Goal: Information Seeking & Learning: Learn about a topic

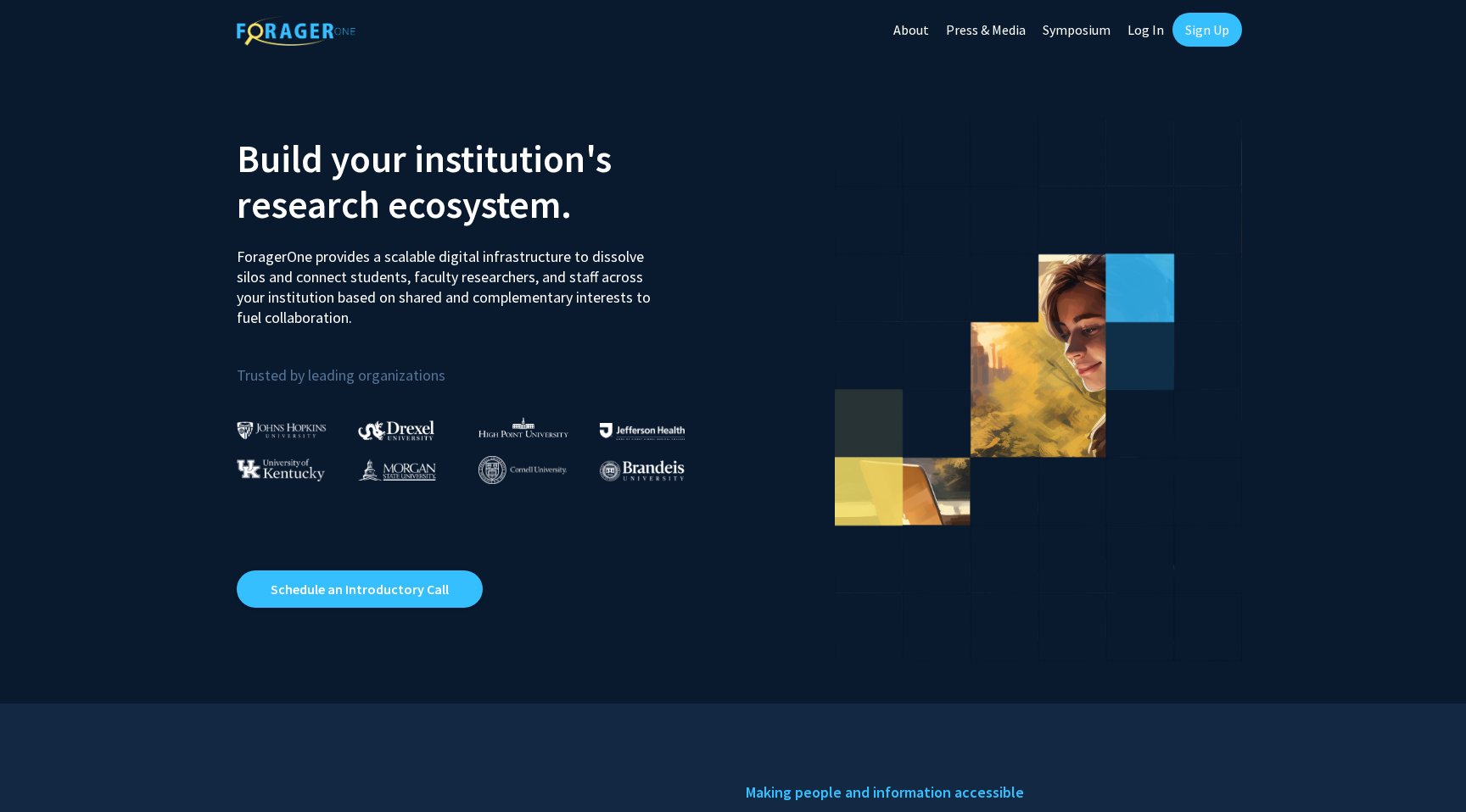
click at [1132, 32] on link "Log In" at bounding box center [1145, 30] width 54 height 60
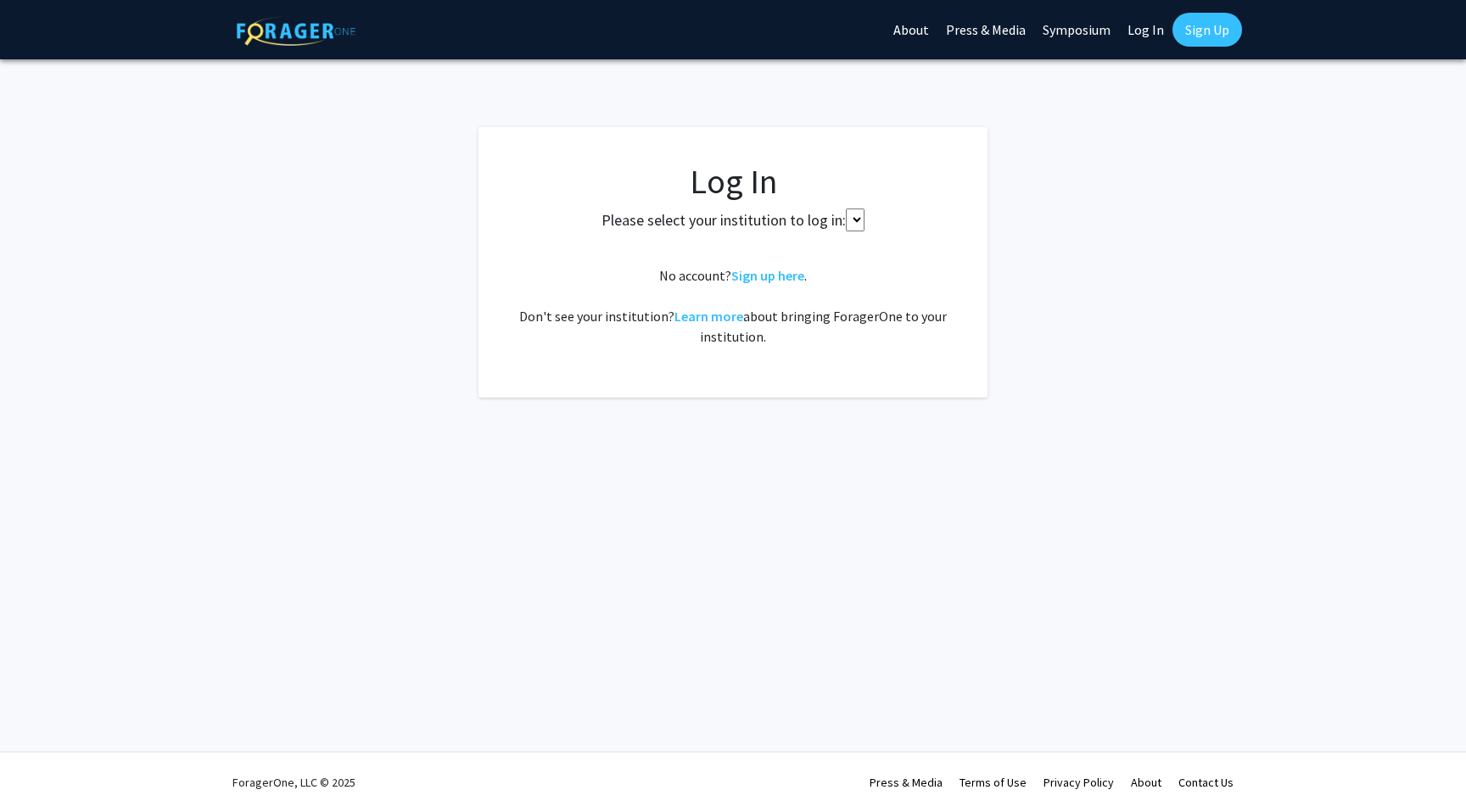
select select
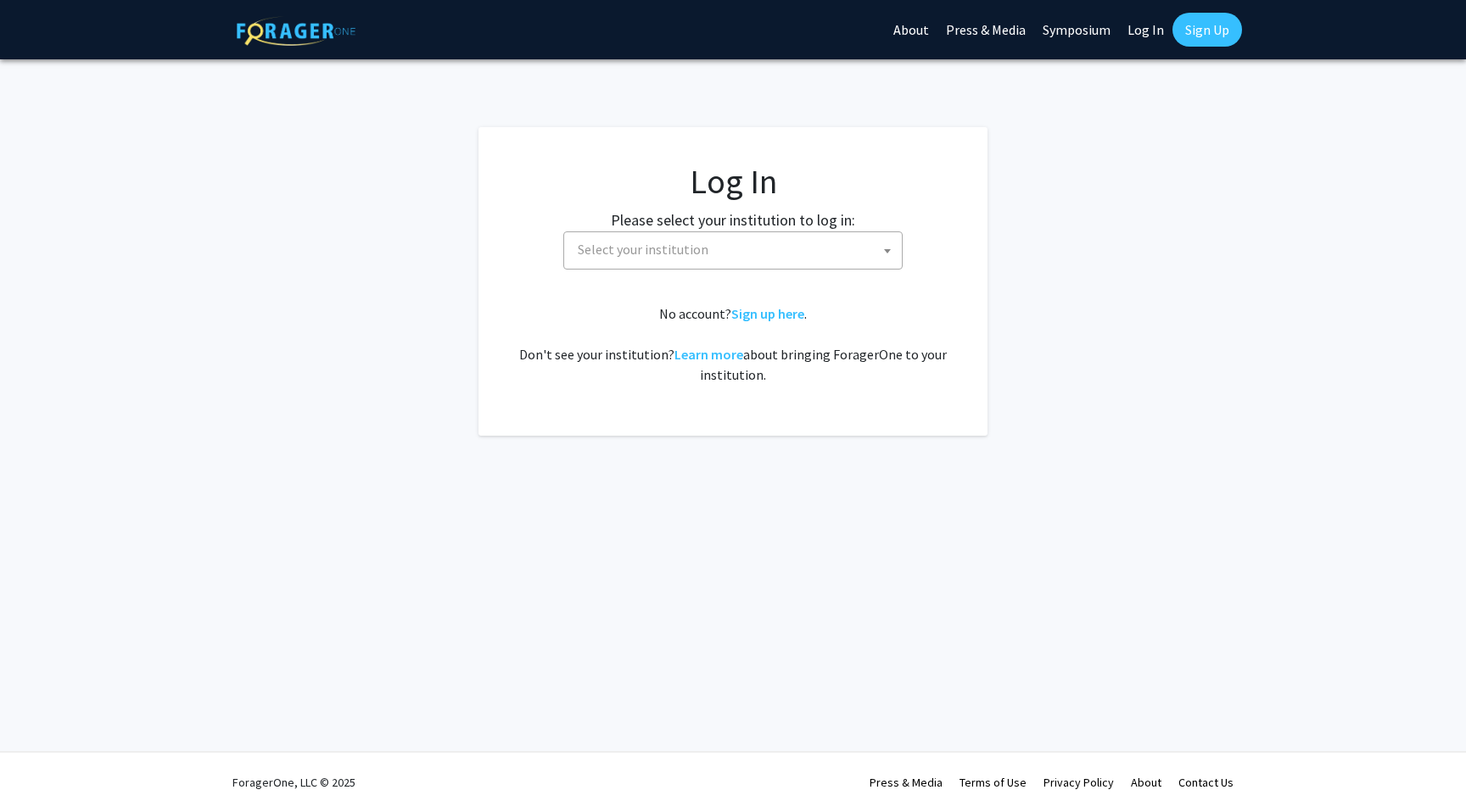
click at [761, 262] on span "Select your institution" at bounding box center [736, 249] width 331 height 35
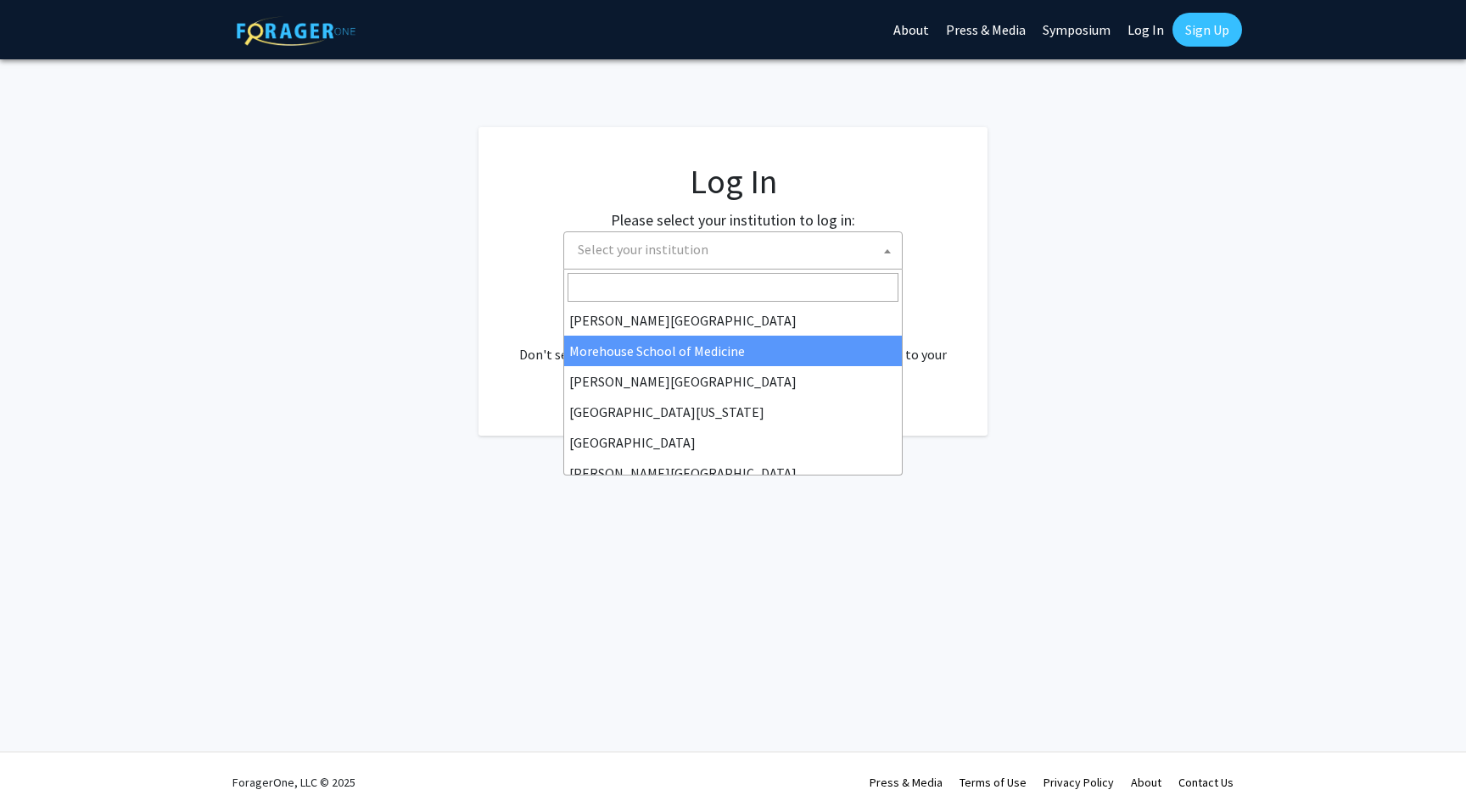
scroll to position [455, 0]
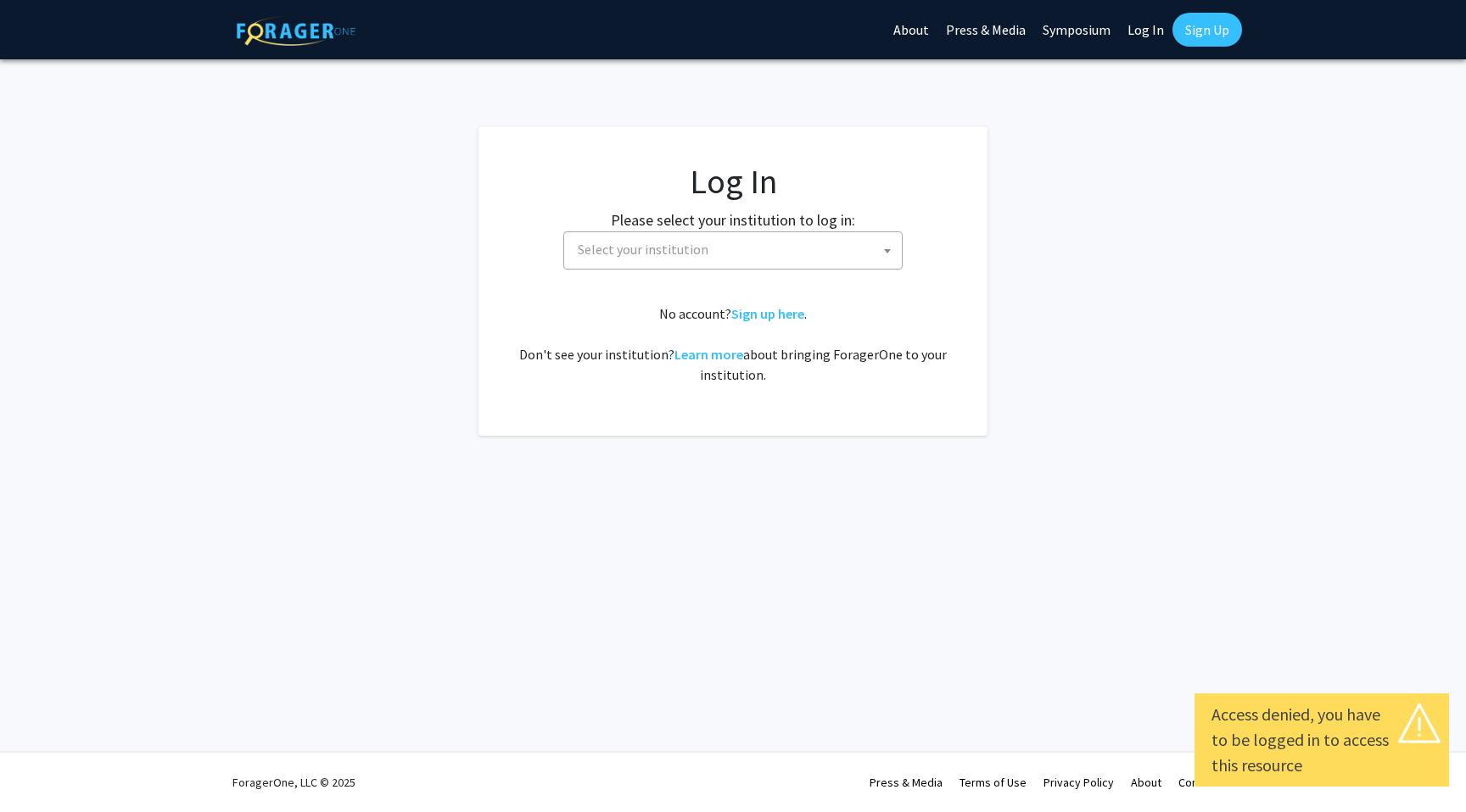
select select
click at [836, 226] on label "Please select your institution to log in:" at bounding box center [733, 220] width 244 height 23
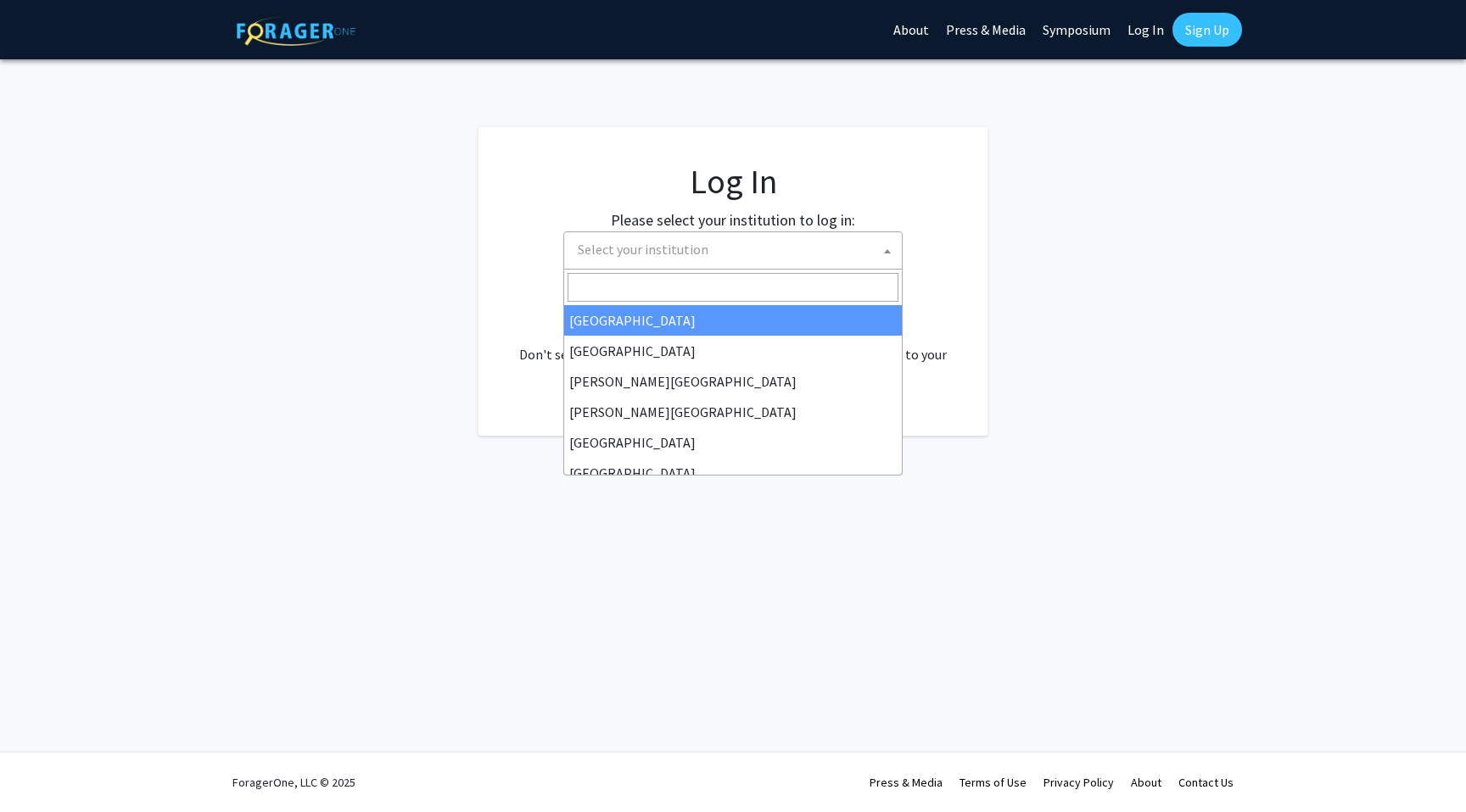
click at [833, 239] on span "Select your institution" at bounding box center [736, 249] width 331 height 35
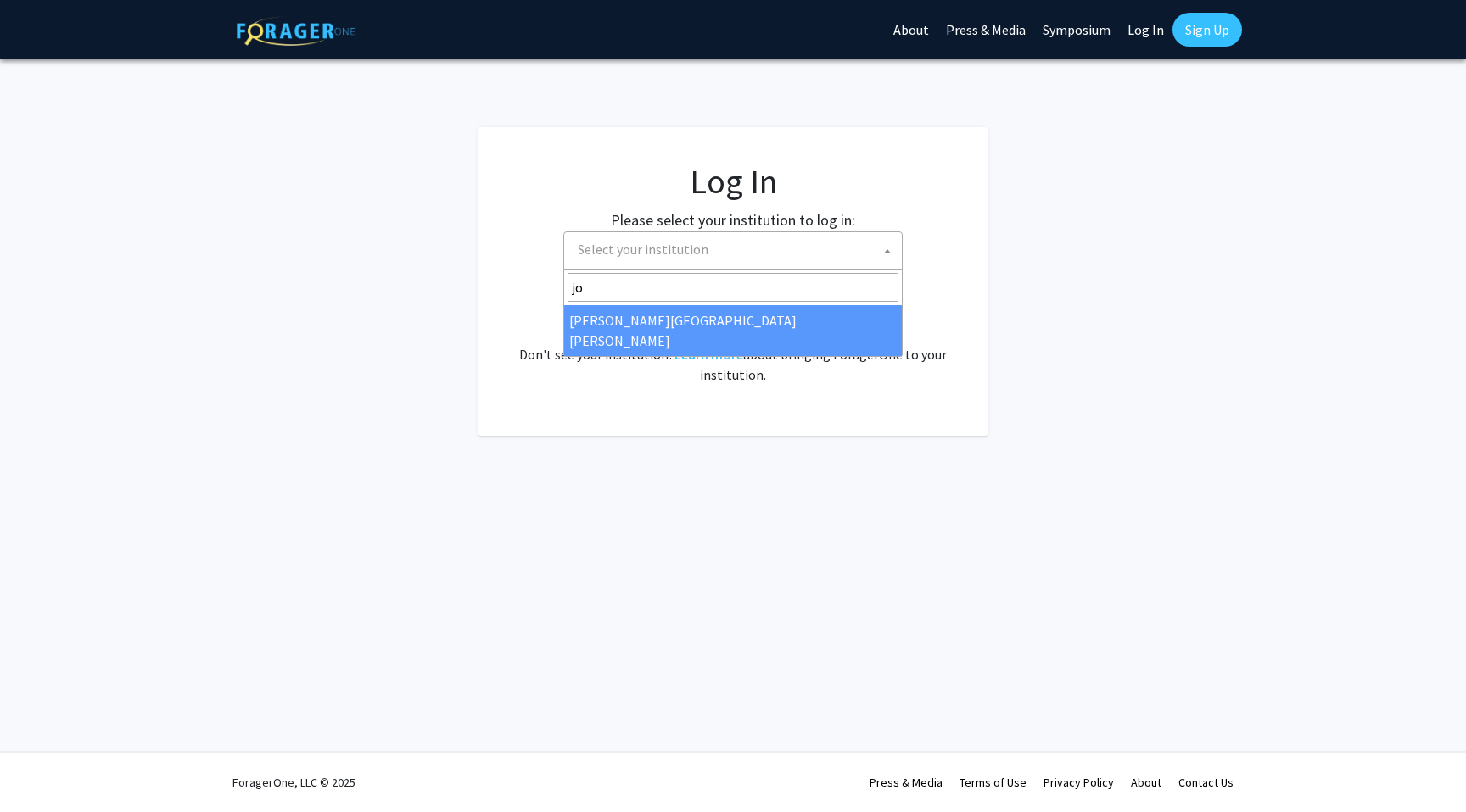
type input "joh"
select select "1"
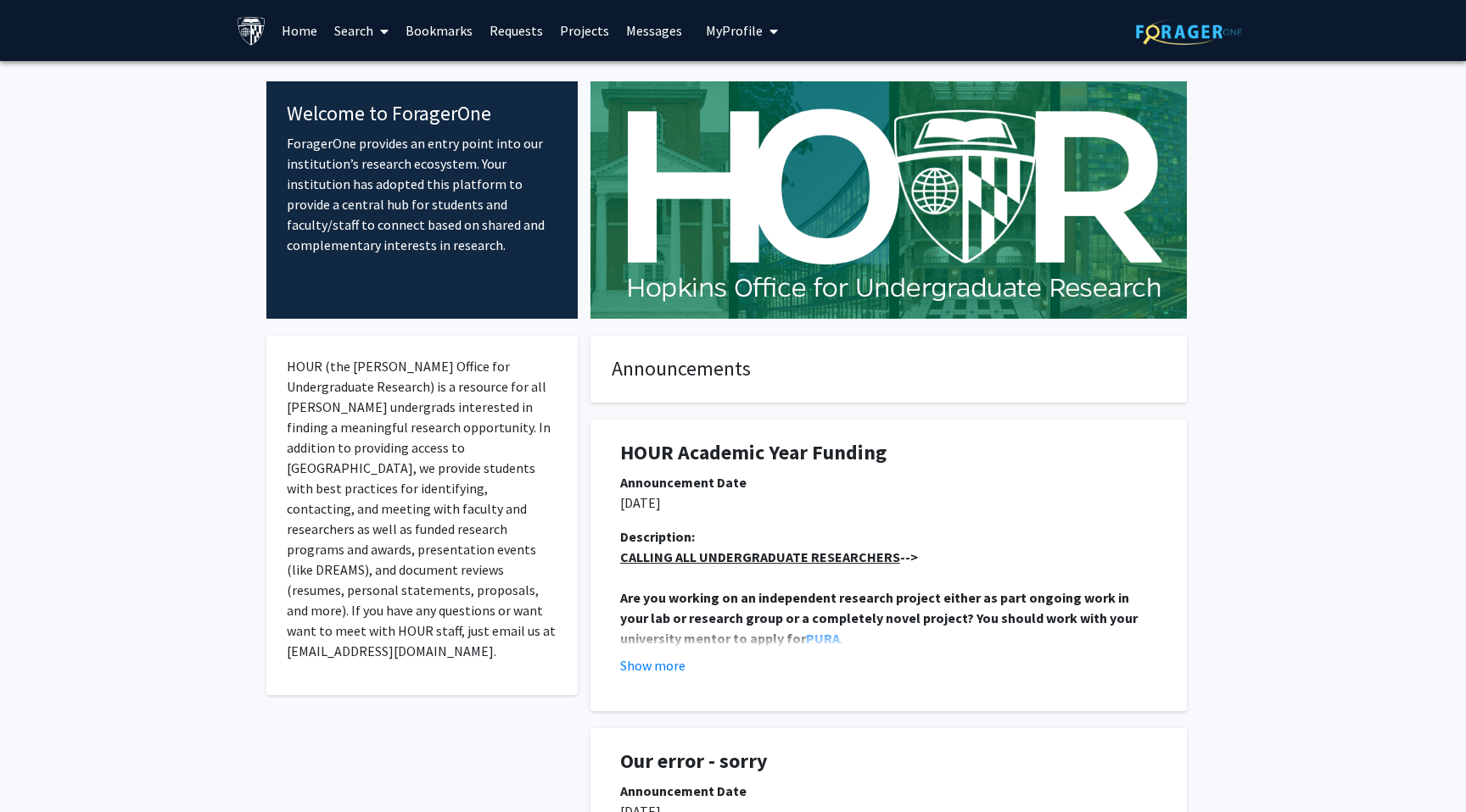
click at [364, 23] on link "Search" at bounding box center [361, 31] width 71 height 60
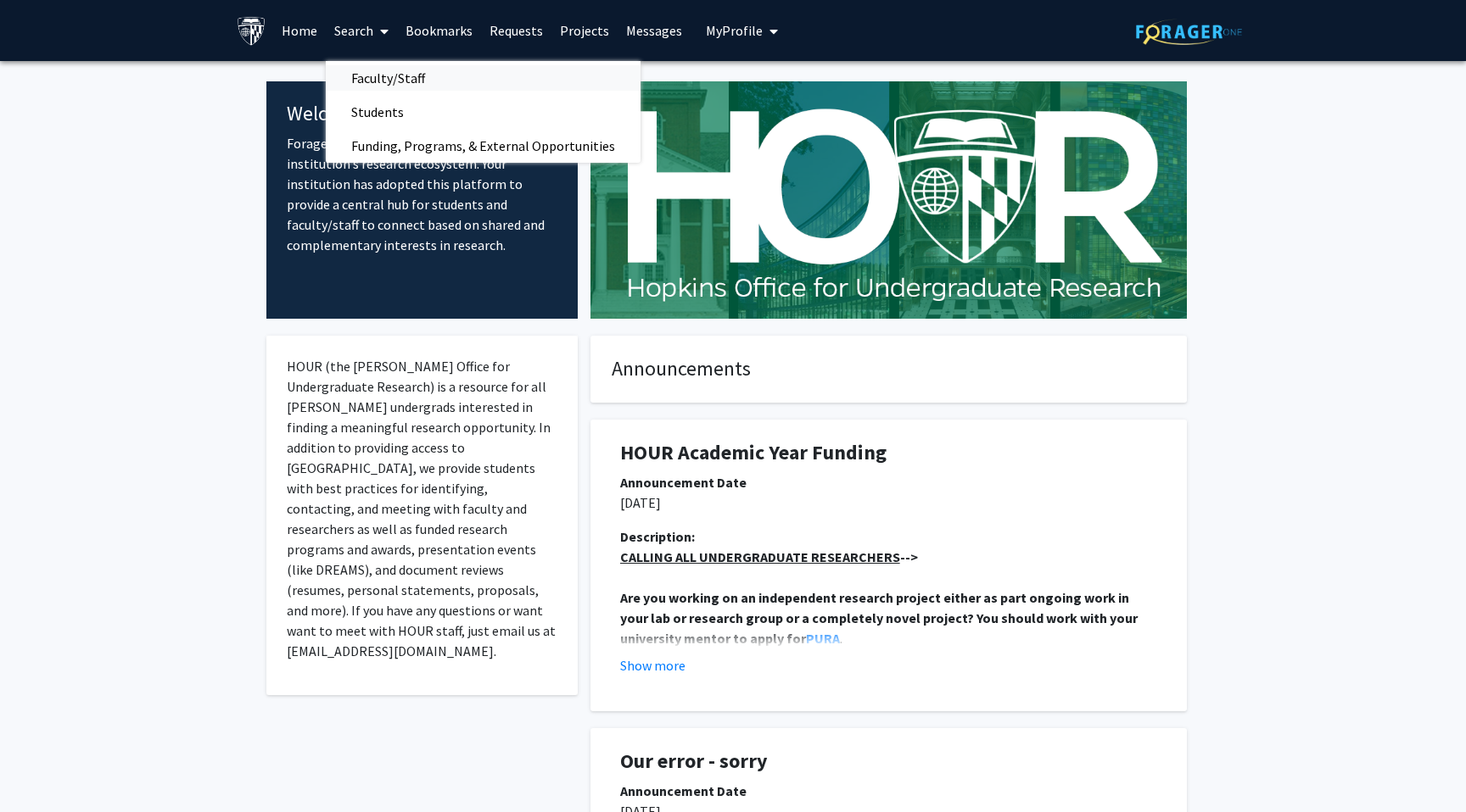
click at [380, 75] on span "Faculty/Staff" at bounding box center [388, 77] width 125 height 34
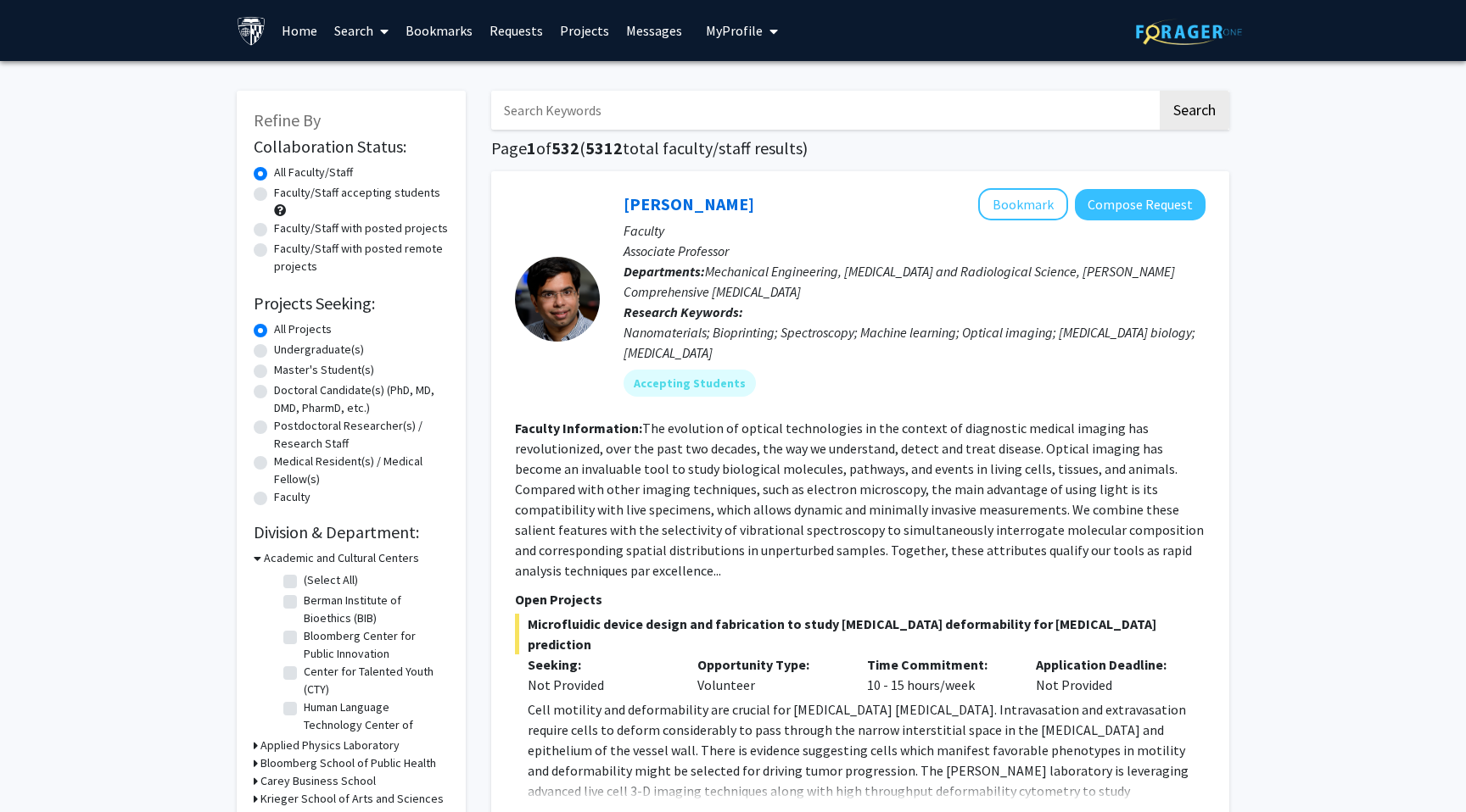
click at [579, 105] on input "Search Keywords" at bounding box center [824, 110] width 666 height 39
type input "bioinformatics"
click at [1190, 93] on button "Search" at bounding box center [1195, 110] width 69 height 39
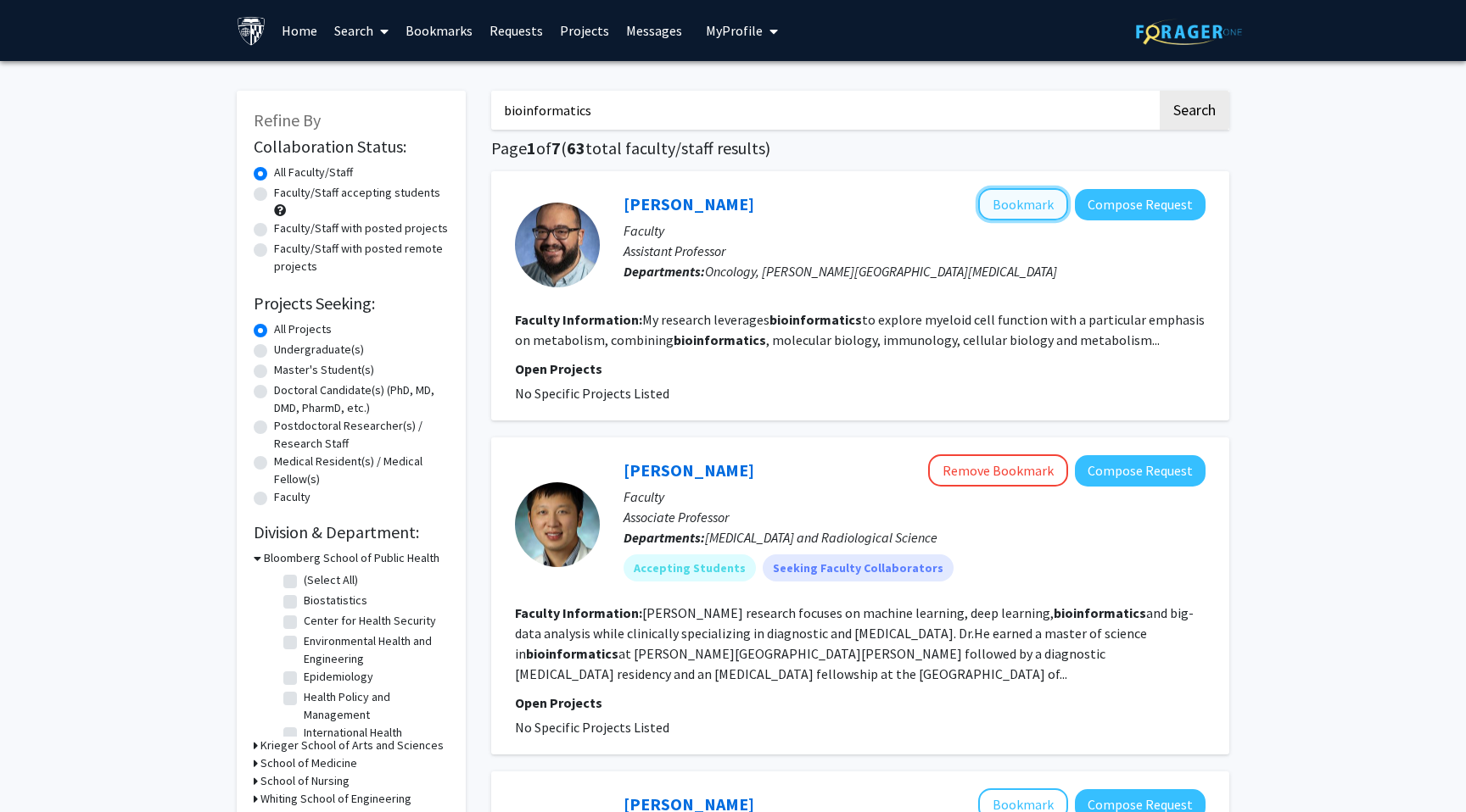
click at [1013, 212] on button "Bookmark" at bounding box center [1022, 204] width 90 height 32
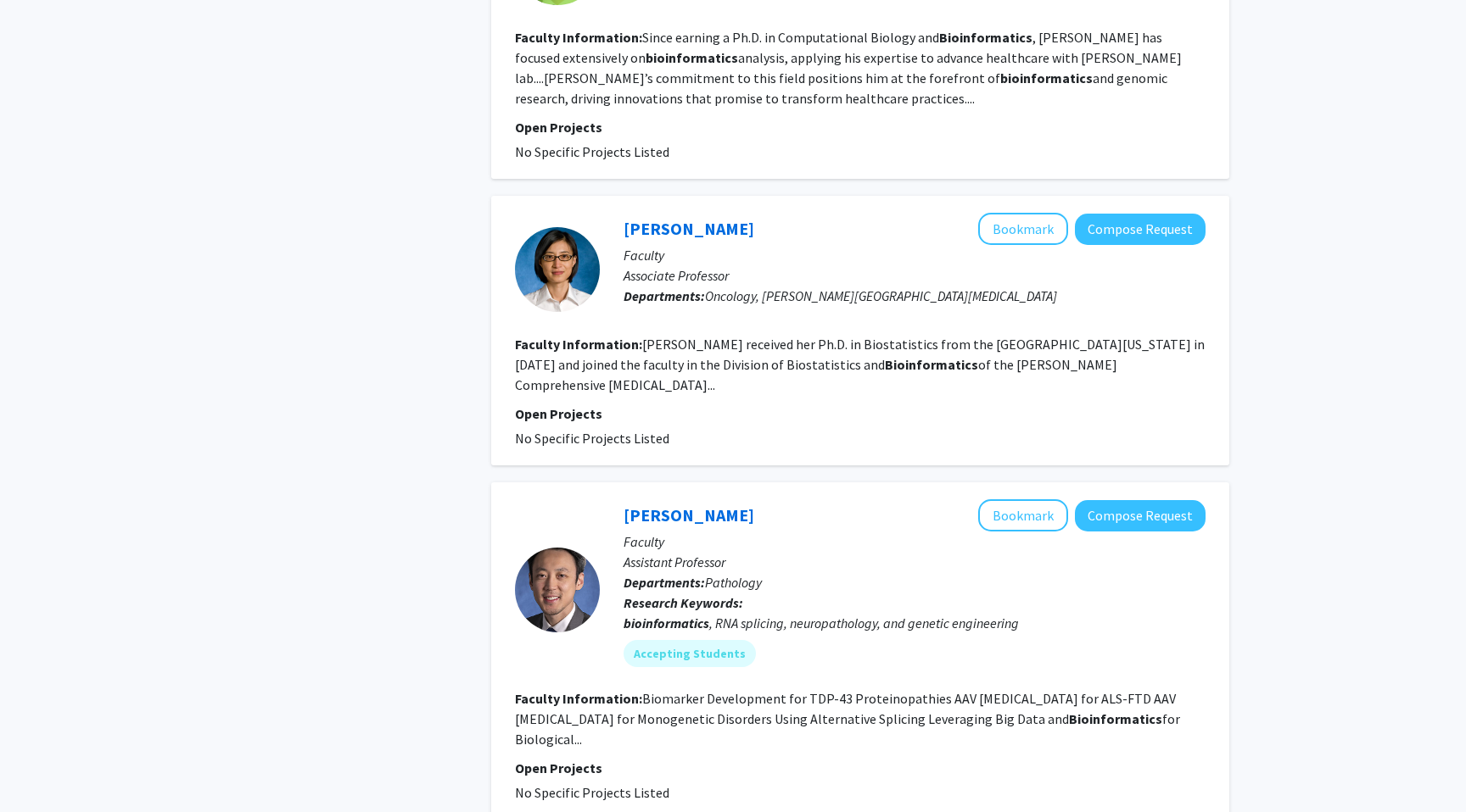
scroll to position [1191, 0]
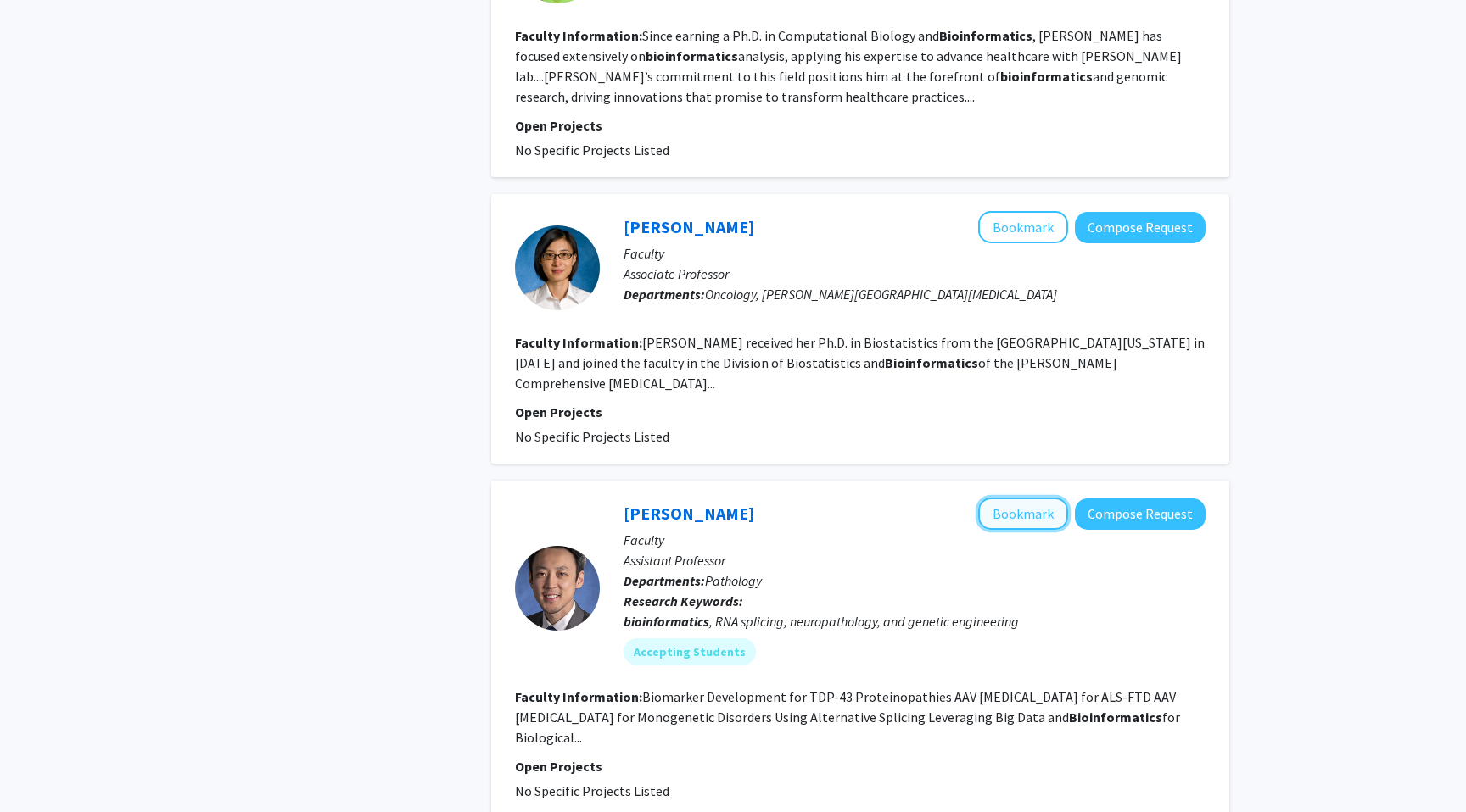
click at [1042, 504] on button "Bookmark" at bounding box center [1022, 513] width 90 height 32
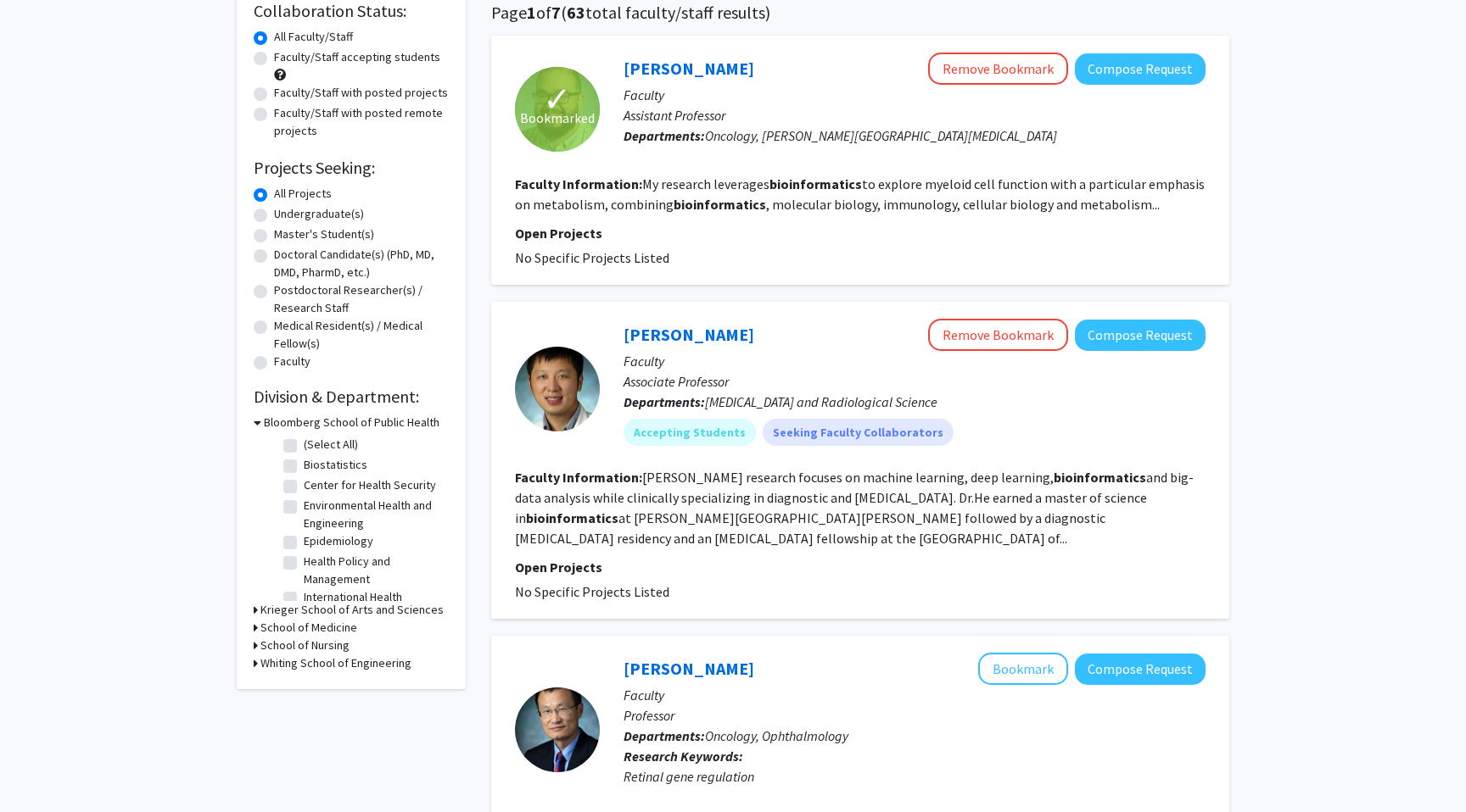
scroll to position [0, 0]
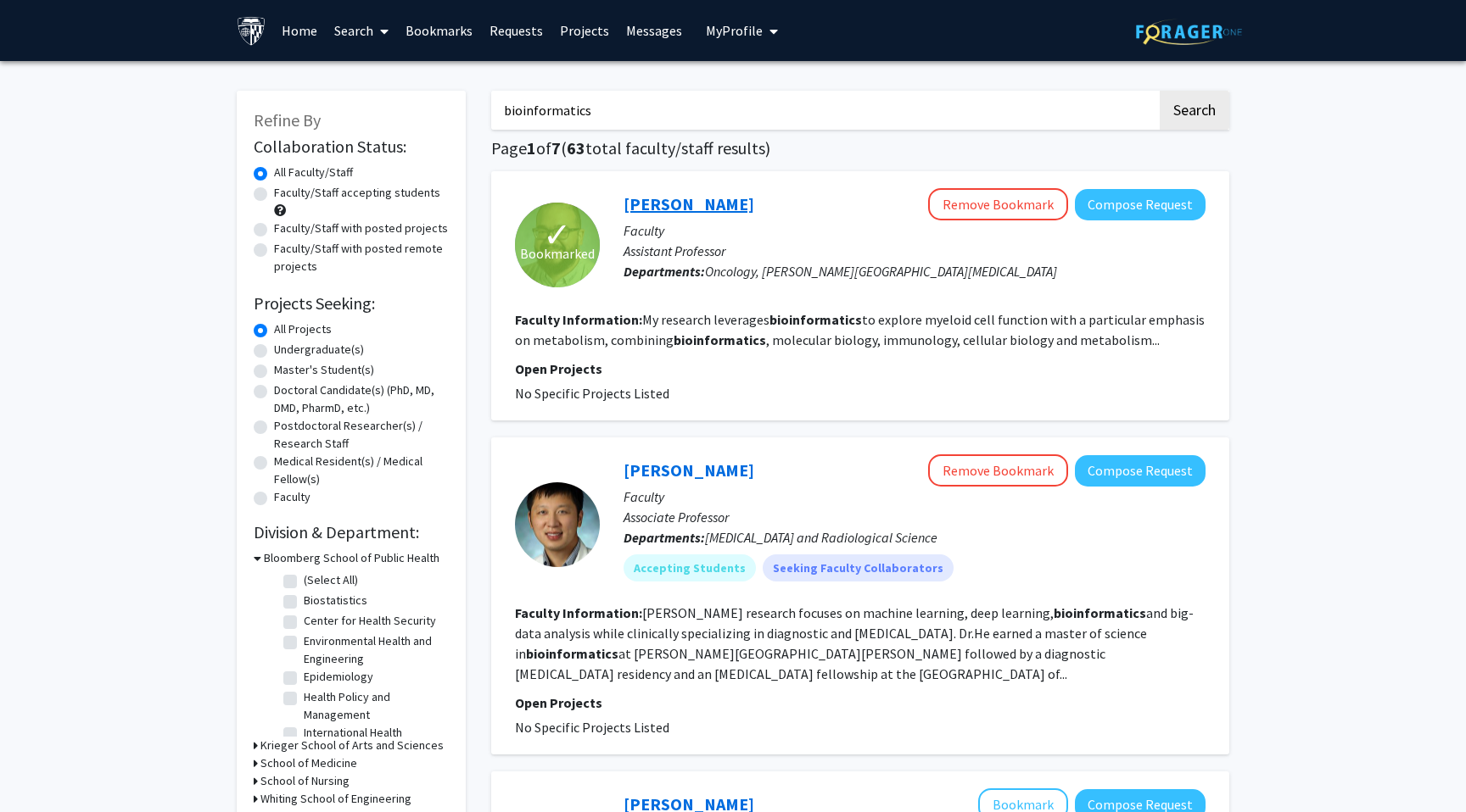
click at [650, 200] on link "David Sanin" at bounding box center [689, 204] width 131 height 21
click at [663, 462] on link "Harrison Bai" at bounding box center [689, 470] width 131 height 21
click at [618, 116] on input "bioinformatics" at bounding box center [824, 110] width 666 height 39
type input "bioinformatics protein"
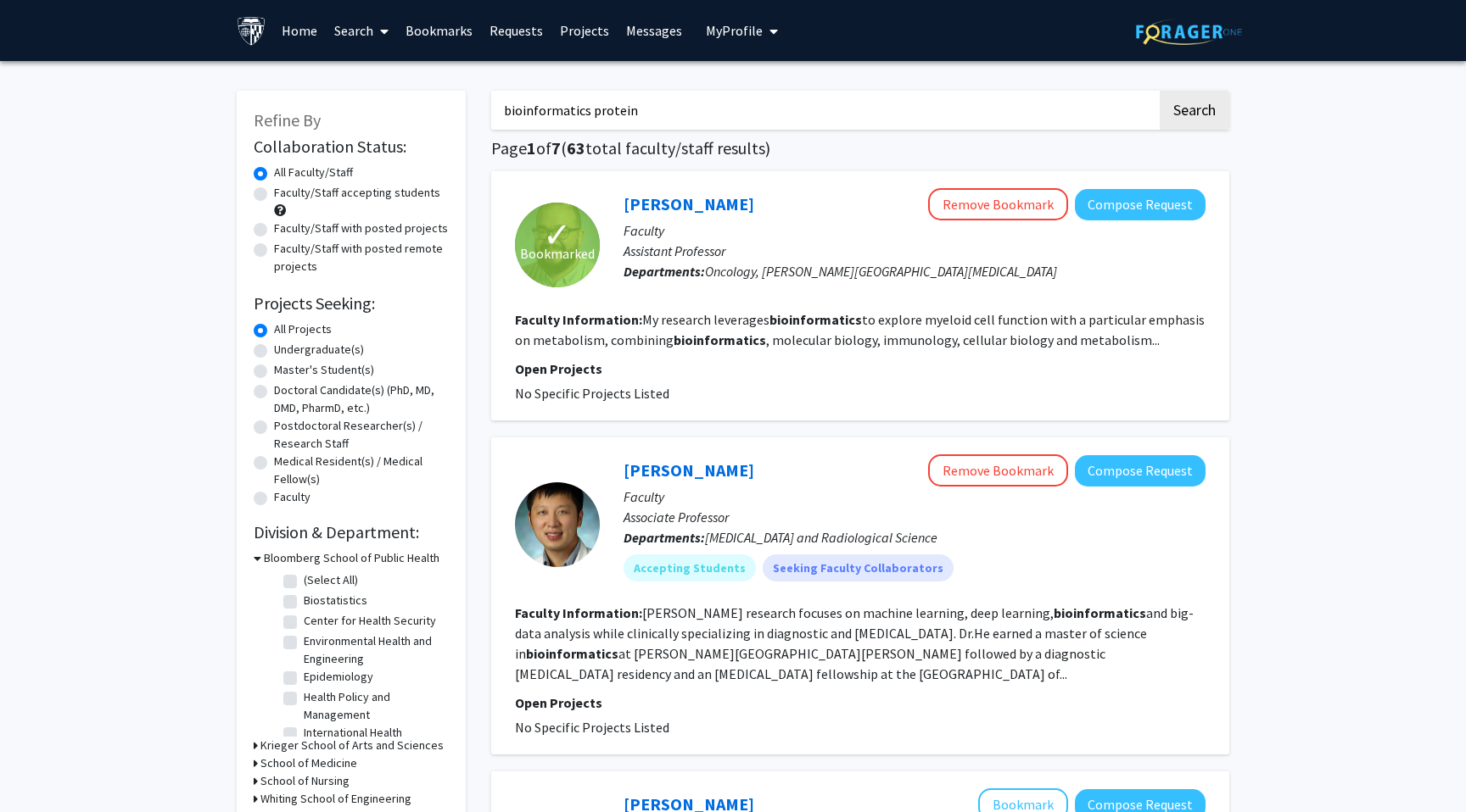
click at [1160, 90] on button "Search" at bounding box center [1195, 110] width 69 height 39
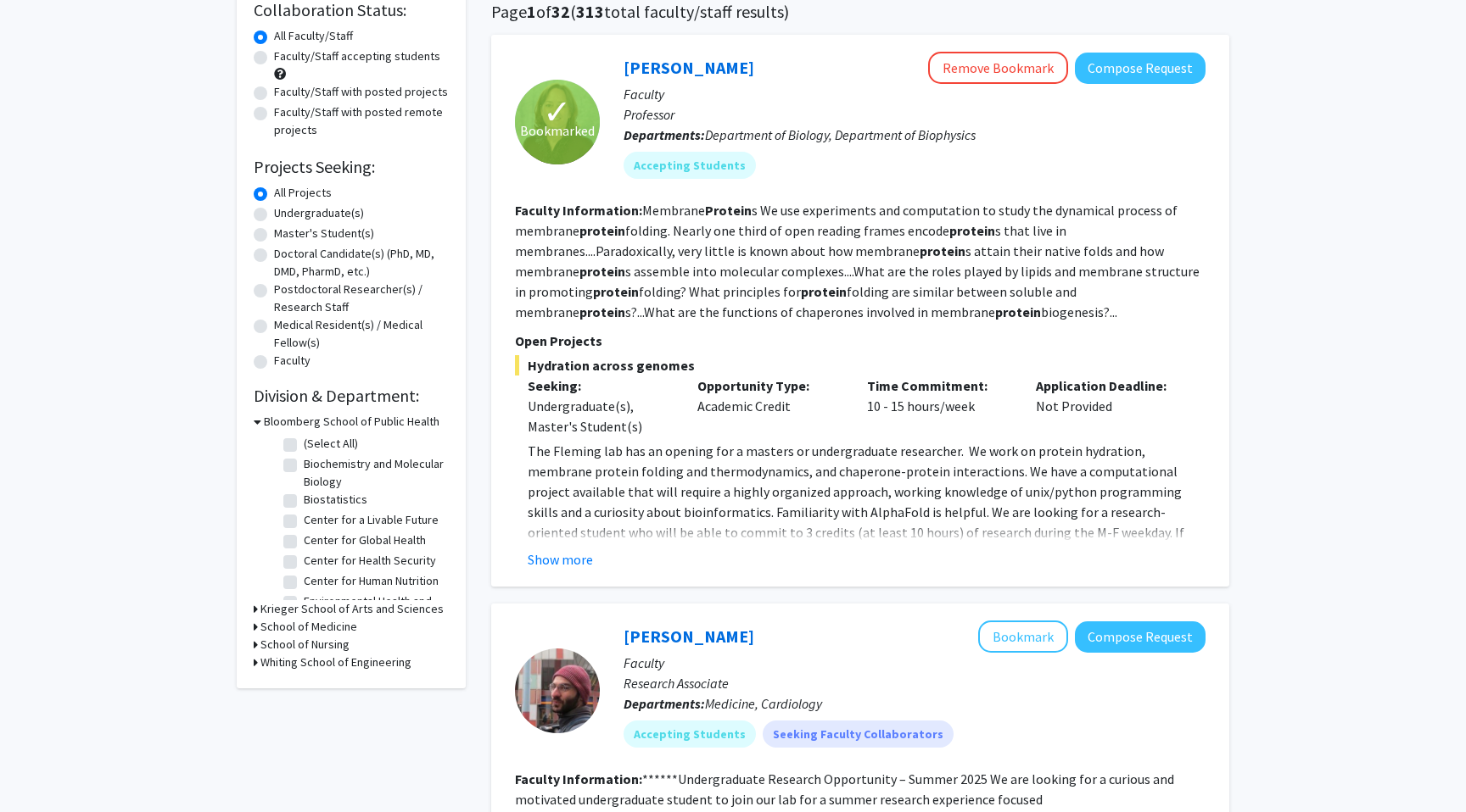
scroll to position [132, 0]
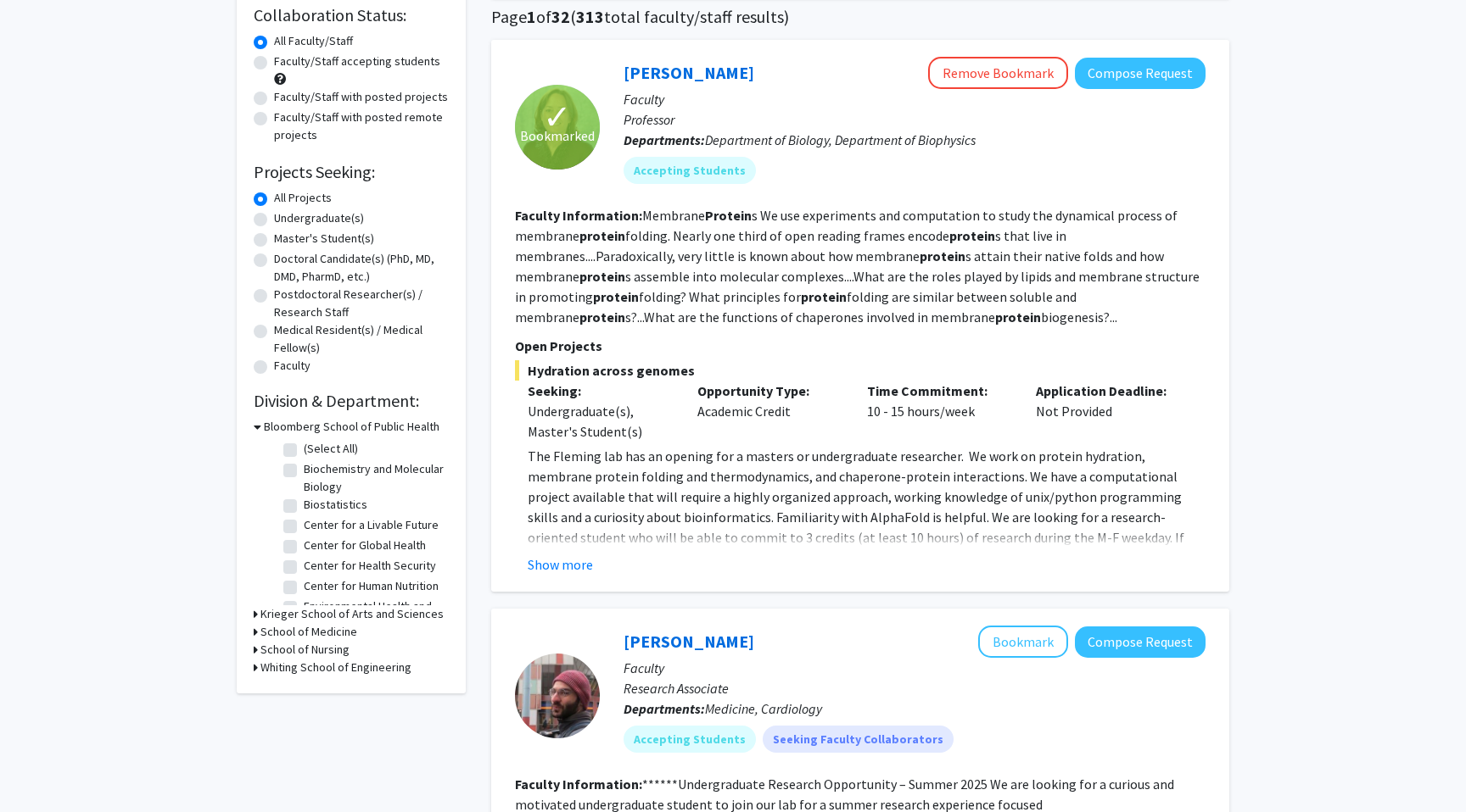
click at [554, 552] on fg-read-more "The Fleming lab has an opening for a masters or undergraduate researcher. We wo…" at bounding box center [860, 511] width 690 height 129
click at [554, 559] on button "Show more" at bounding box center [560, 564] width 65 height 20
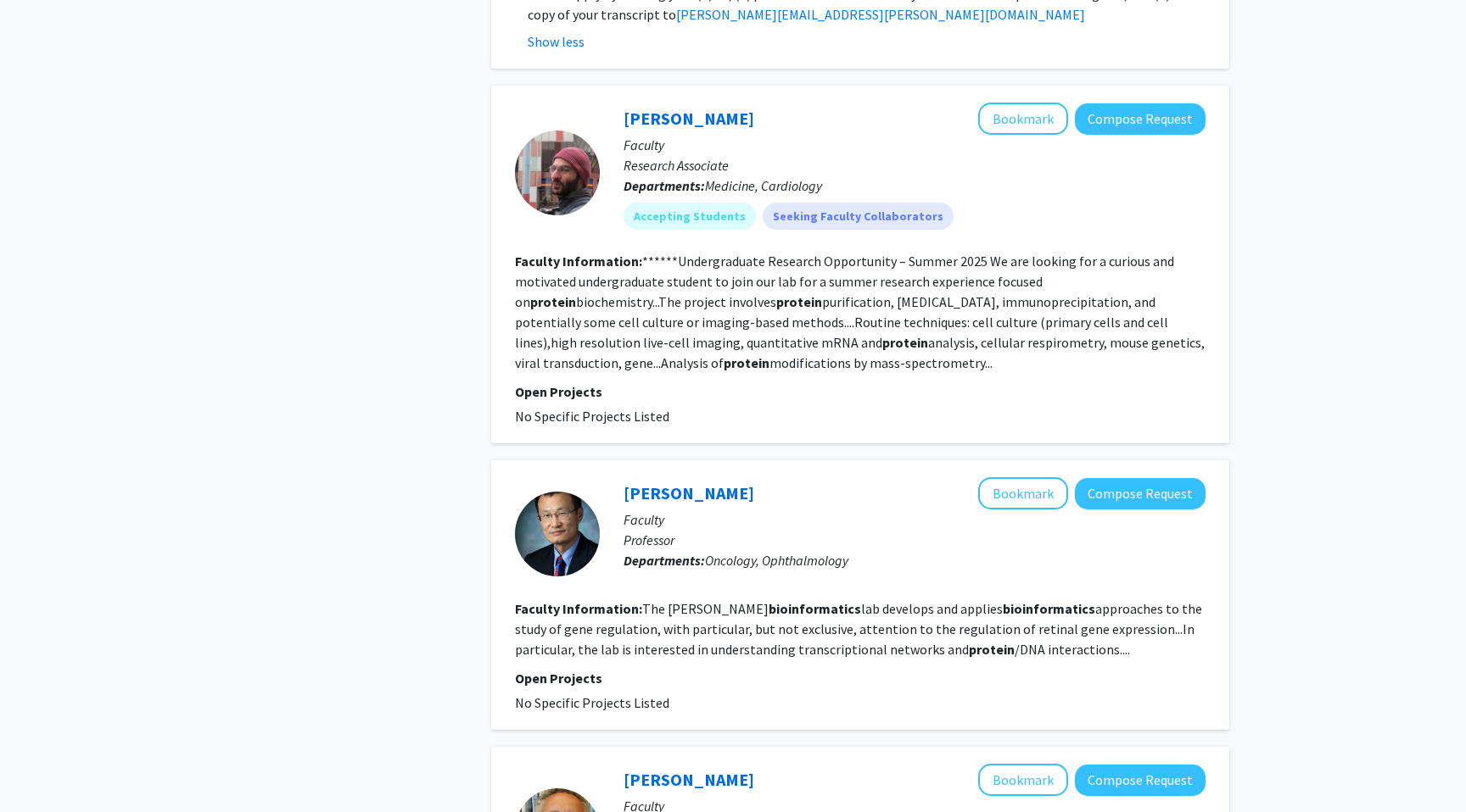
scroll to position [859, 0]
click at [679, 495] on link "Jiang Qian" at bounding box center [689, 493] width 131 height 21
click at [1040, 497] on button "Bookmark" at bounding box center [1022, 492] width 90 height 32
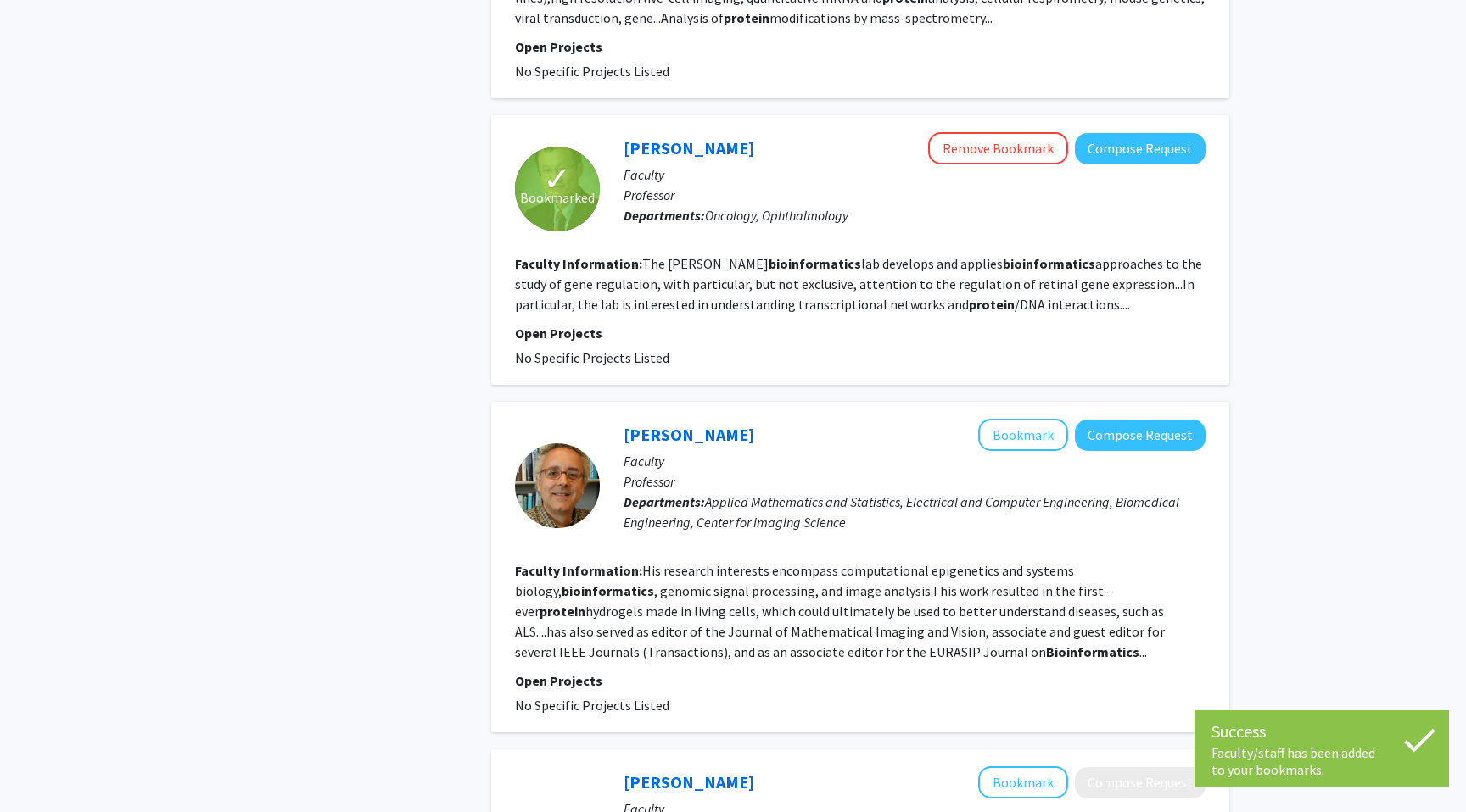
scroll to position [1223, 0]
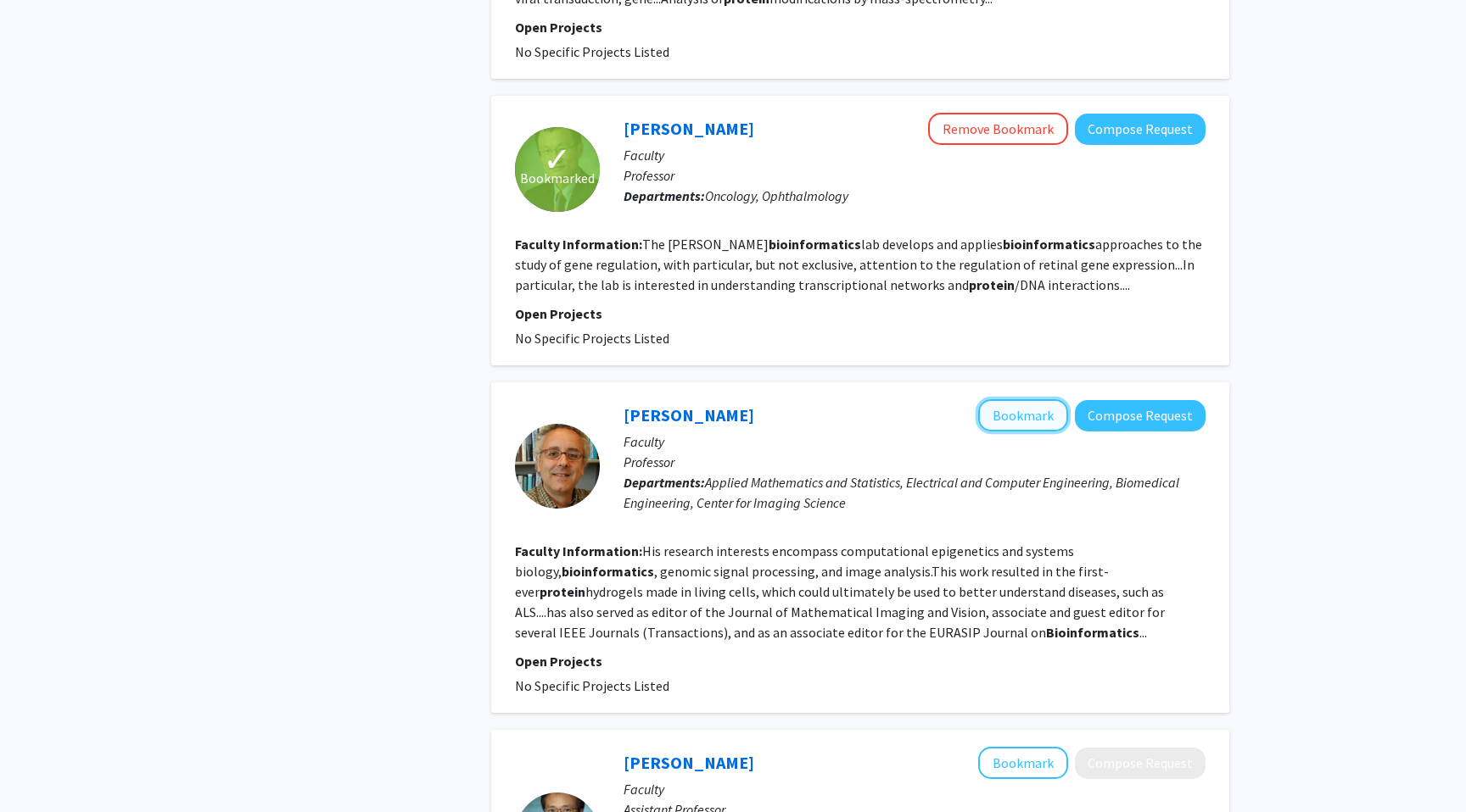
click at [1017, 418] on button "Bookmark" at bounding box center [1022, 415] width 90 height 32
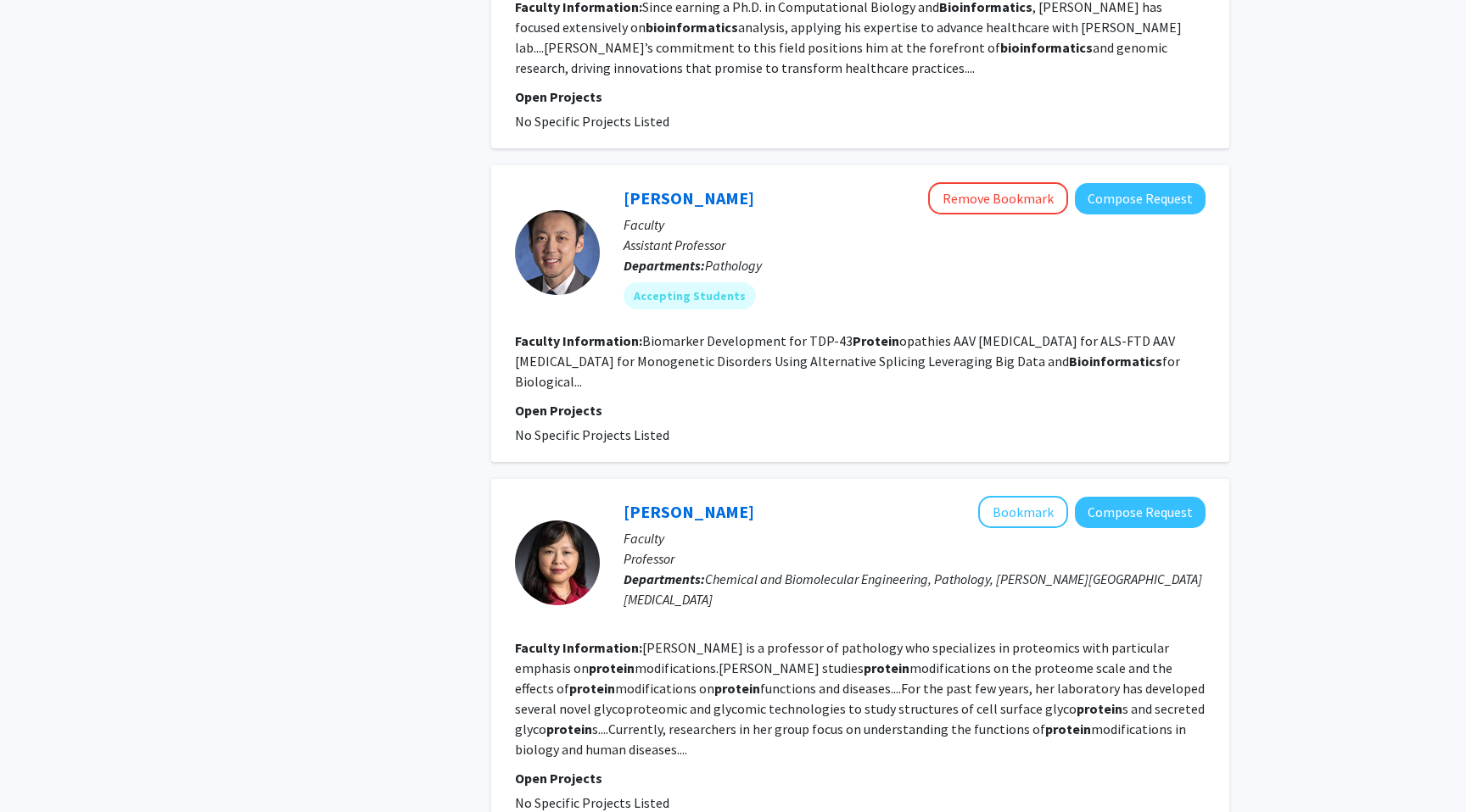
scroll to position [3290, 0]
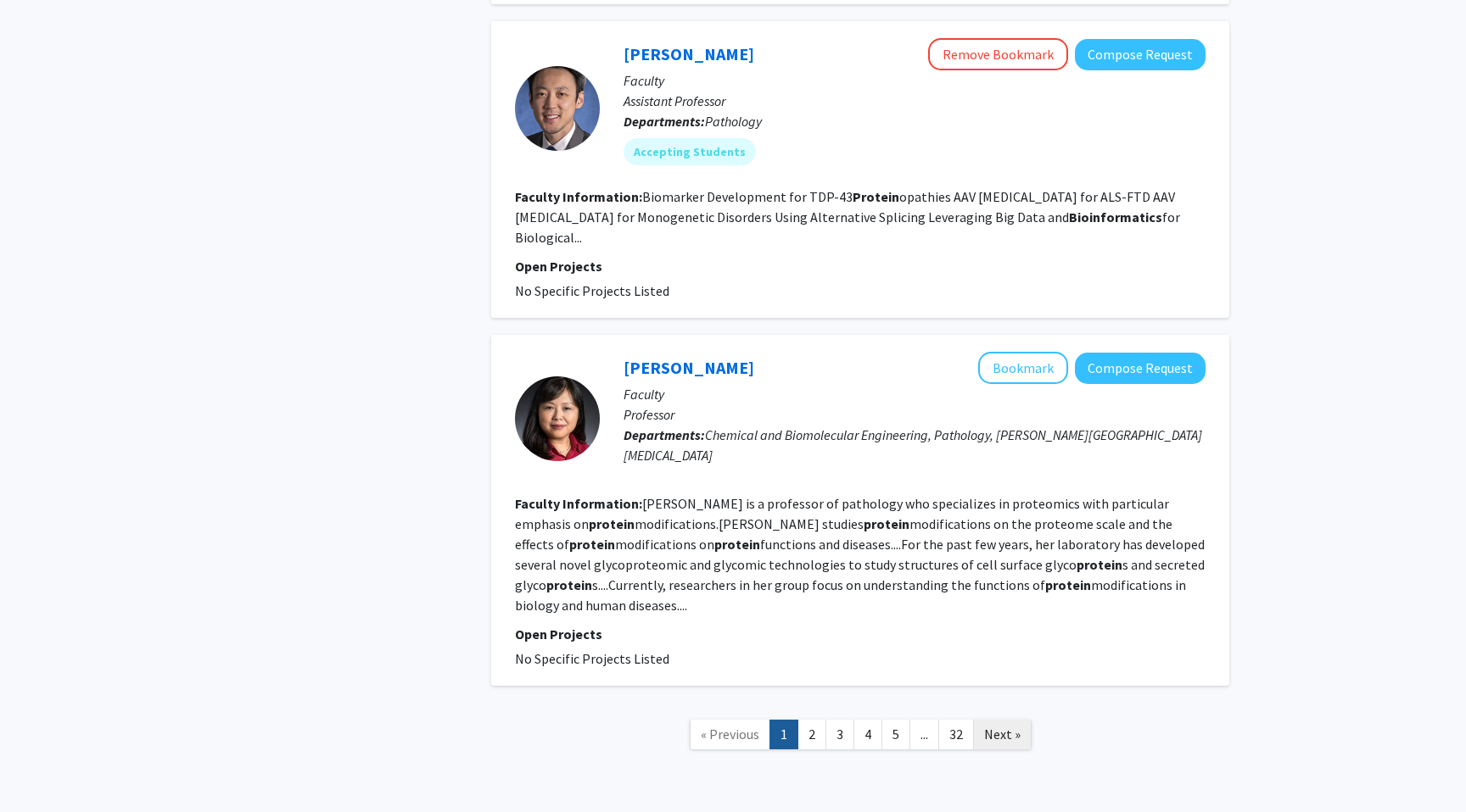
click at [998, 720] on link "Next »" at bounding box center [1002, 734] width 59 height 30
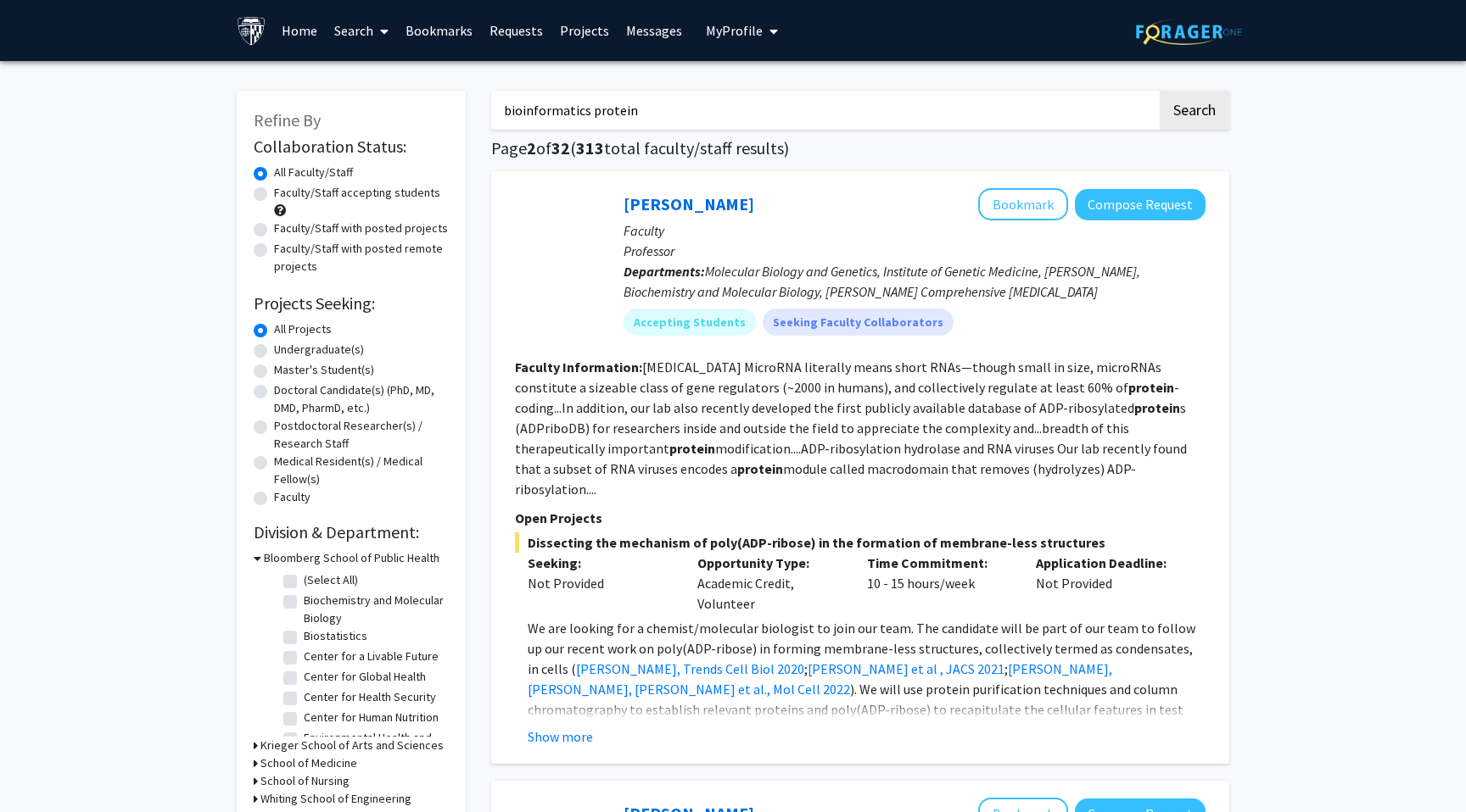
click at [613, 110] on input "bioinformatics protein" at bounding box center [824, 110] width 666 height 39
type input "bioinformatics discovery"
click at [1160, 90] on button "Search" at bounding box center [1195, 110] width 69 height 39
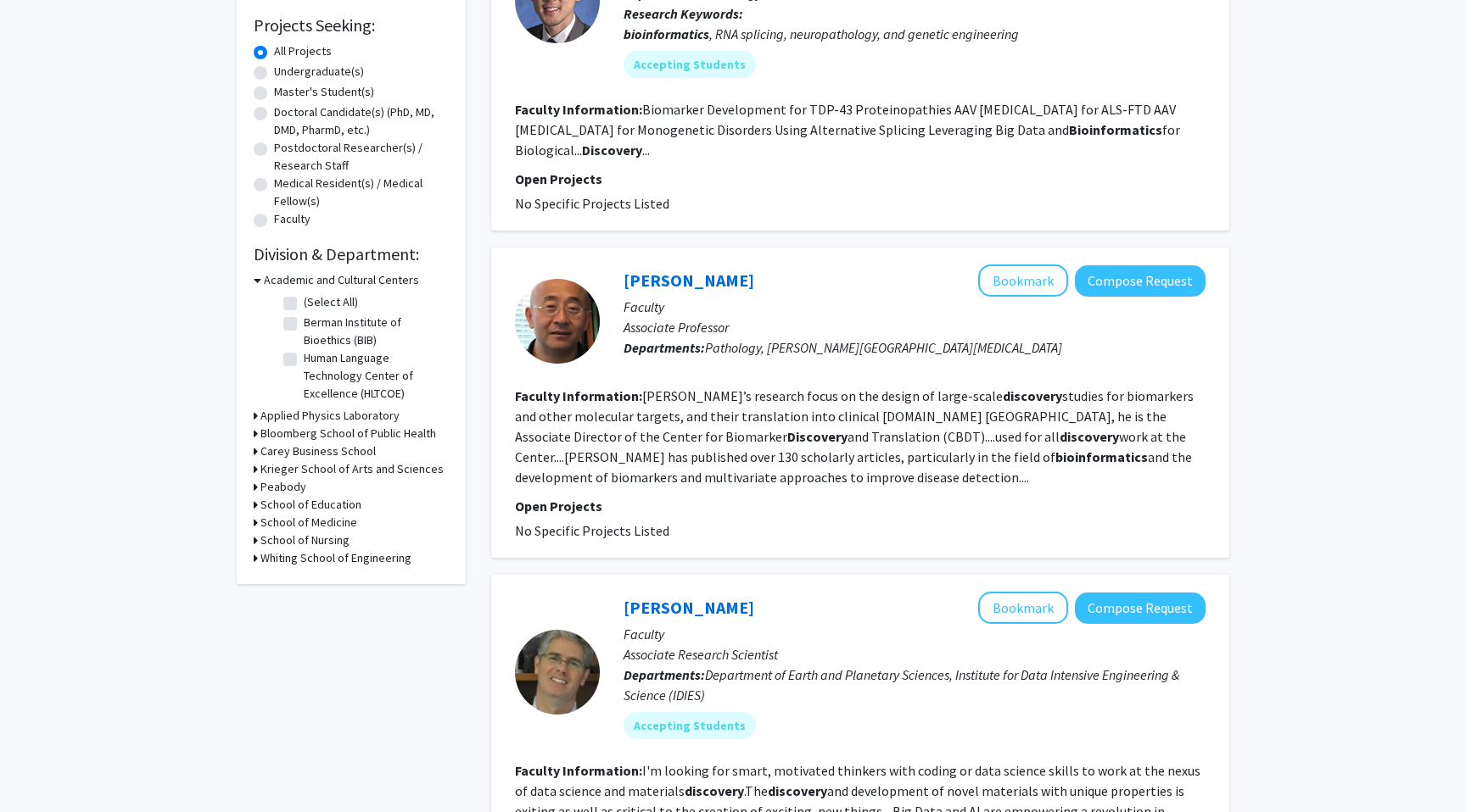
scroll to position [281, 0]
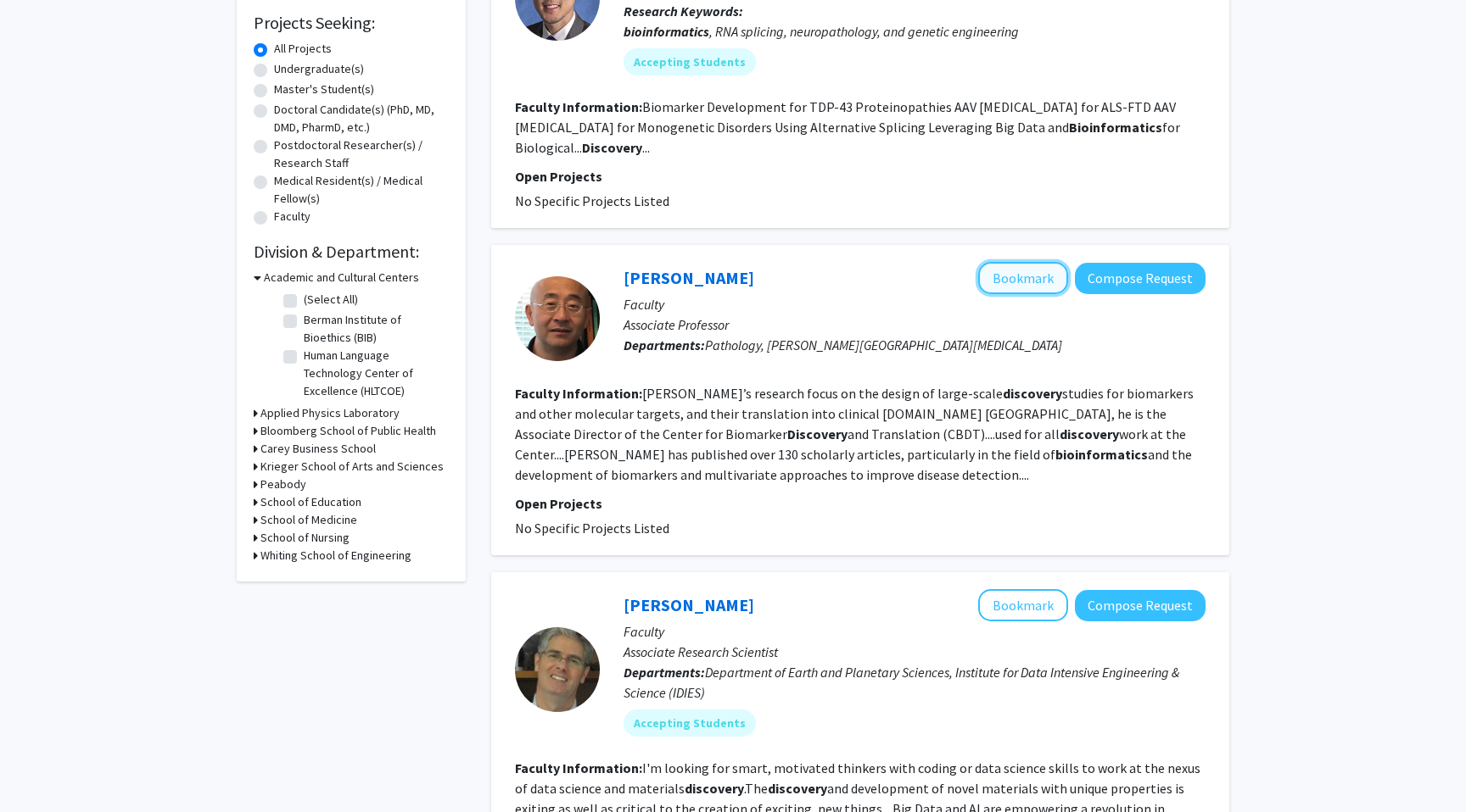
click at [990, 276] on button "Bookmark" at bounding box center [1022, 277] width 90 height 32
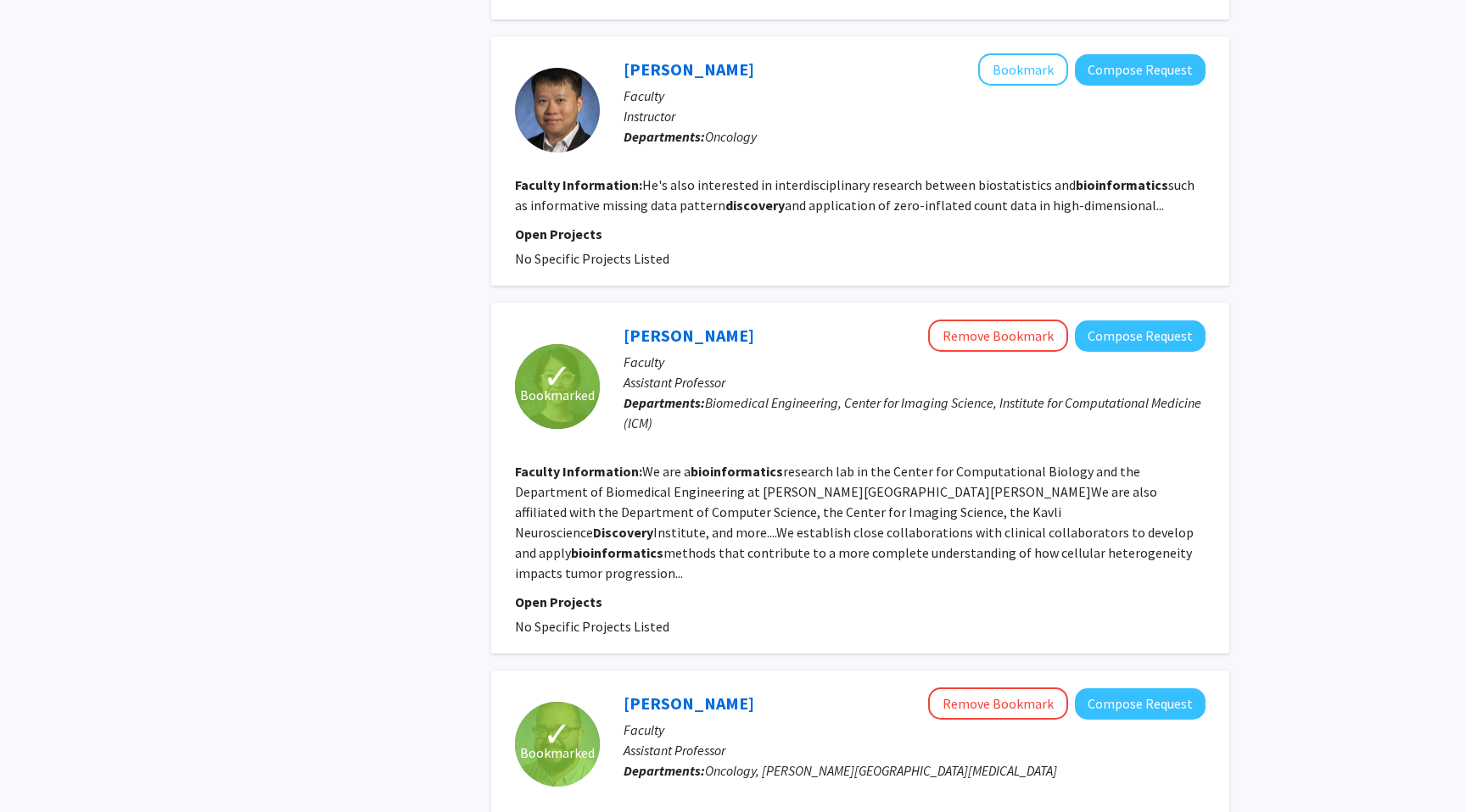
scroll to position [2097, 0]
click at [664, 324] on link "Jean Fan" at bounding box center [689, 335] width 131 height 21
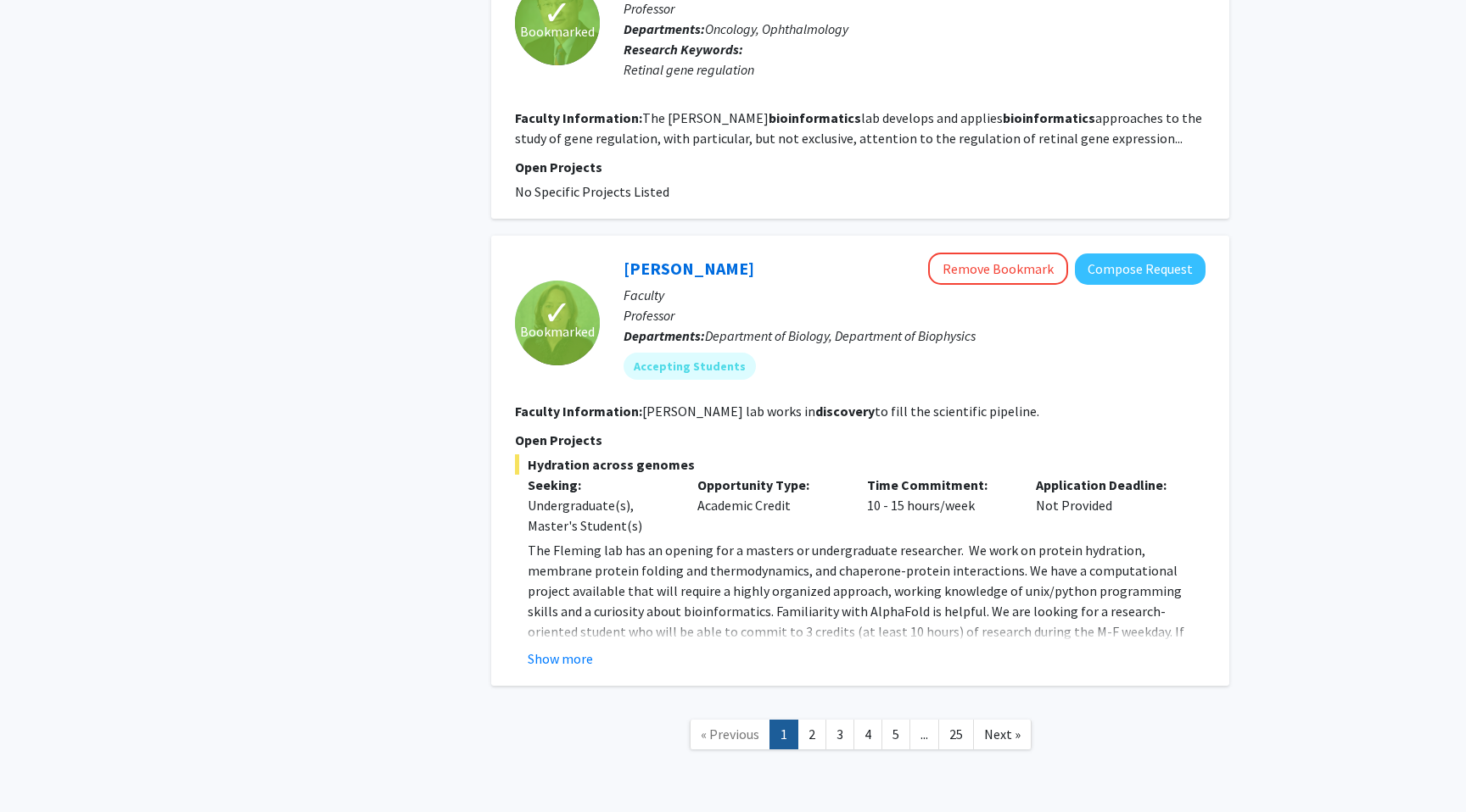
scroll to position [3439, 0]
click at [811, 720] on link "2" at bounding box center [811, 734] width 29 height 30
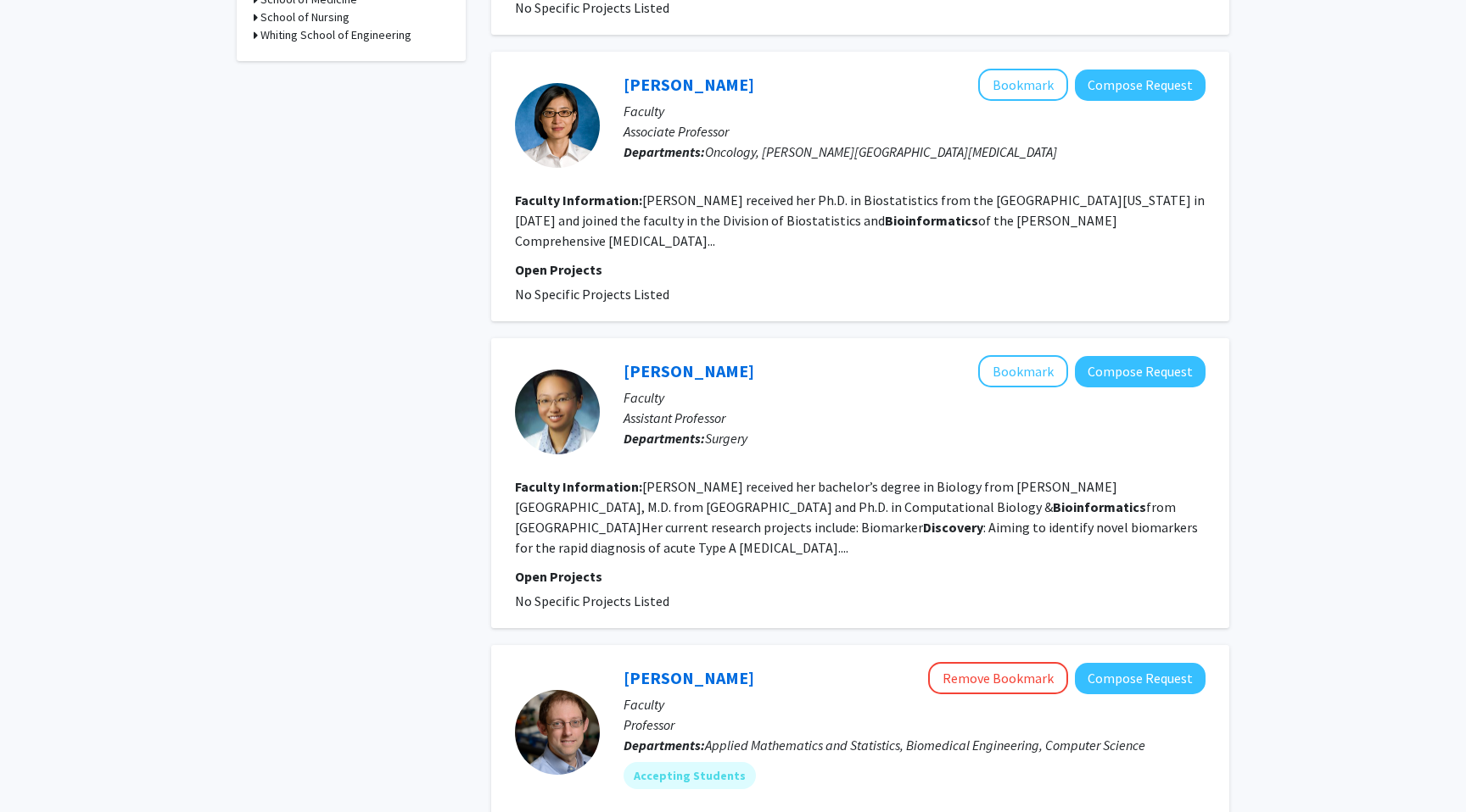
scroll to position [800, 0]
click at [684, 361] on link "Hanghang Wang" at bounding box center [689, 371] width 131 height 21
click at [1004, 356] on button "Bookmark" at bounding box center [1022, 371] width 90 height 32
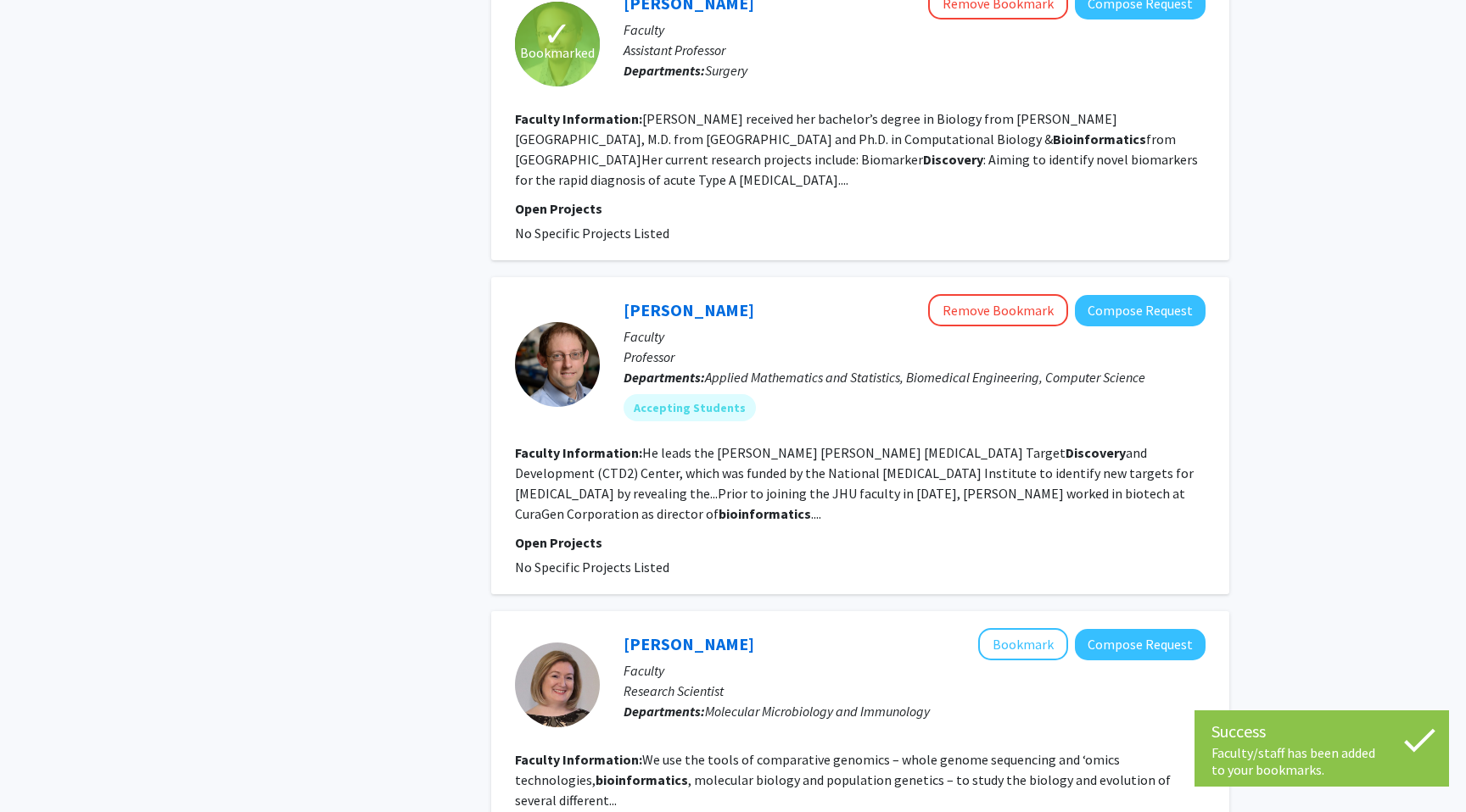
scroll to position [1171, 0]
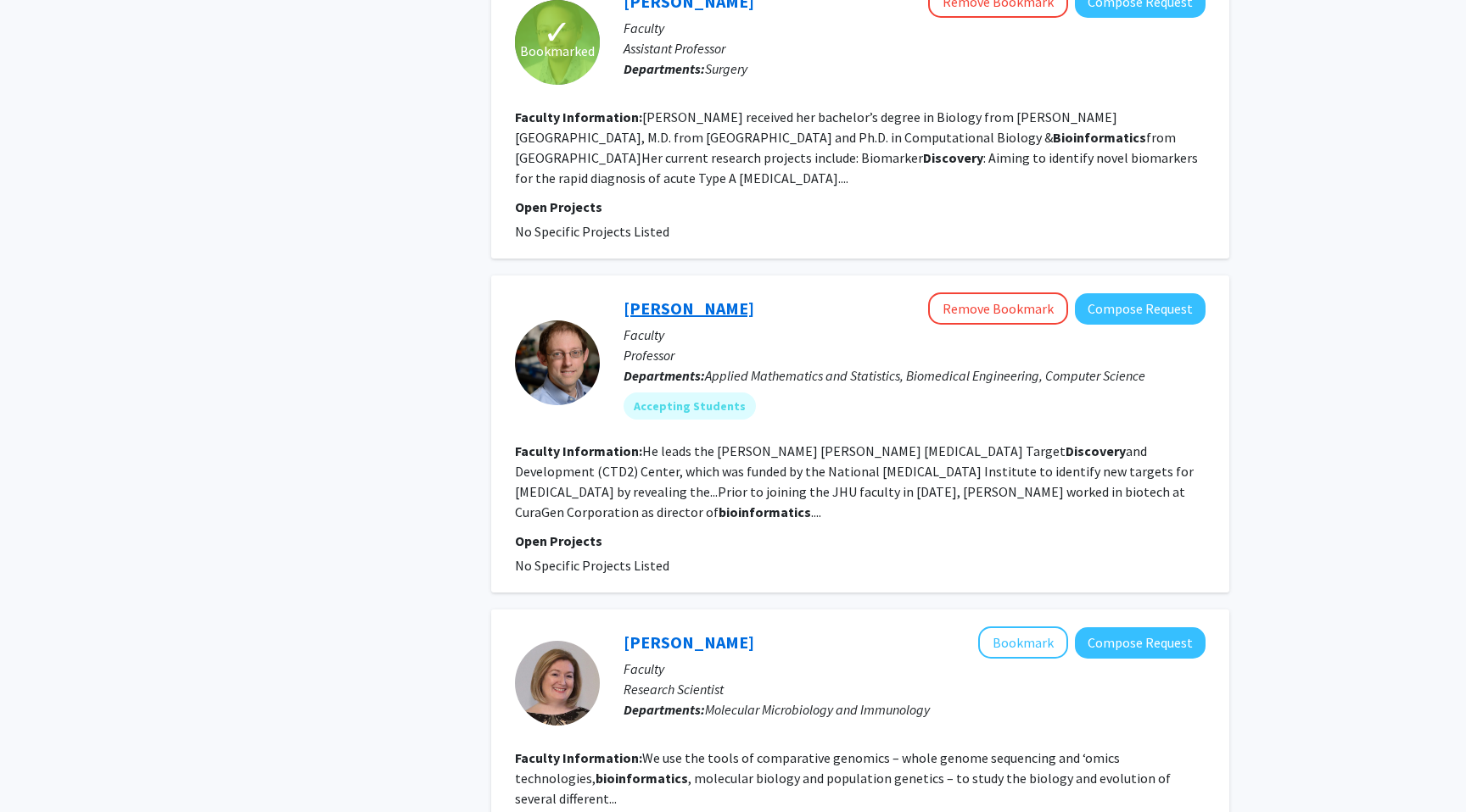
click at [686, 297] on link "Joel Bader" at bounding box center [689, 308] width 131 height 21
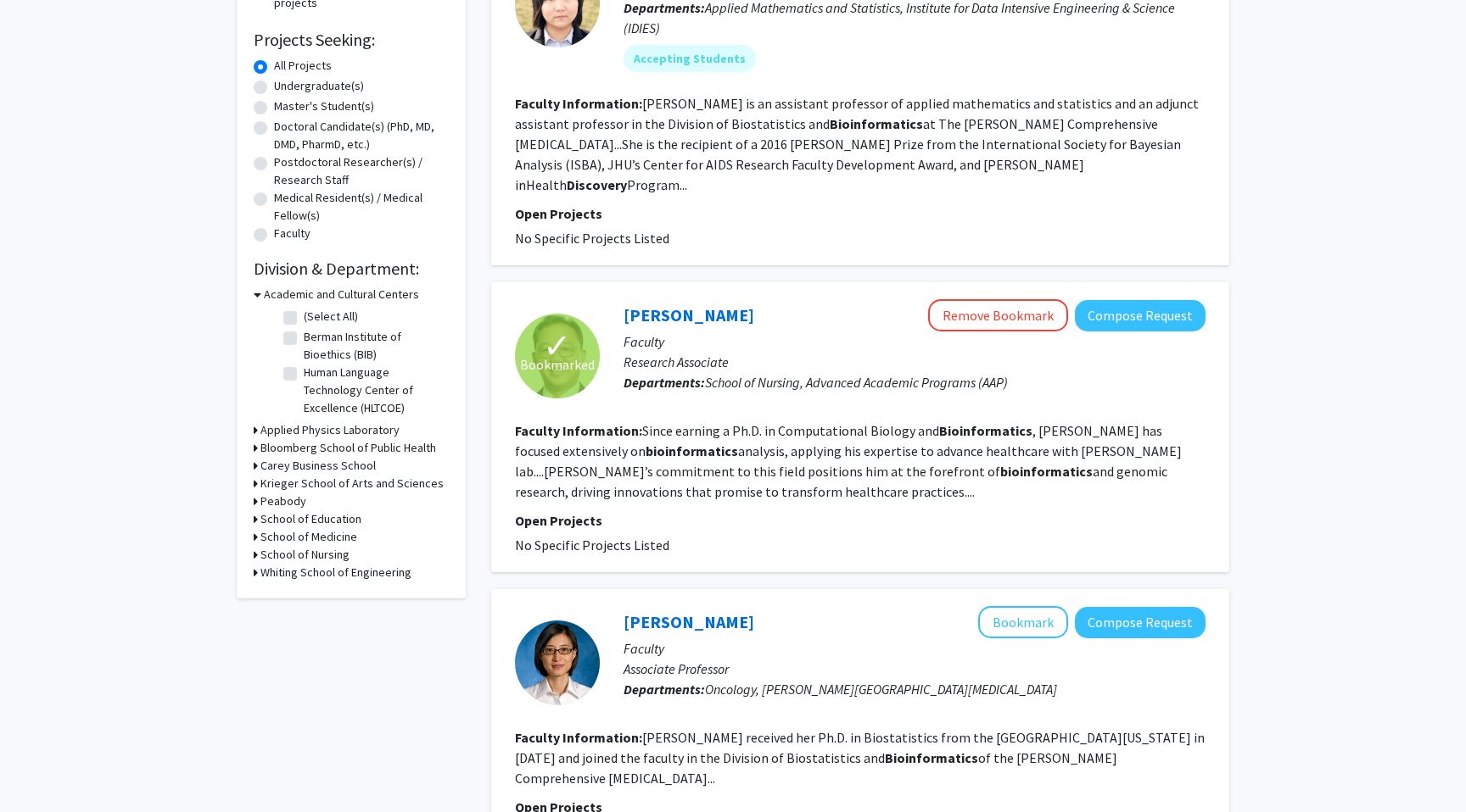
scroll to position [0, 0]
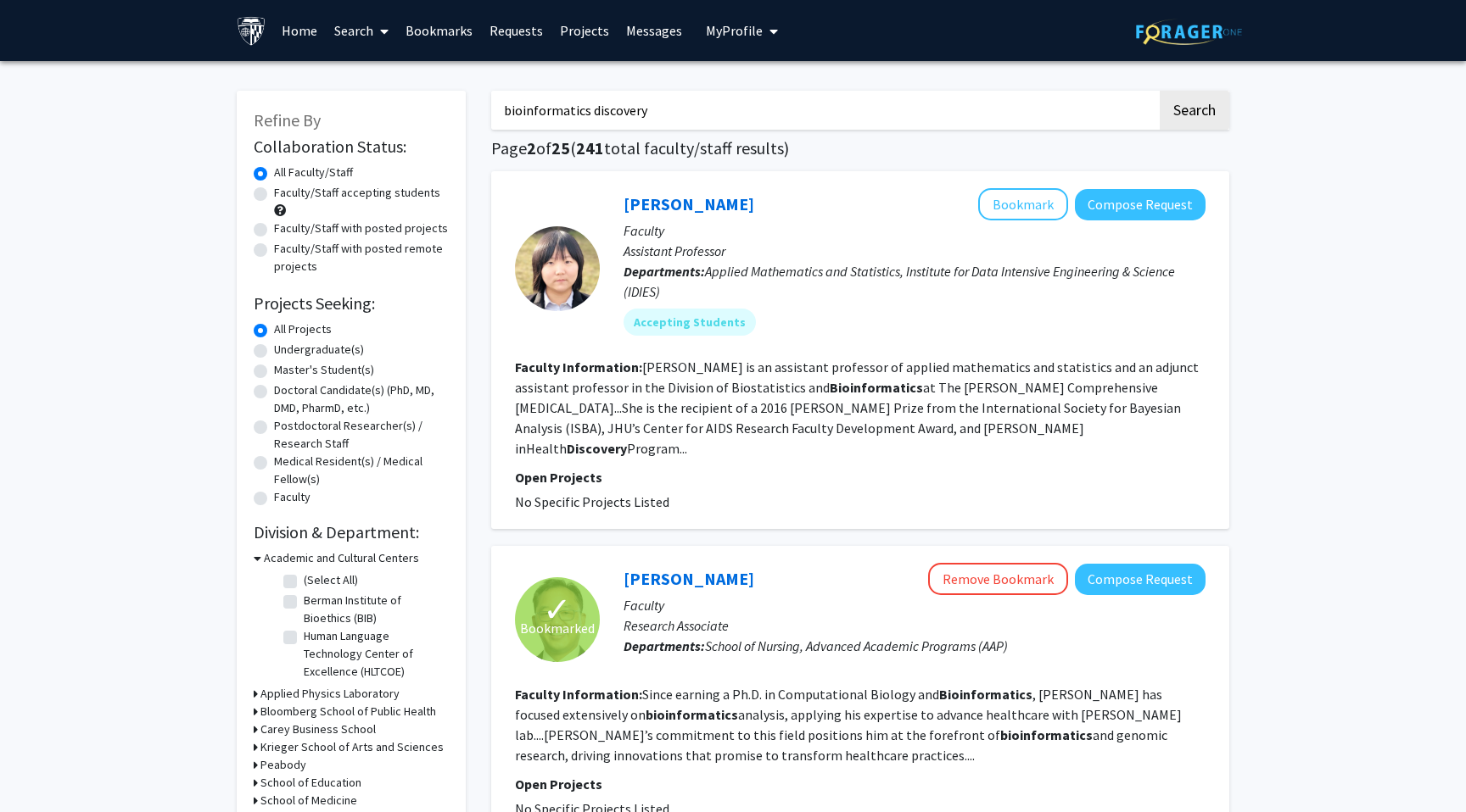
click at [379, 194] on label "Faculty/Staff accepting students" at bounding box center [357, 192] width 167 height 18
click at [285, 194] on input "Faculty/Staff accepting students" at bounding box center [279, 189] width 11 height 11
radio input "true"
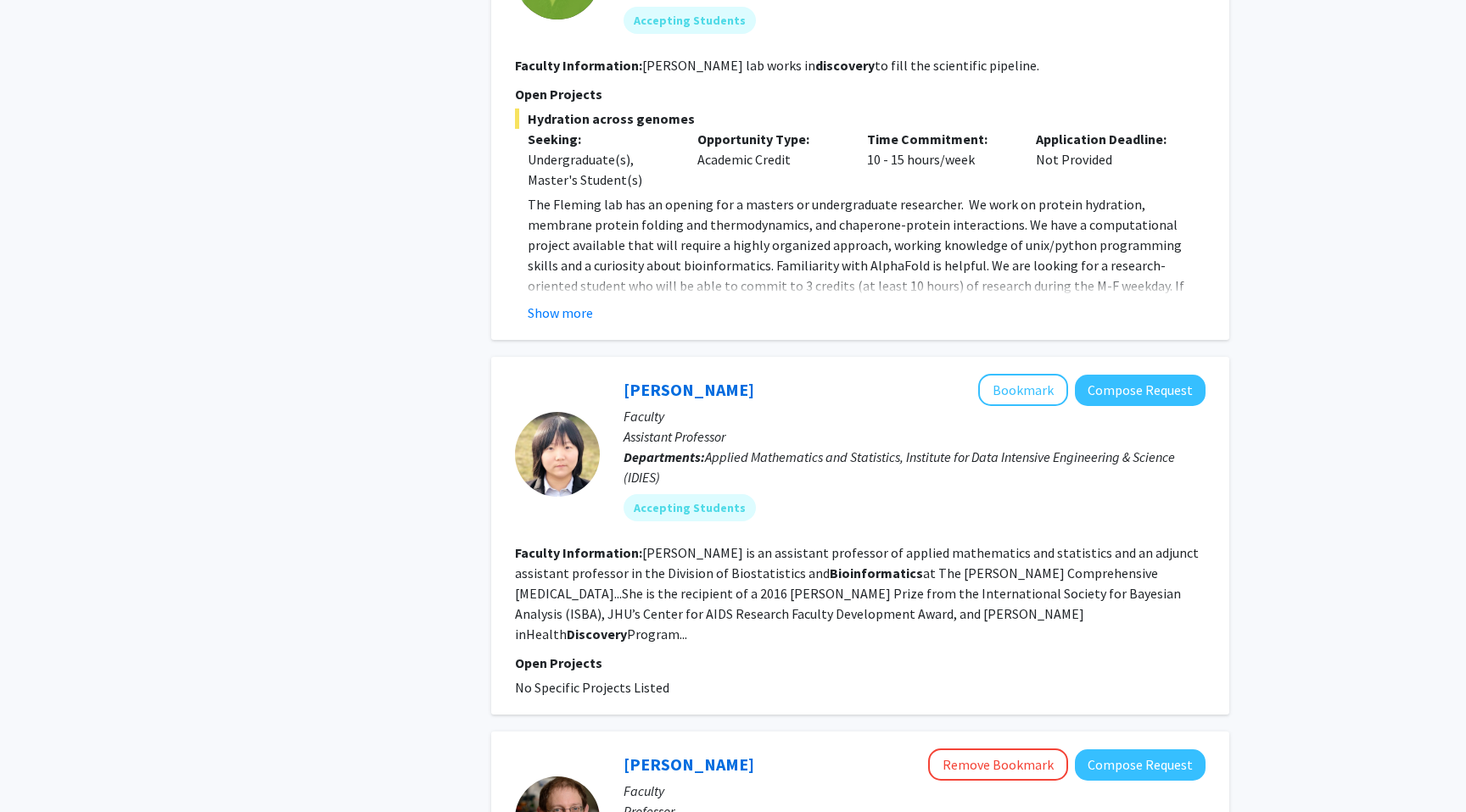
scroll to position [1800, 0]
click at [660, 378] on link "Yanxun Xu" at bounding box center [689, 389] width 131 height 21
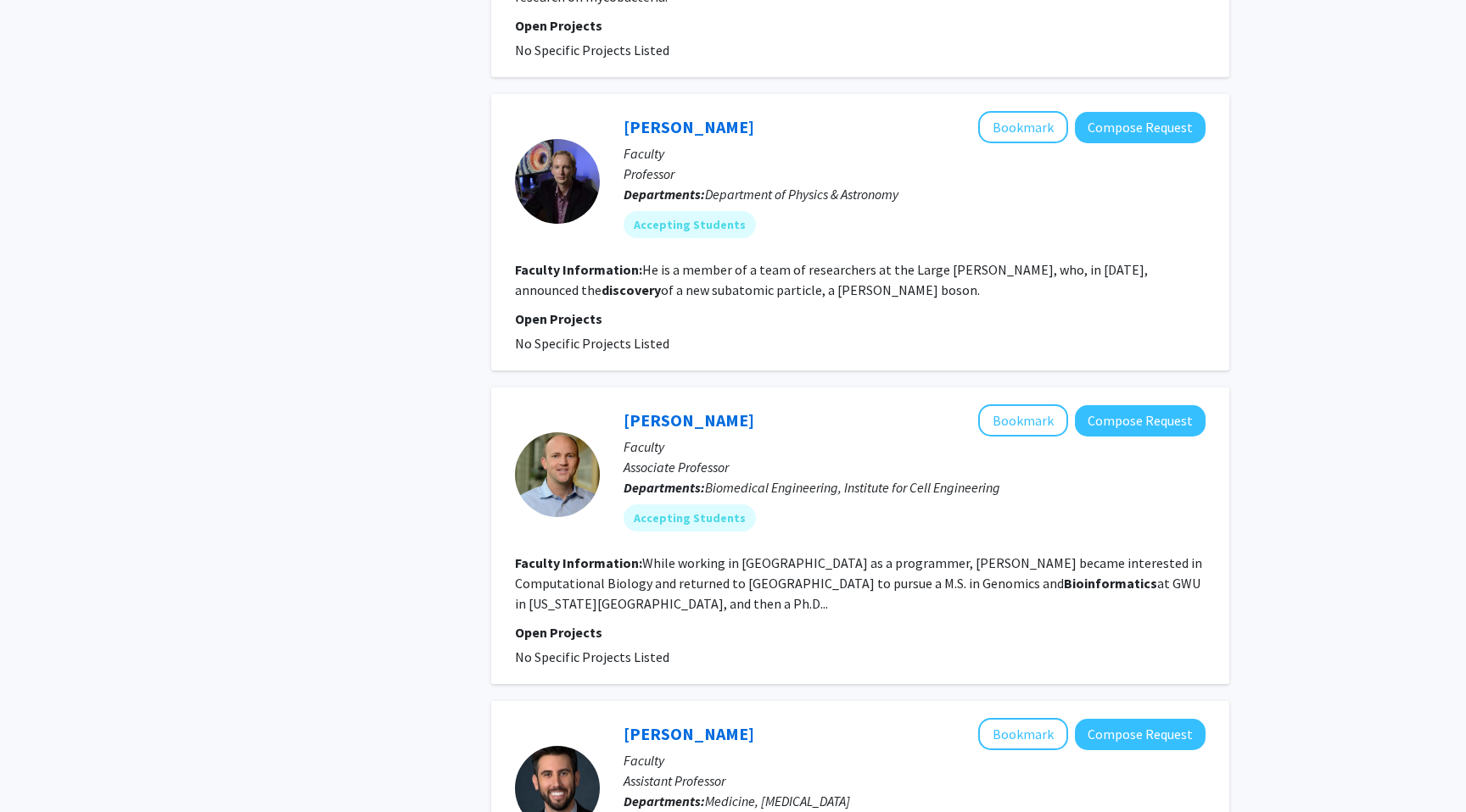
scroll to position [3092, 0]
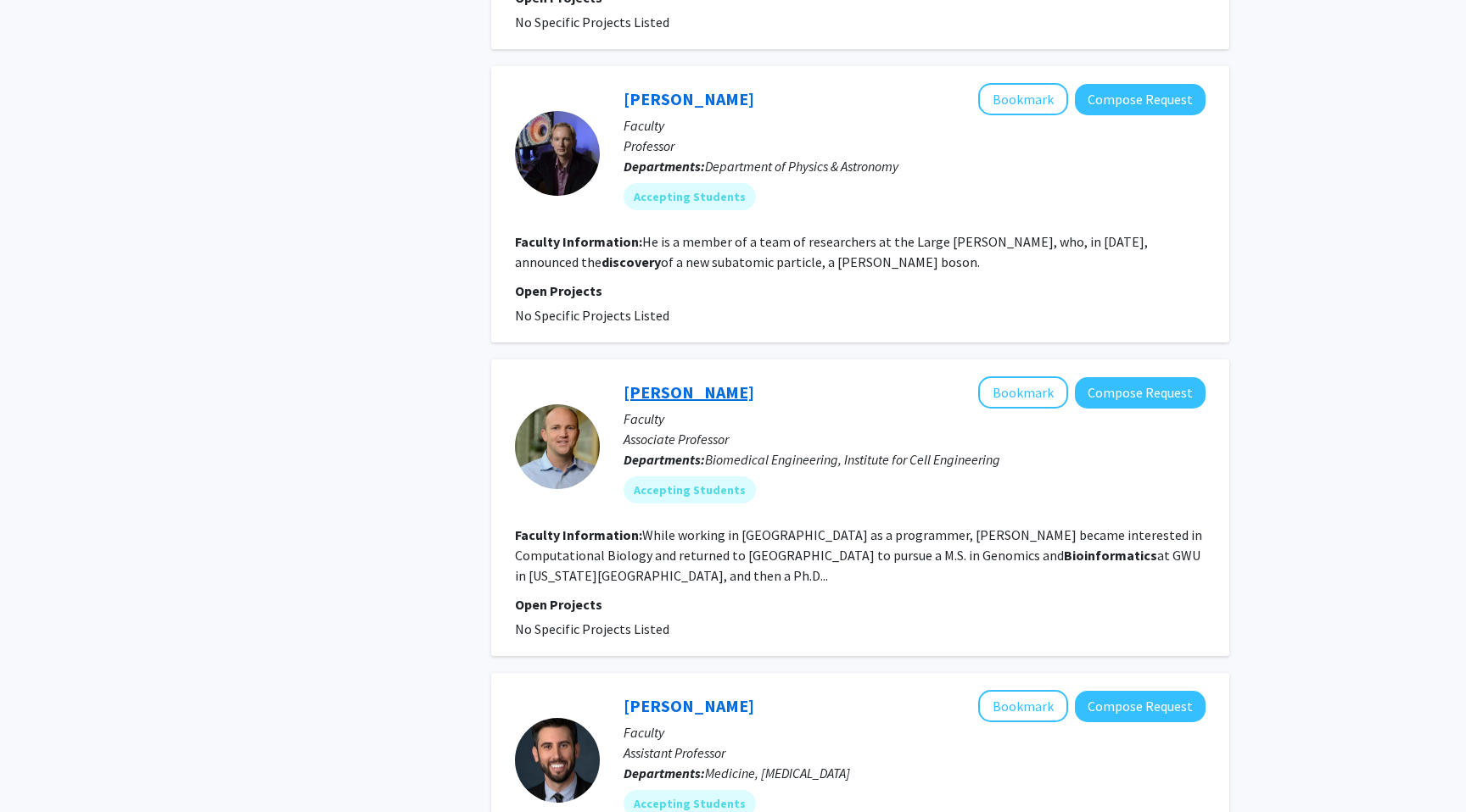
click at [690, 382] on link "[PERSON_NAME]" at bounding box center [689, 393] width 131 height 21
click at [1014, 376] on button "Bookmark" at bounding box center [1022, 392] width 90 height 32
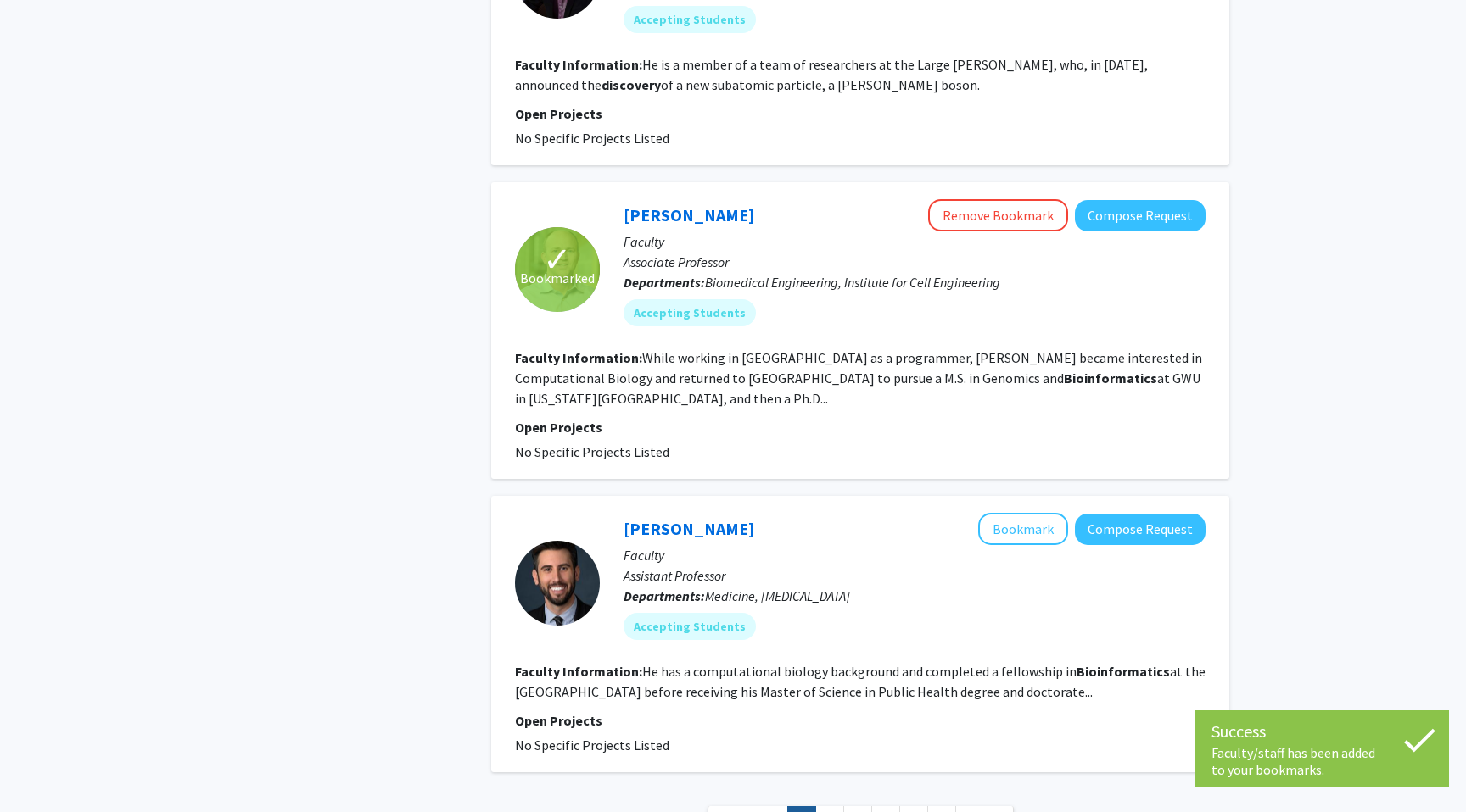
scroll to position [3315, 0]
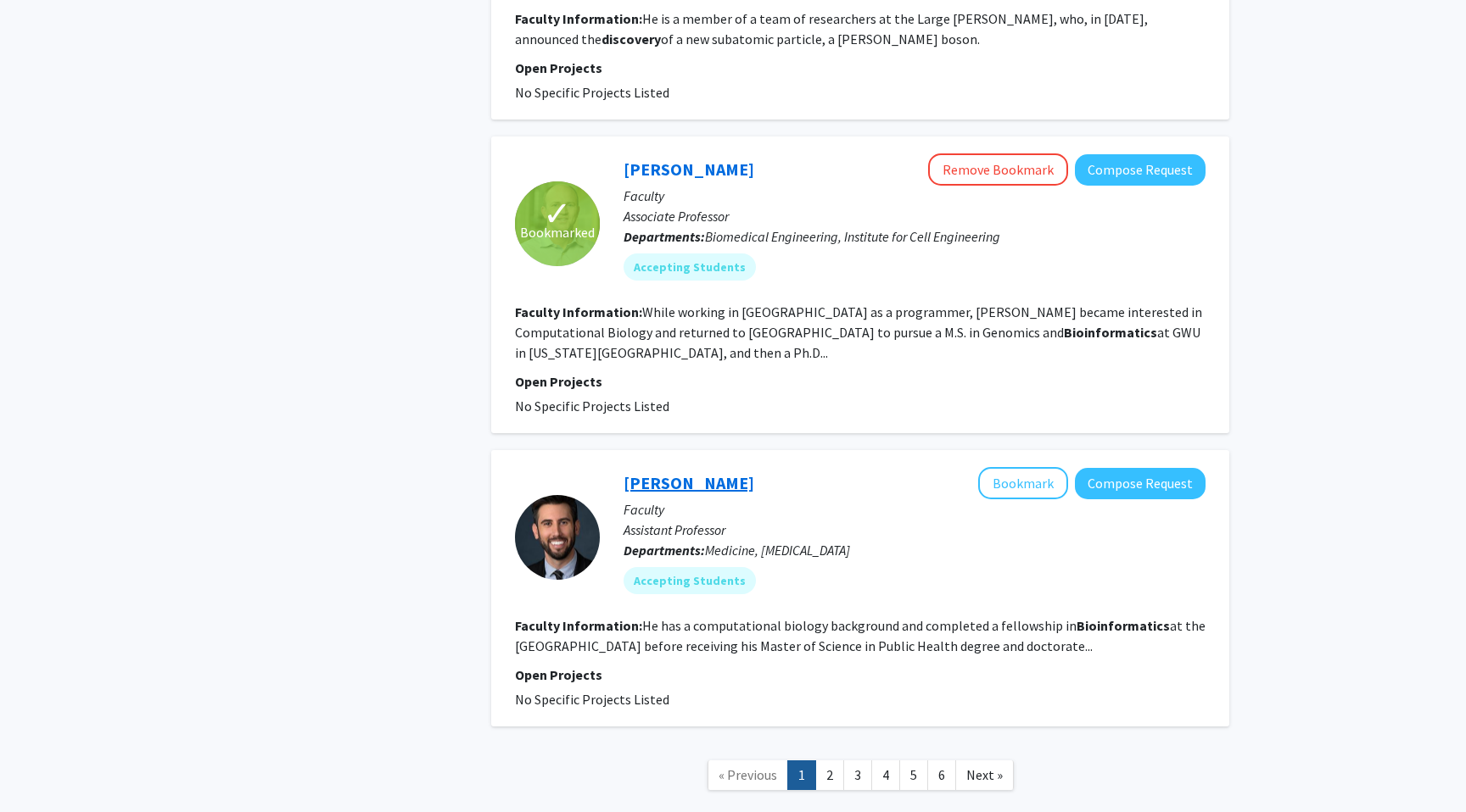
click at [698, 472] on link "Steven Clipman" at bounding box center [689, 483] width 131 height 21
click at [836, 761] on link "2" at bounding box center [830, 775] width 29 height 30
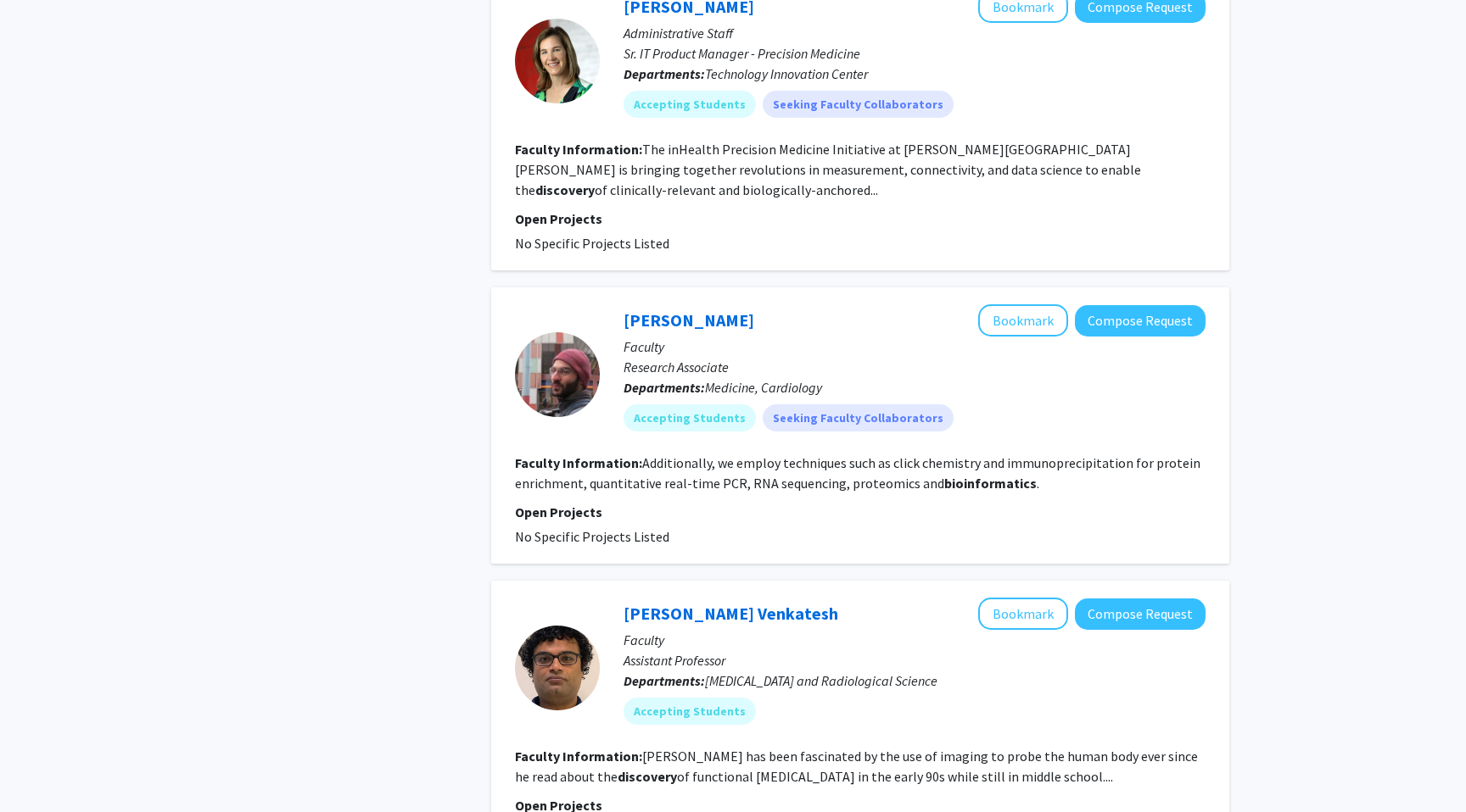
scroll to position [1589, 0]
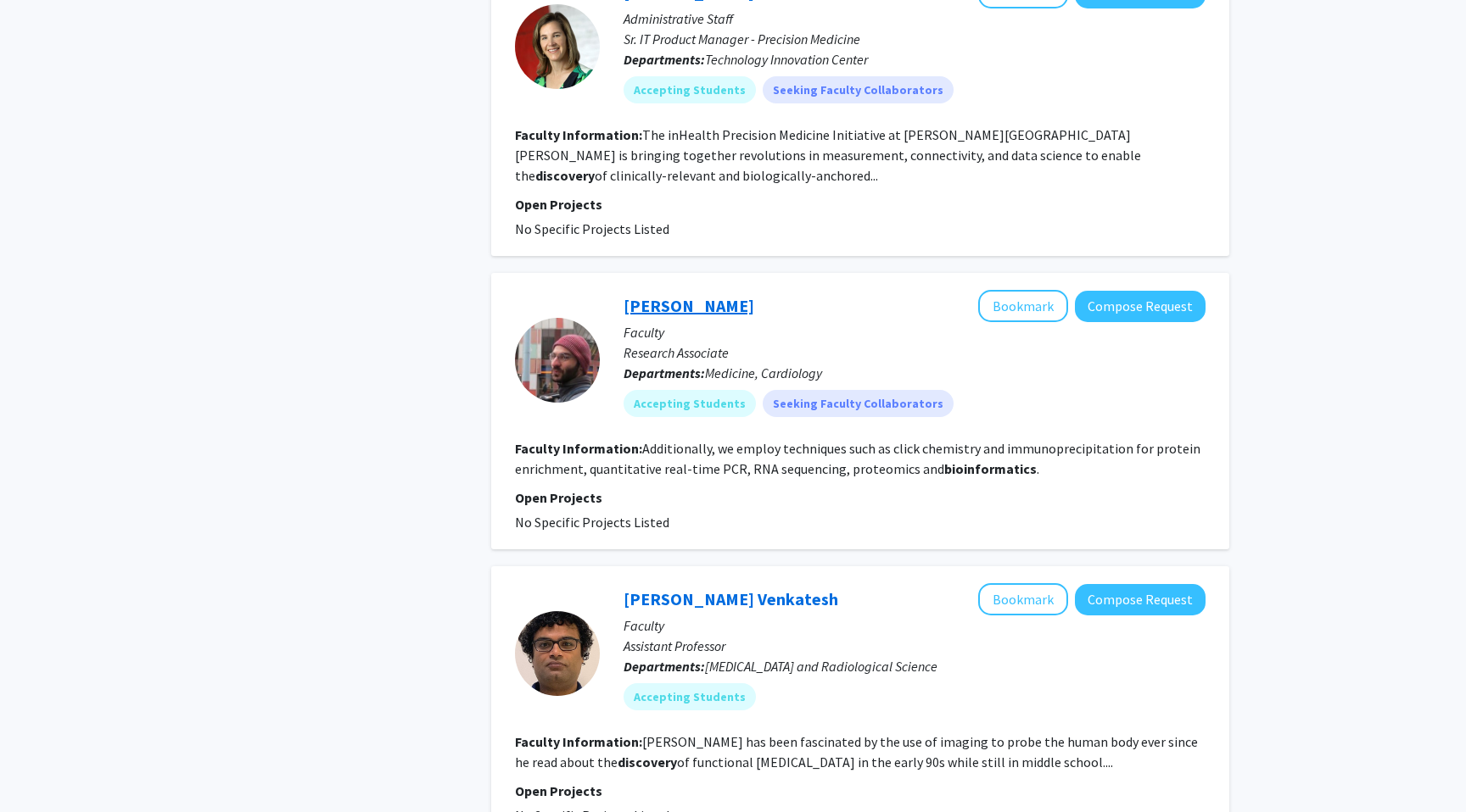
click at [752, 295] on link "Kyriakos Papanicolaou" at bounding box center [689, 306] width 131 height 21
click at [1015, 290] on button "Bookmark" at bounding box center [1022, 305] width 90 height 32
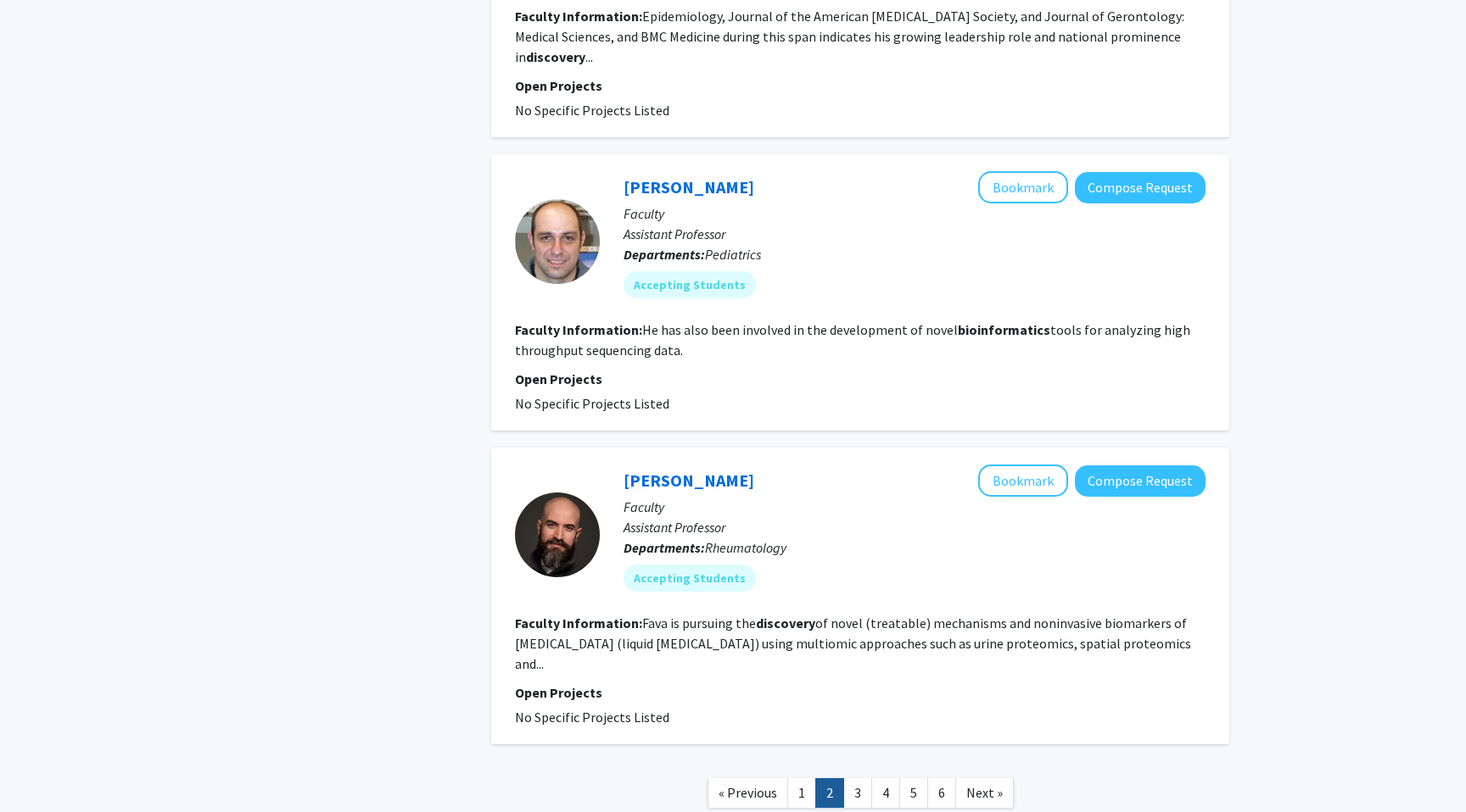
scroll to position [2667, 0]
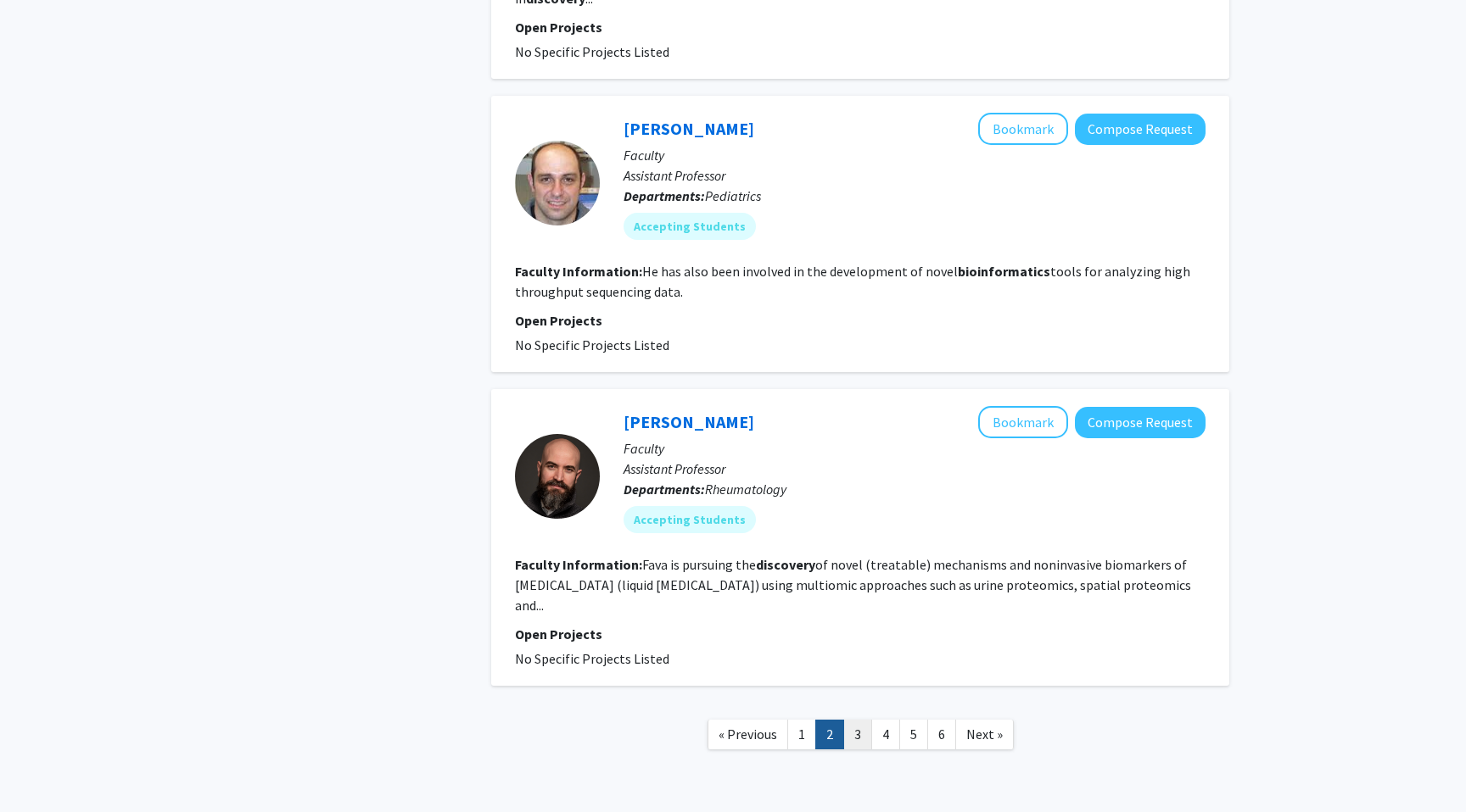
click at [862, 720] on link "3" at bounding box center [858, 734] width 29 height 30
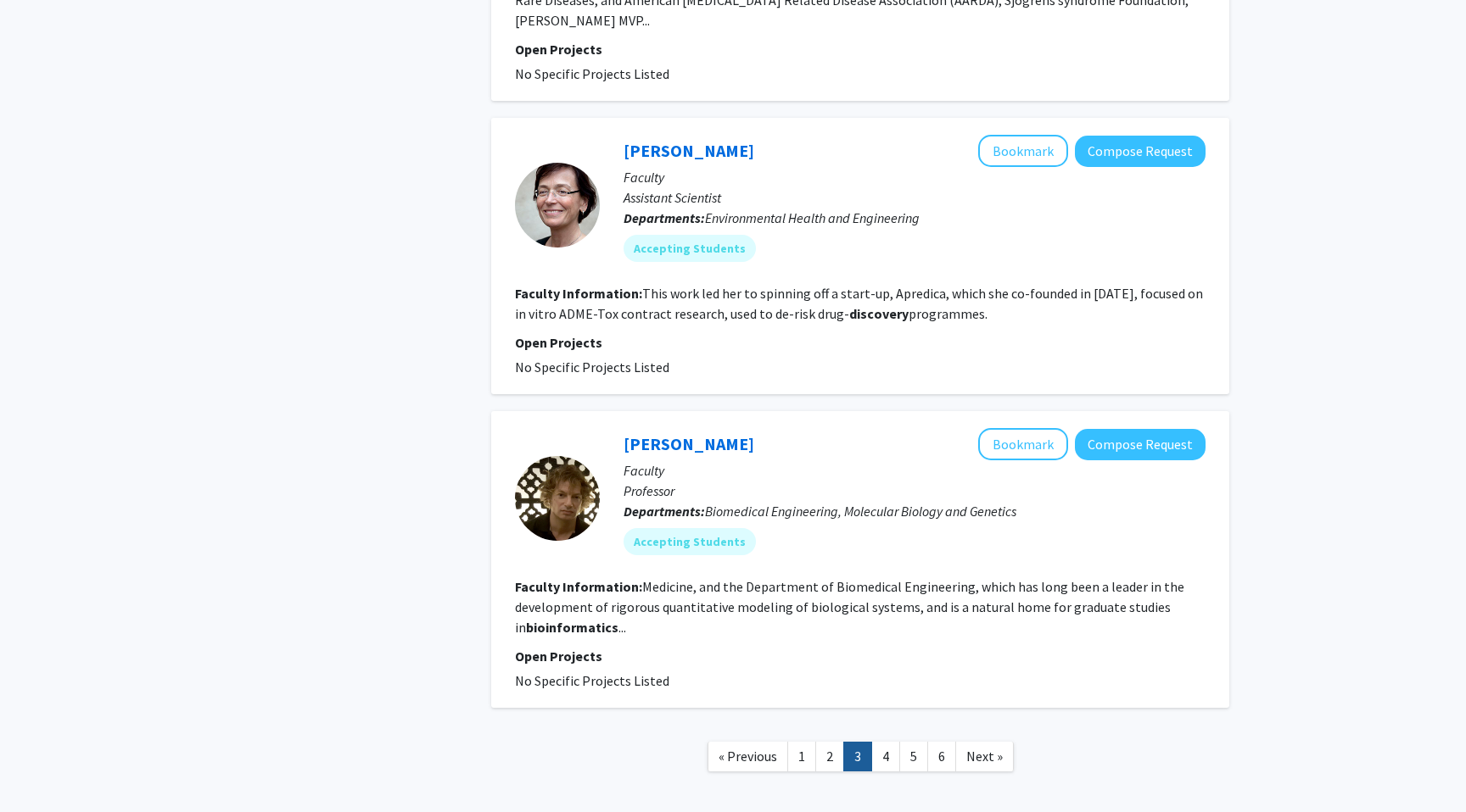
scroll to position [2483, 0]
click at [680, 432] on link "Michael Beer" at bounding box center [689, 443] width 131 height 21
click at [890, 740] on link "4" at bounding box center [886, 754] width 29 height 30
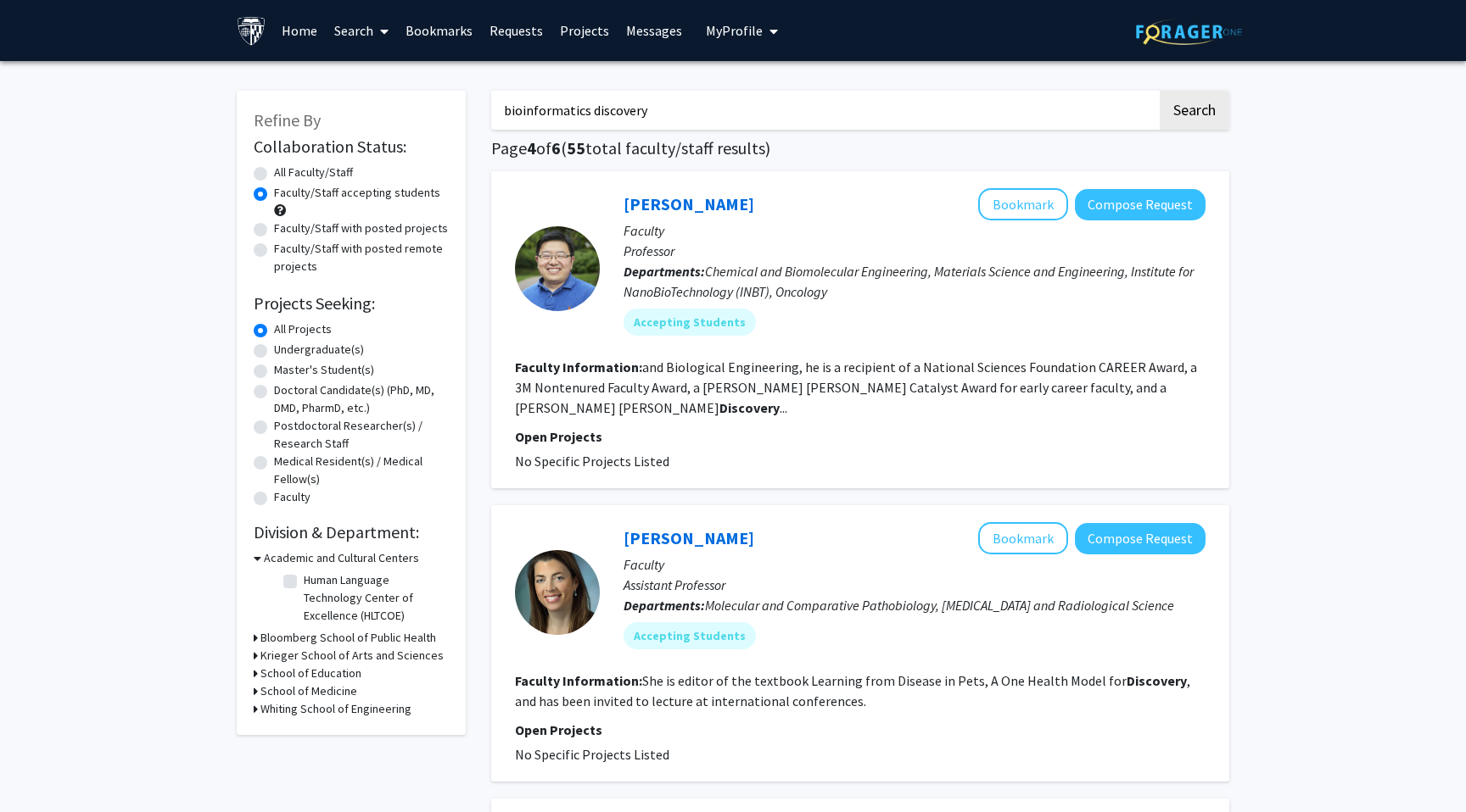
drag, startPoint x: 656, startPoint y: 111, endPoint x: 453, endPoint y: 112, distance: 203.0
type input "cell modeling"
click at [1160, 90] on button "Search" at bounding box center [1195, 110] width 69 height 39
radio input "true"
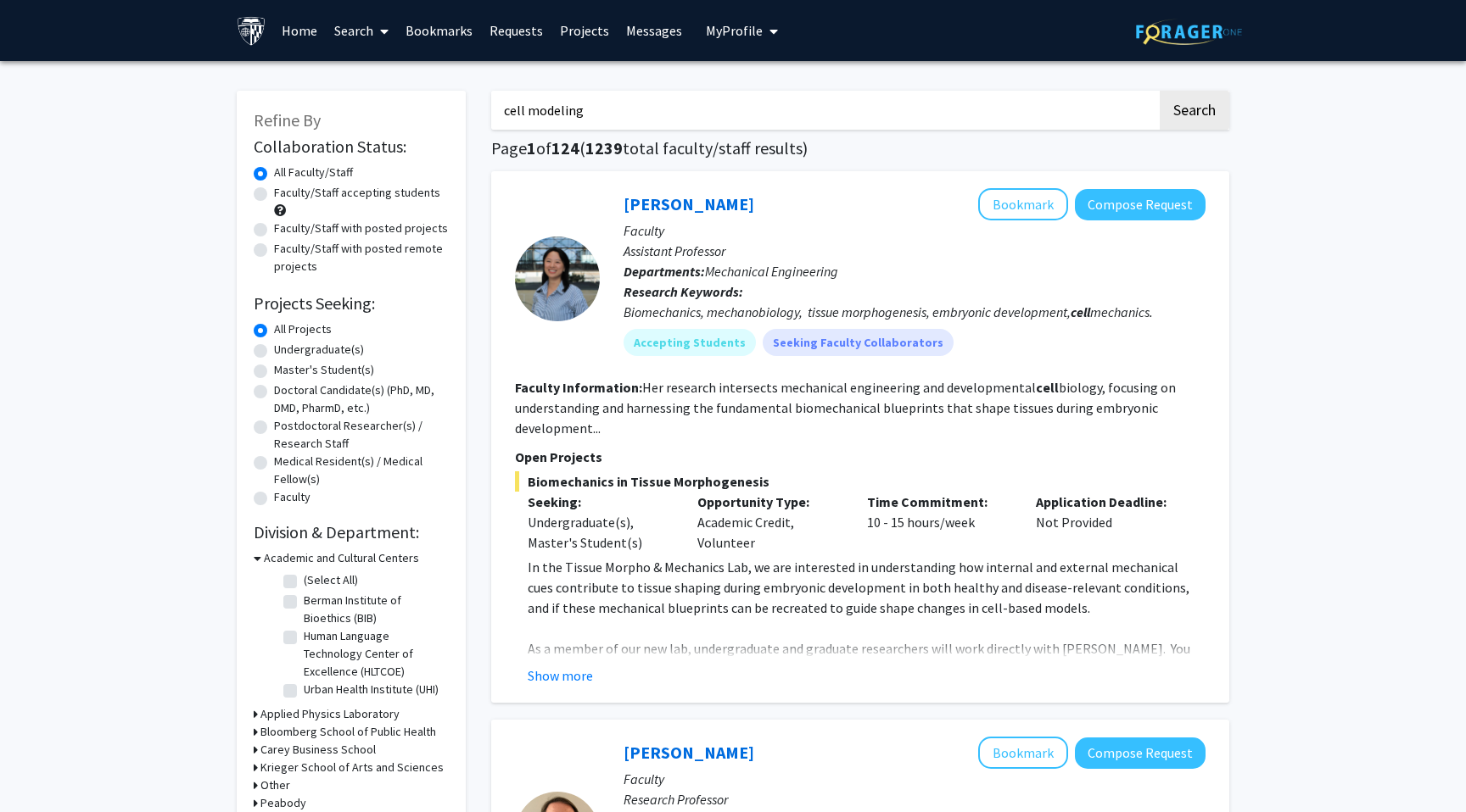
click at [499, 114] on input "cell modeling" at bounding box center [824, 110] width 666 height 39
click at [1160, 90] on button "Search" at bounding box center [1195, 110] width 69 height 39
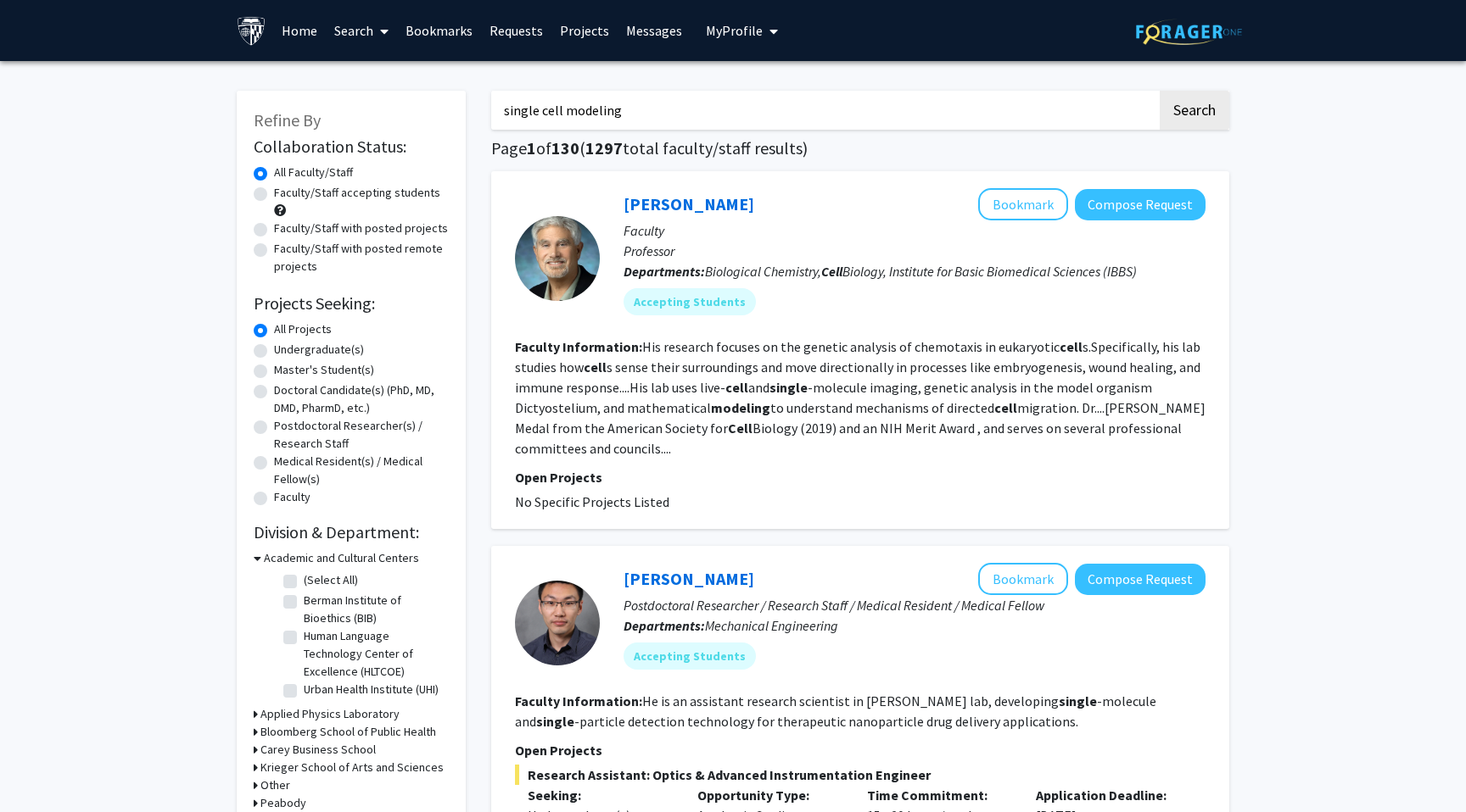
click at [549, 113] on input "single cell modeling" at bounding box center [824, 110] width 666 height 39
type input "single modeling"
click at [1160, 90] on button "Search" at bounding box center [1195, 110] width 69 height 39
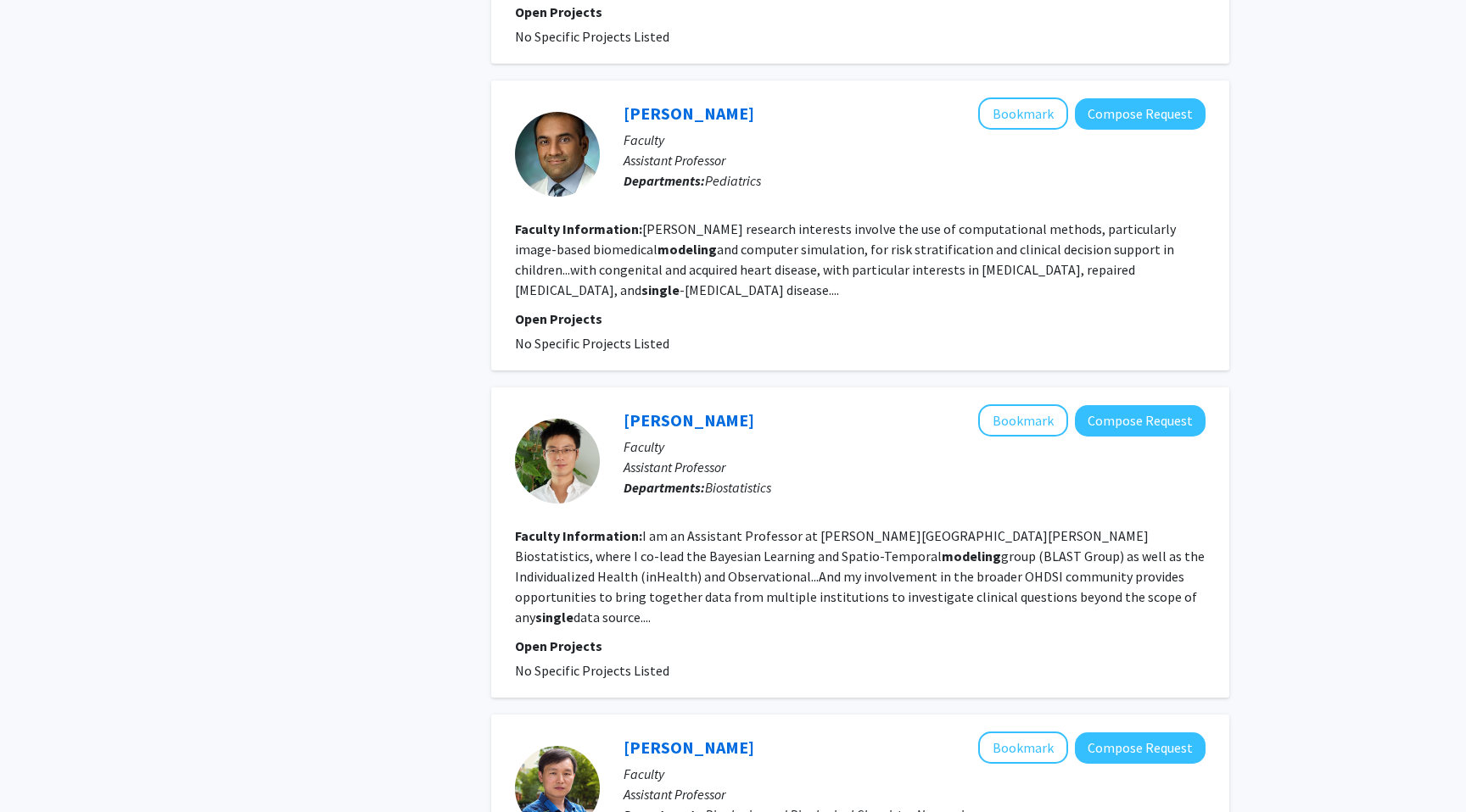
scroll to position [1745, 0]
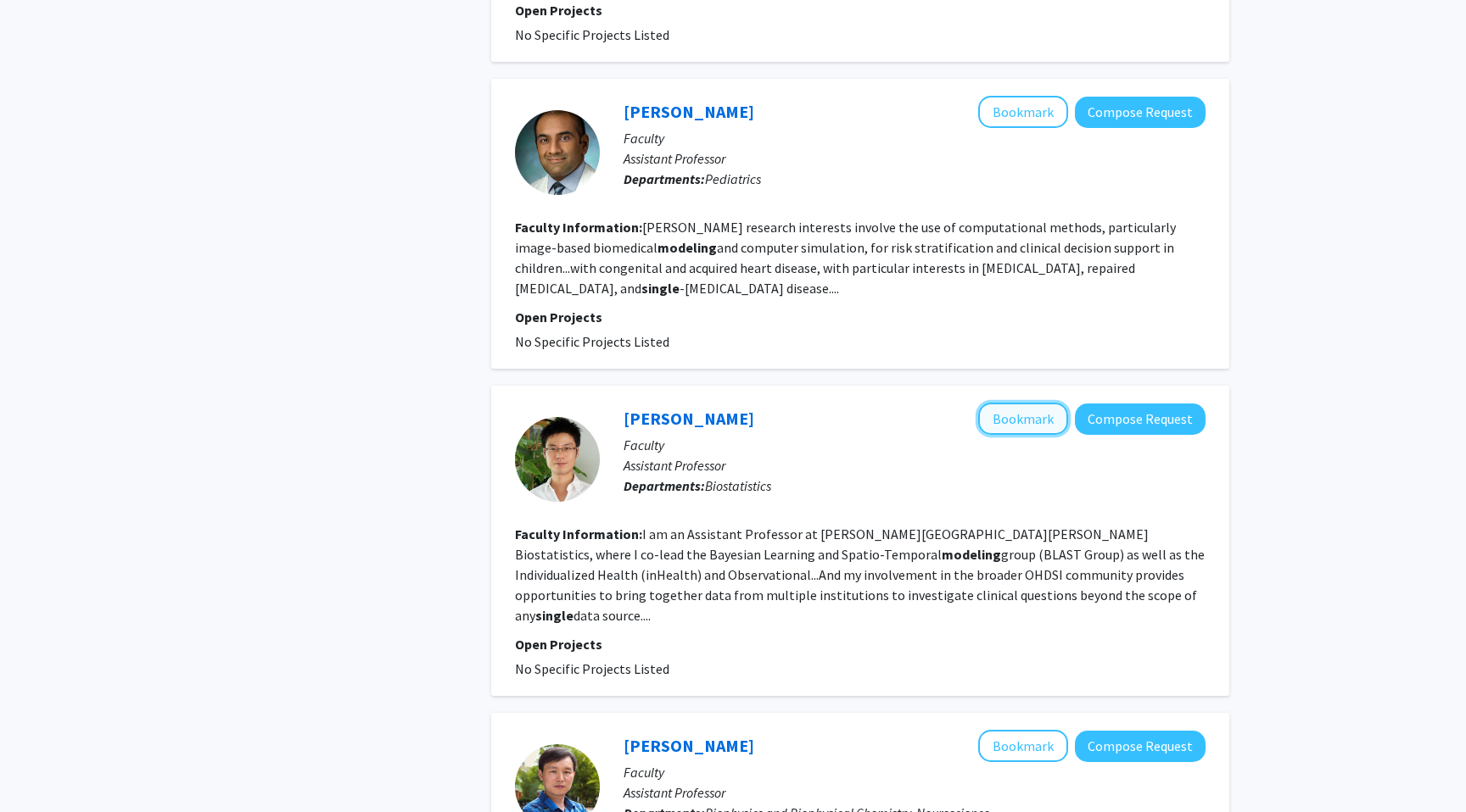
click at [1010, 404] on button "Bookmark" at bounding box center [1022, 419] width 90 height 32
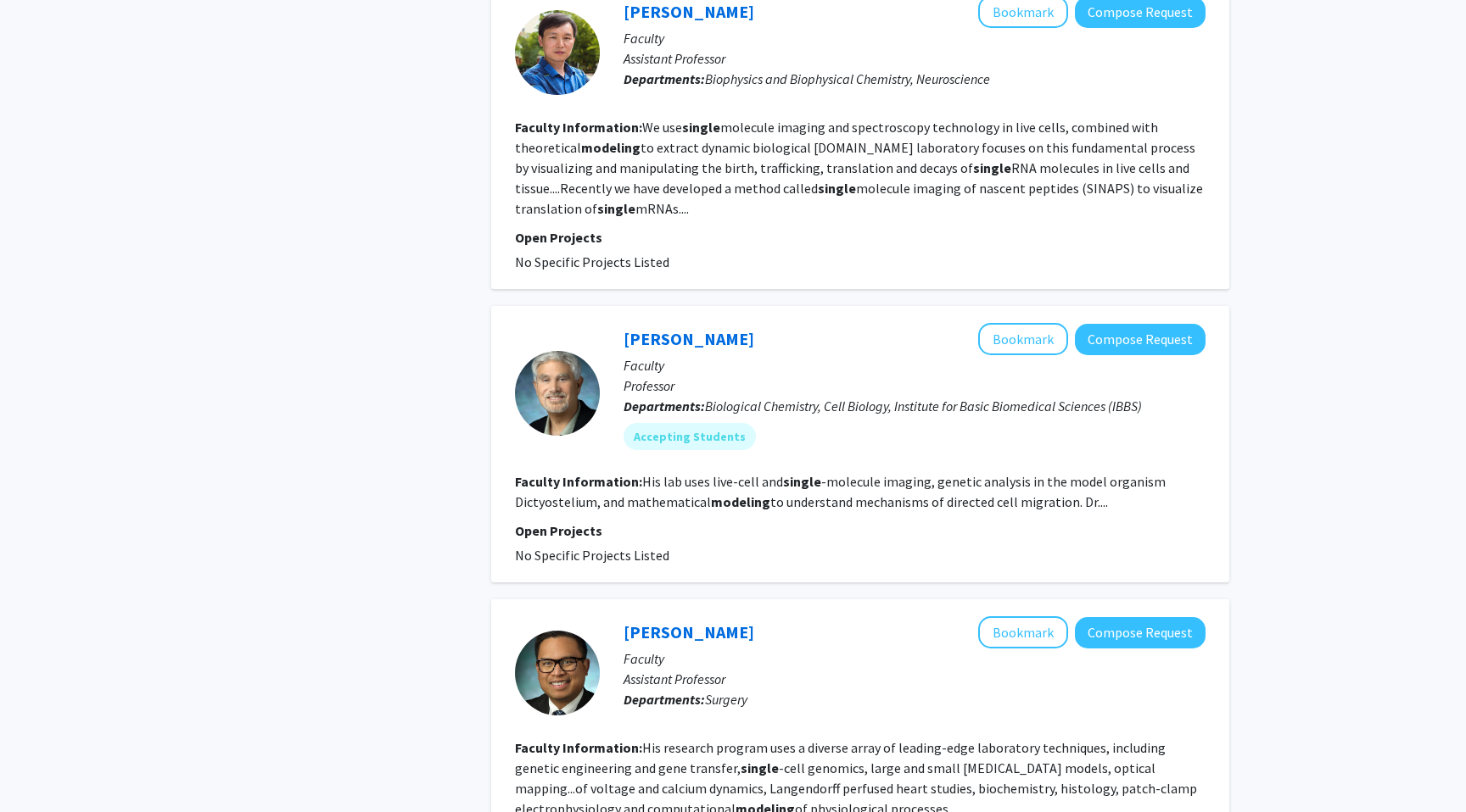
scroll to position [2547, 0]
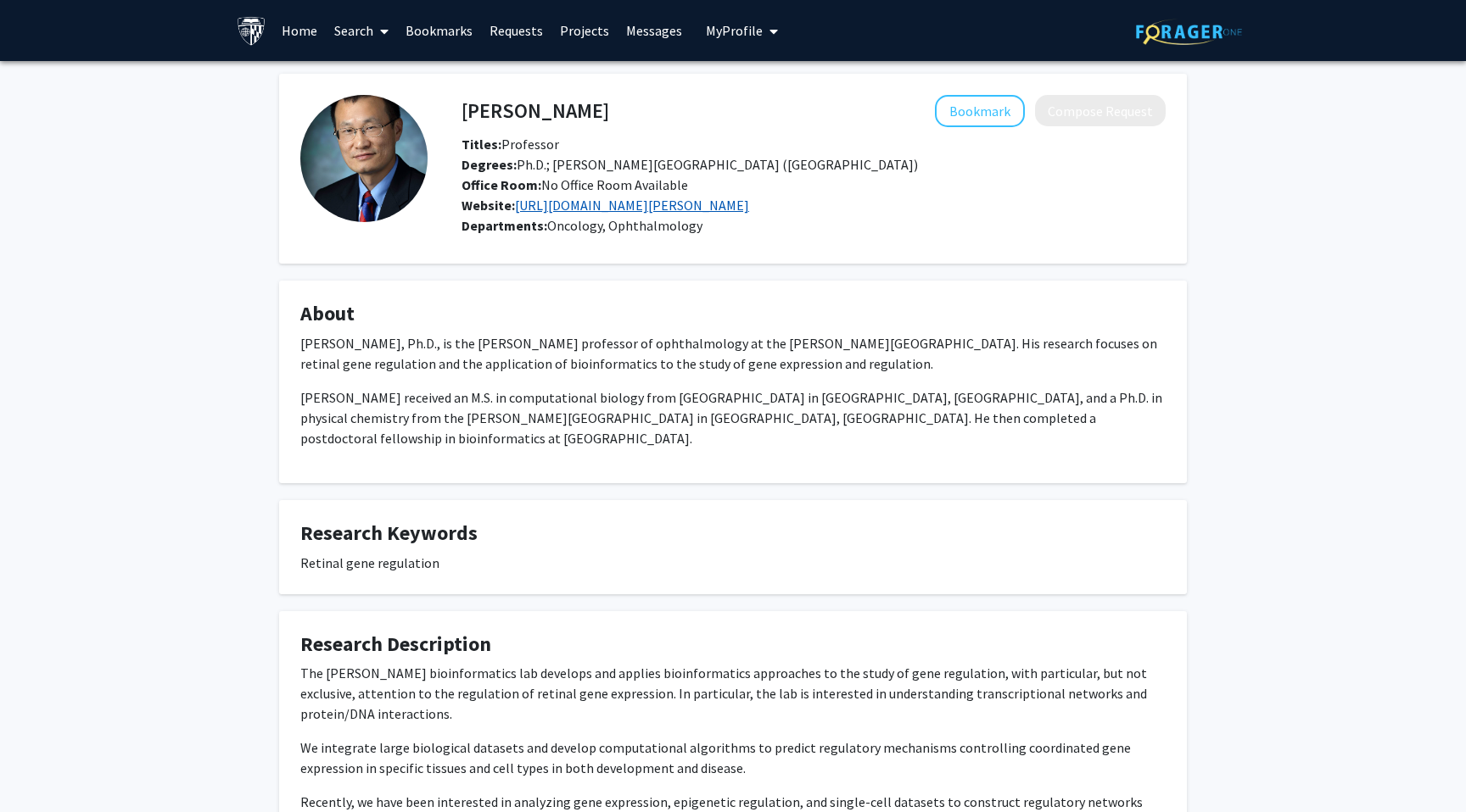
click at [627, 205] on link "http://bioinfo.wilmer.jhu.edu/" at bounding box center [631, 205] width 234 height 17
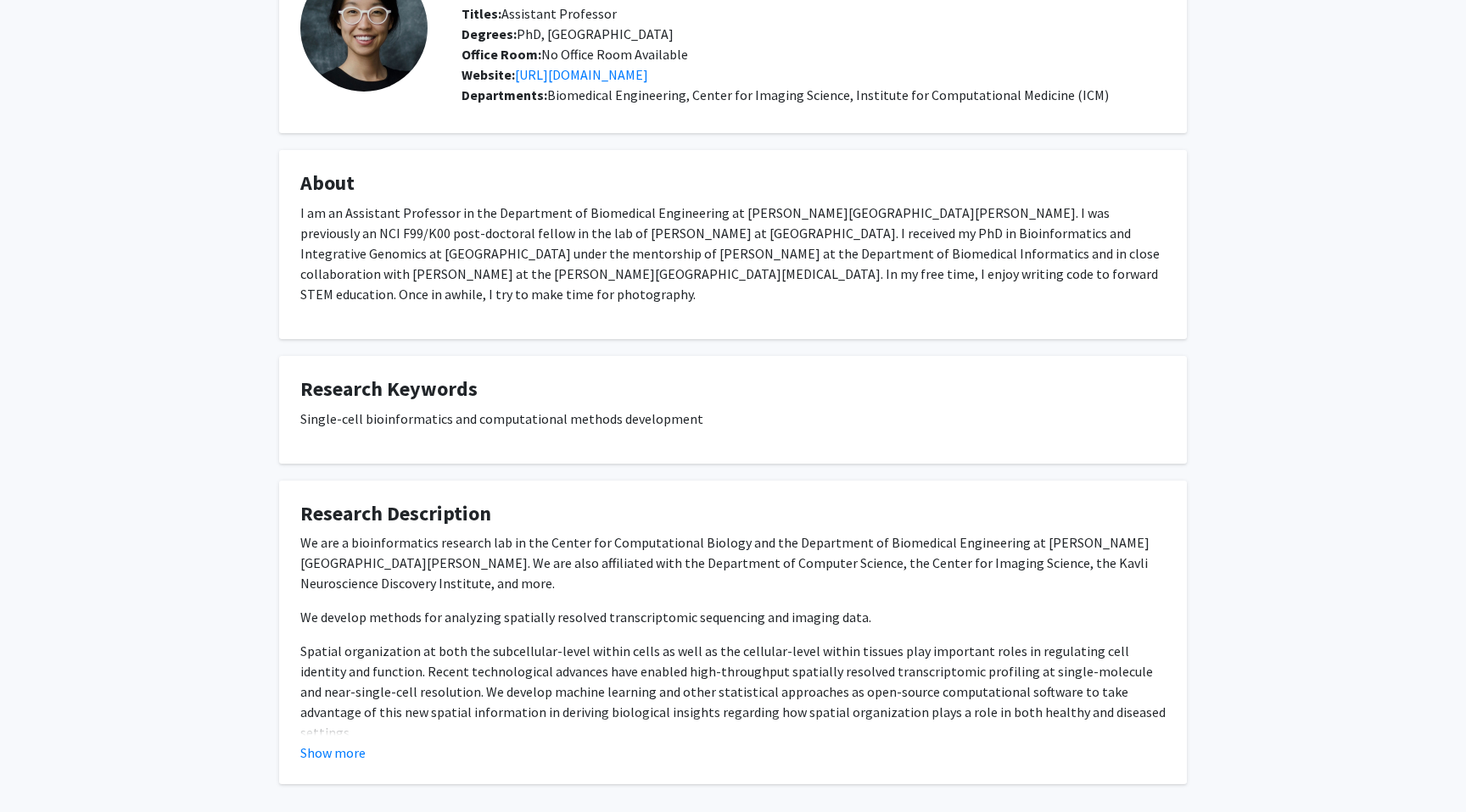
scroll to position [189, 0]
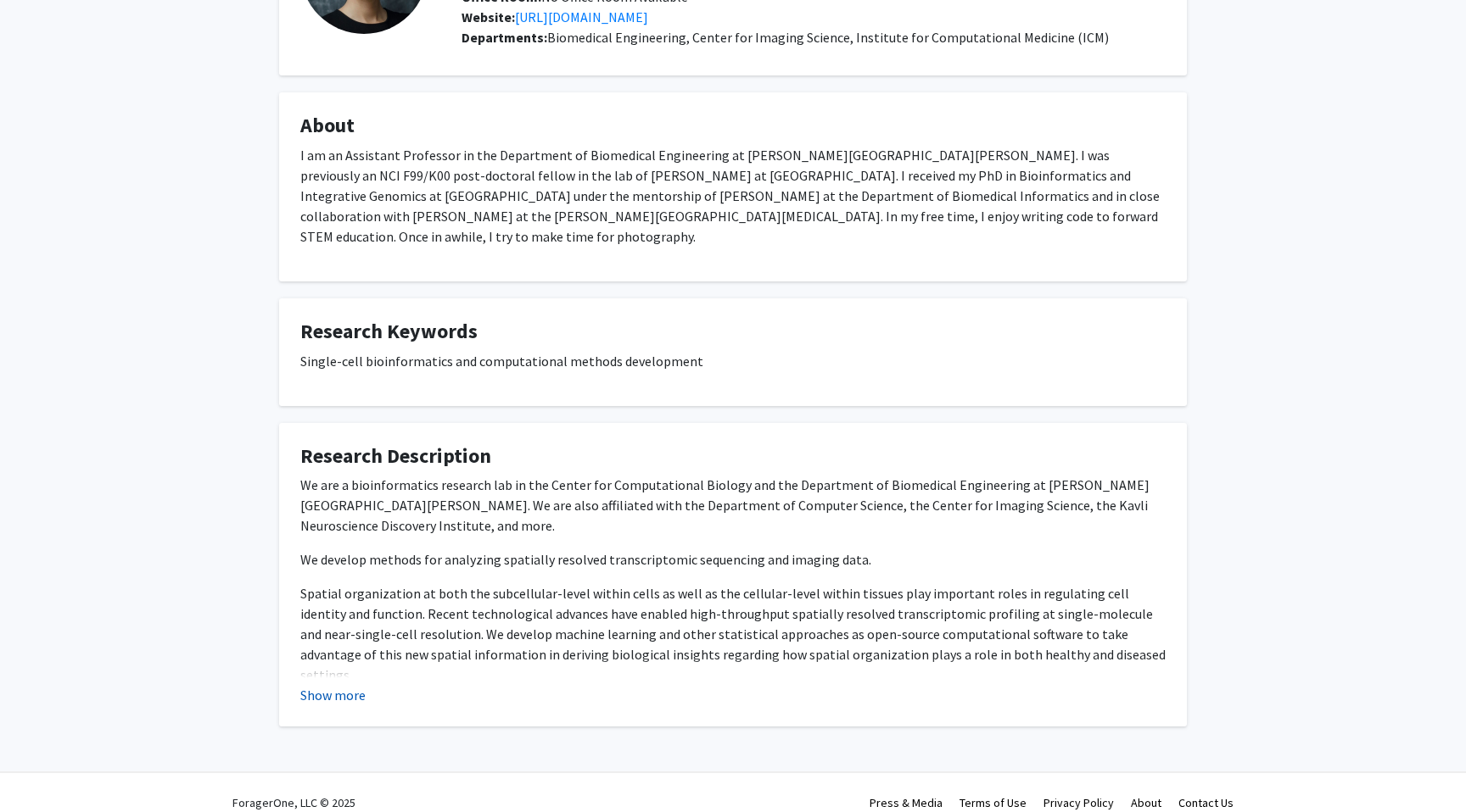
click at [346, 685] on button "Show more" at bounding box center [333, 695] width 65 height 20
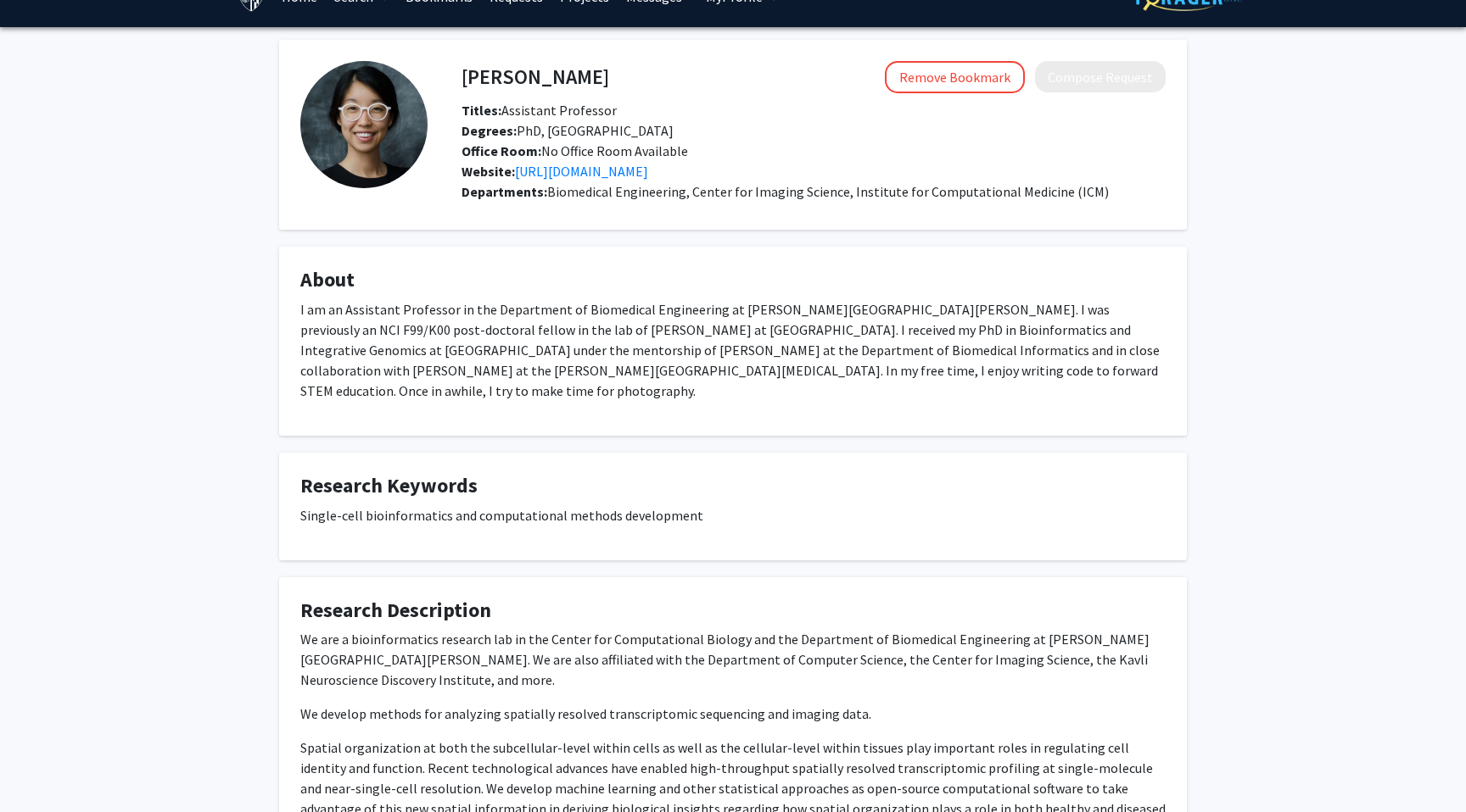
scroll to position [0, 0]
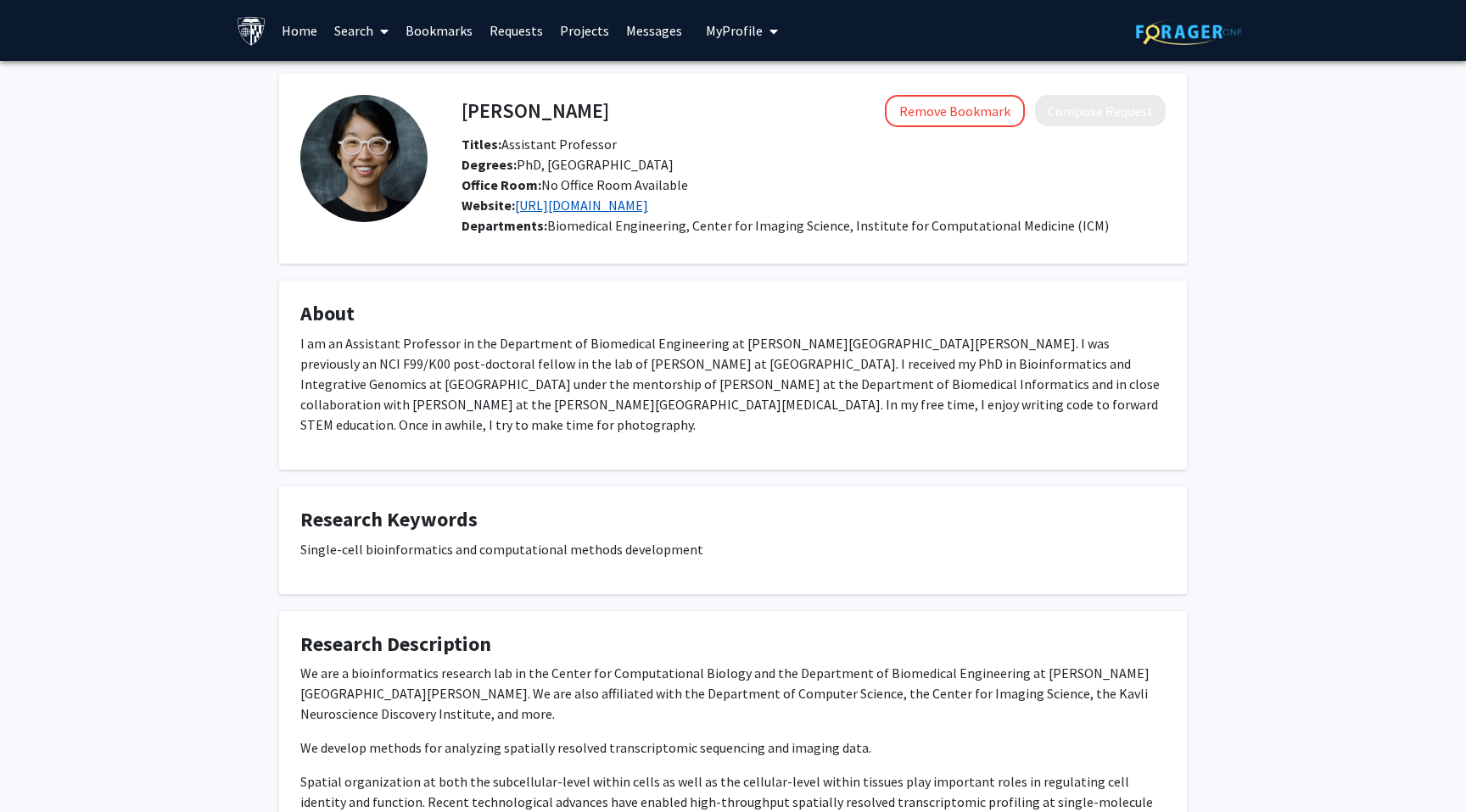
click at [567, 210] on link "https://jef.works/" at bounding box center [581, 205] width 133 height 17
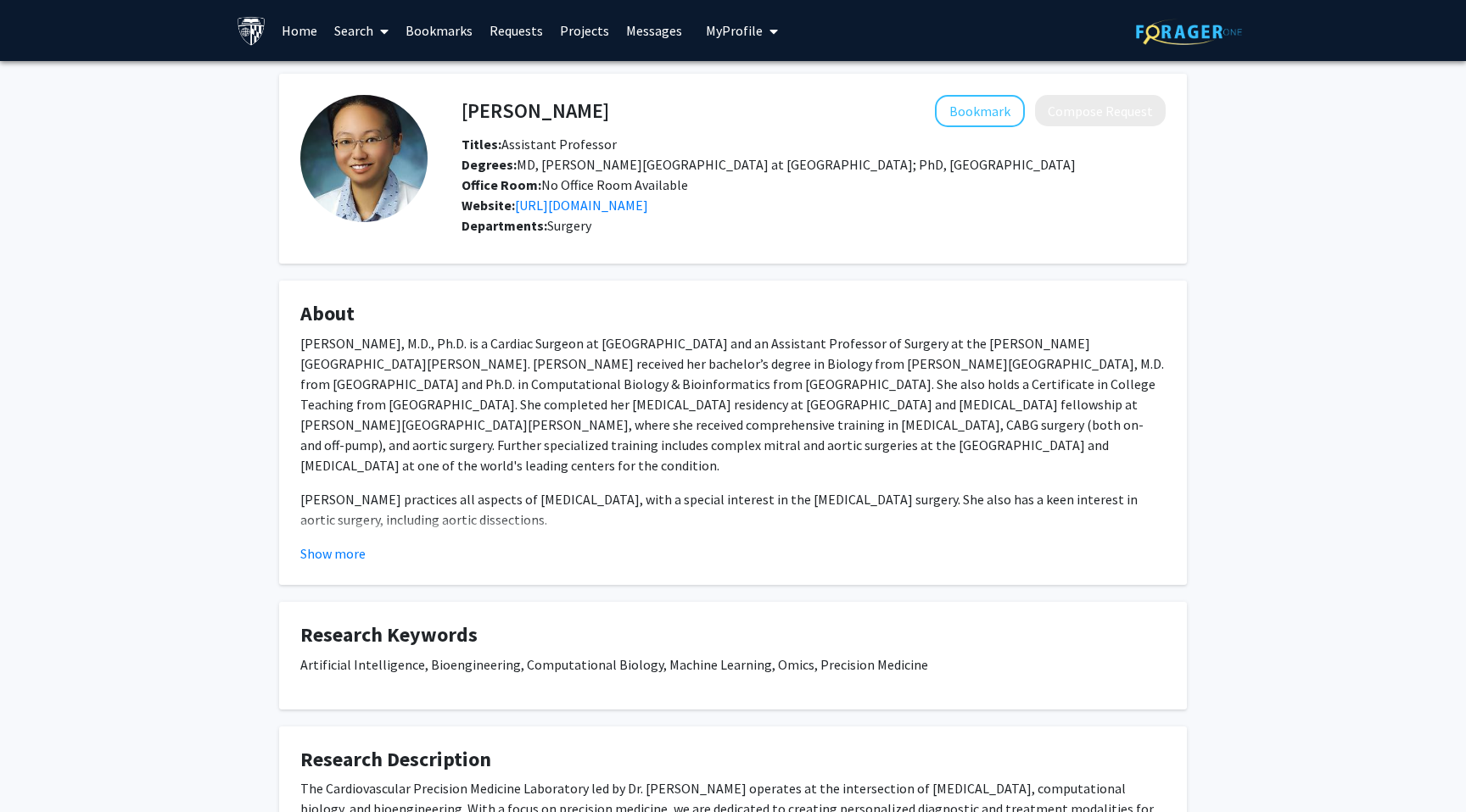
scroll to position [39, 0]
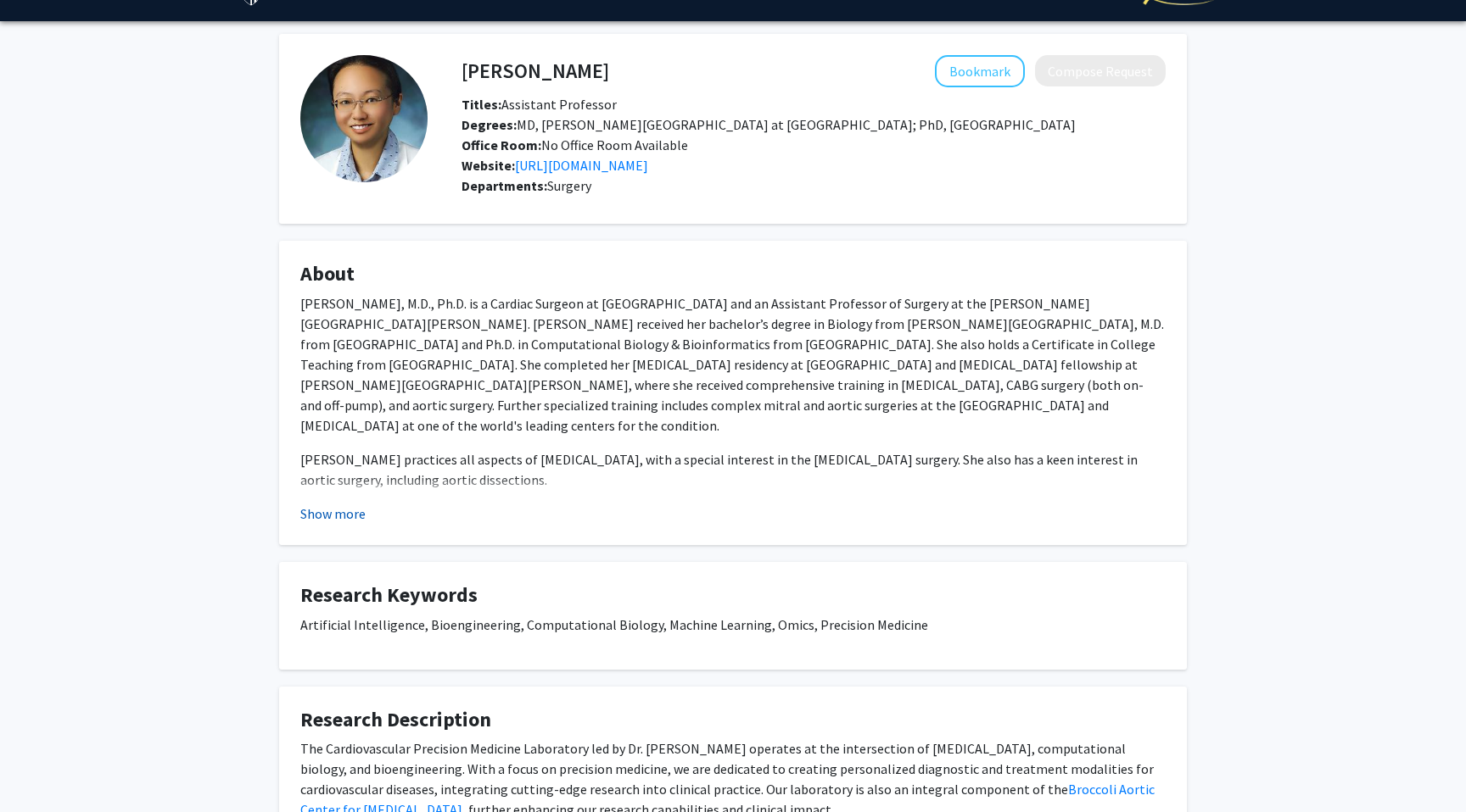
click at [360, 523] on button "Show more" at bounding box center [333, 514] width 65 height 20
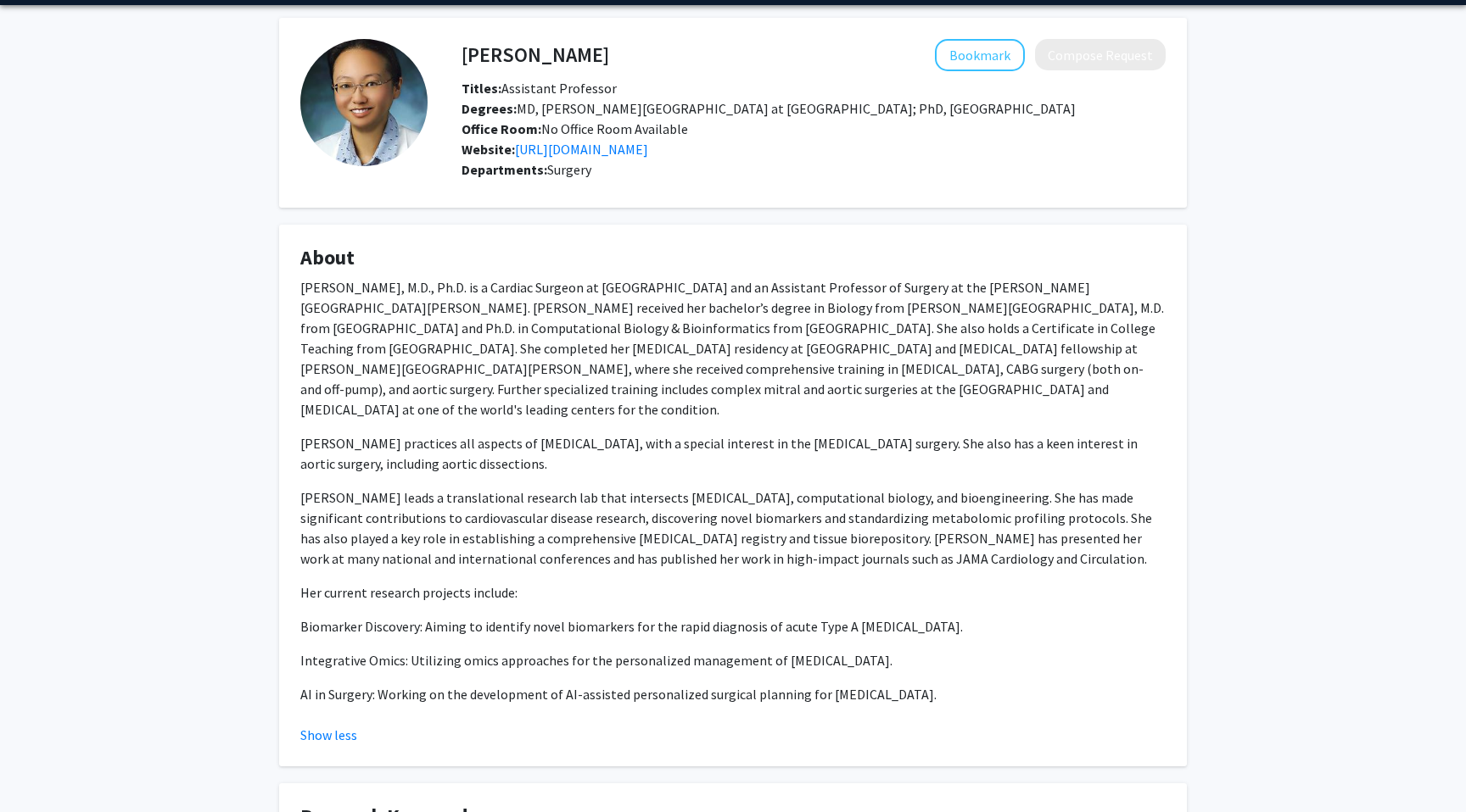
scroll to position [0, 0]
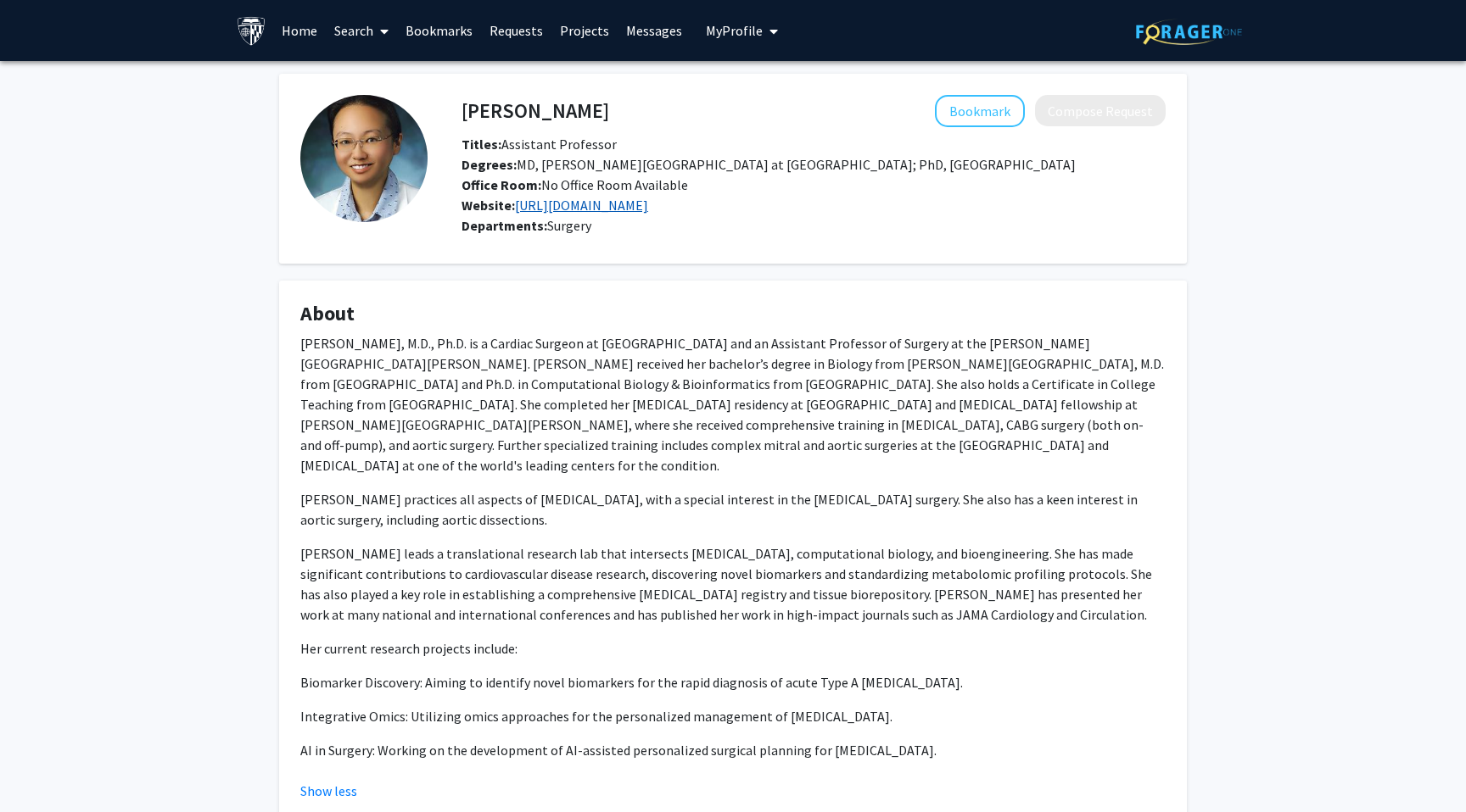
click at [536, 206] on link "https://www.hopkinsmedicine.org/heart-vascular-institute/cardiovascular-researc…" at bounding box center [581, 205] width 133 height 17
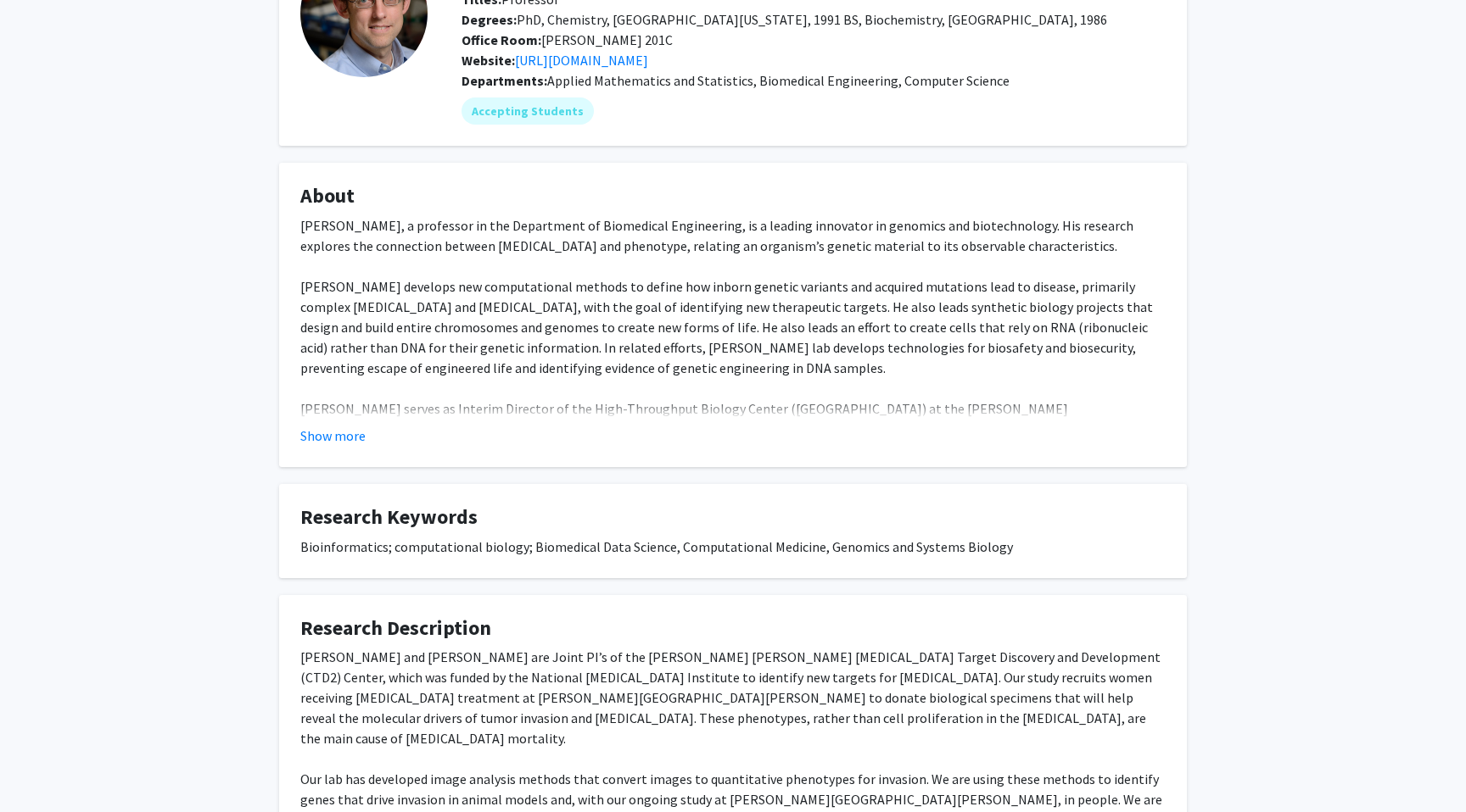
scroll to position [98, 0]
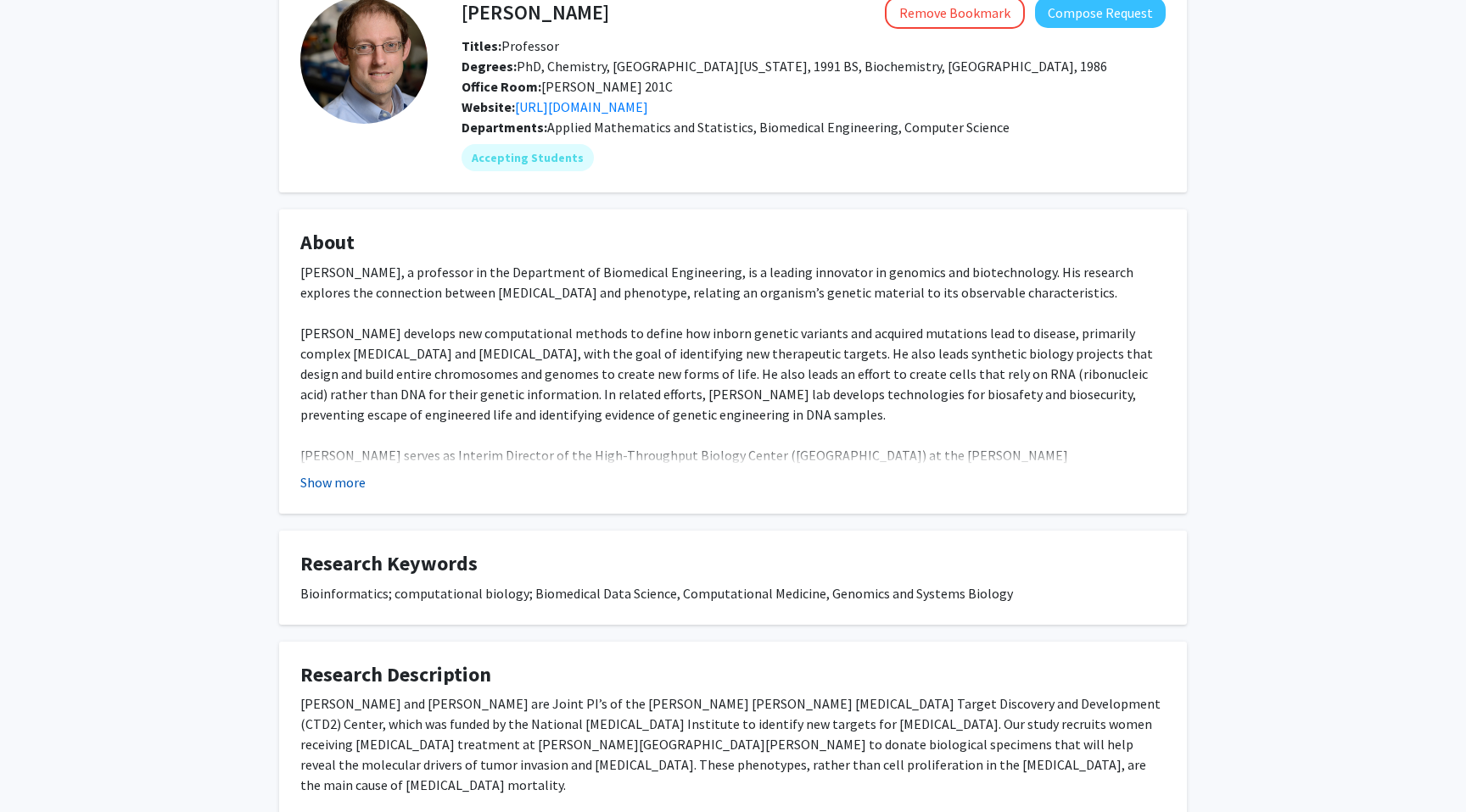
click at [345, 475] on button "Show more" at bounding box center [333, 482] width 65 height 20
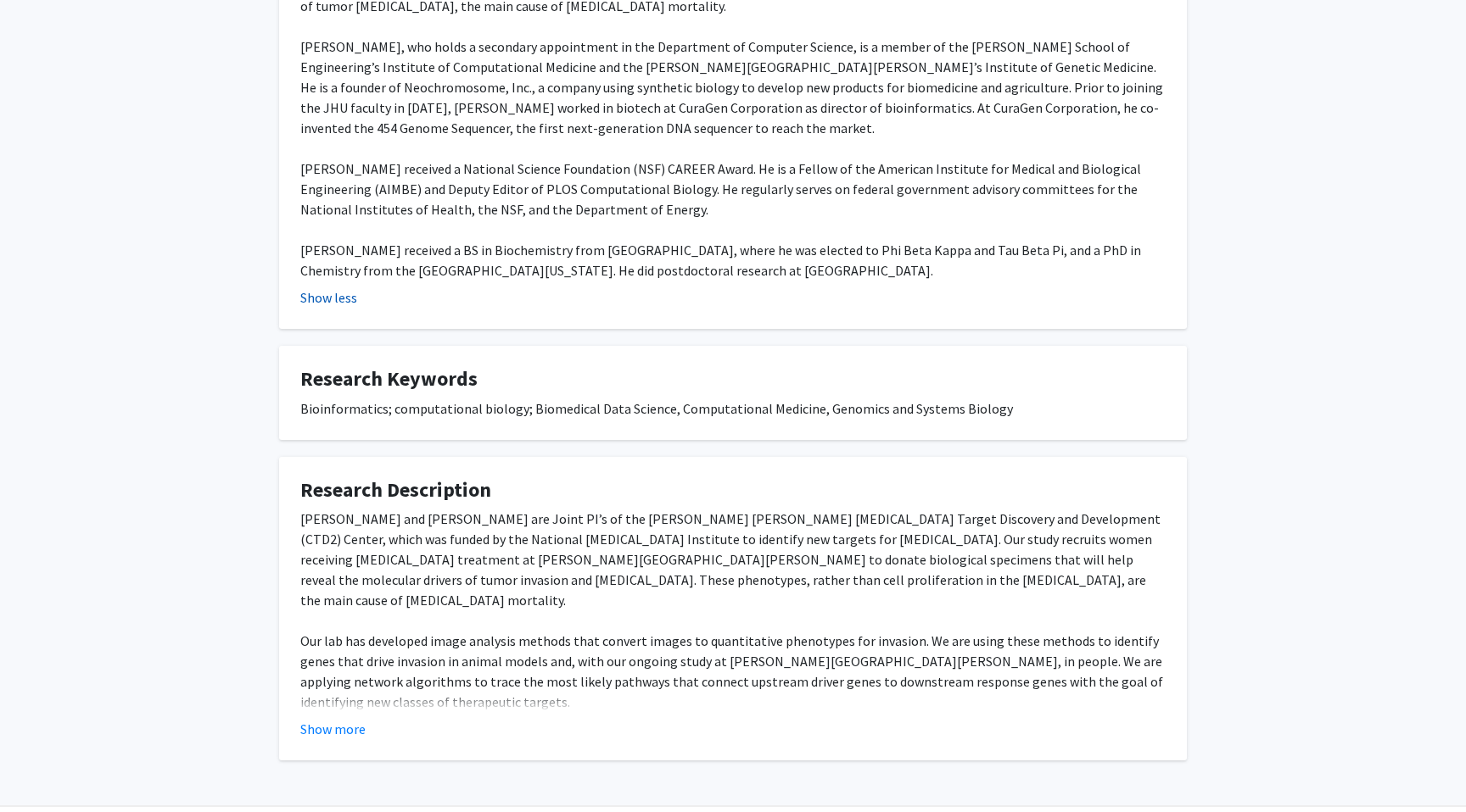
scroll to position [611, 0]
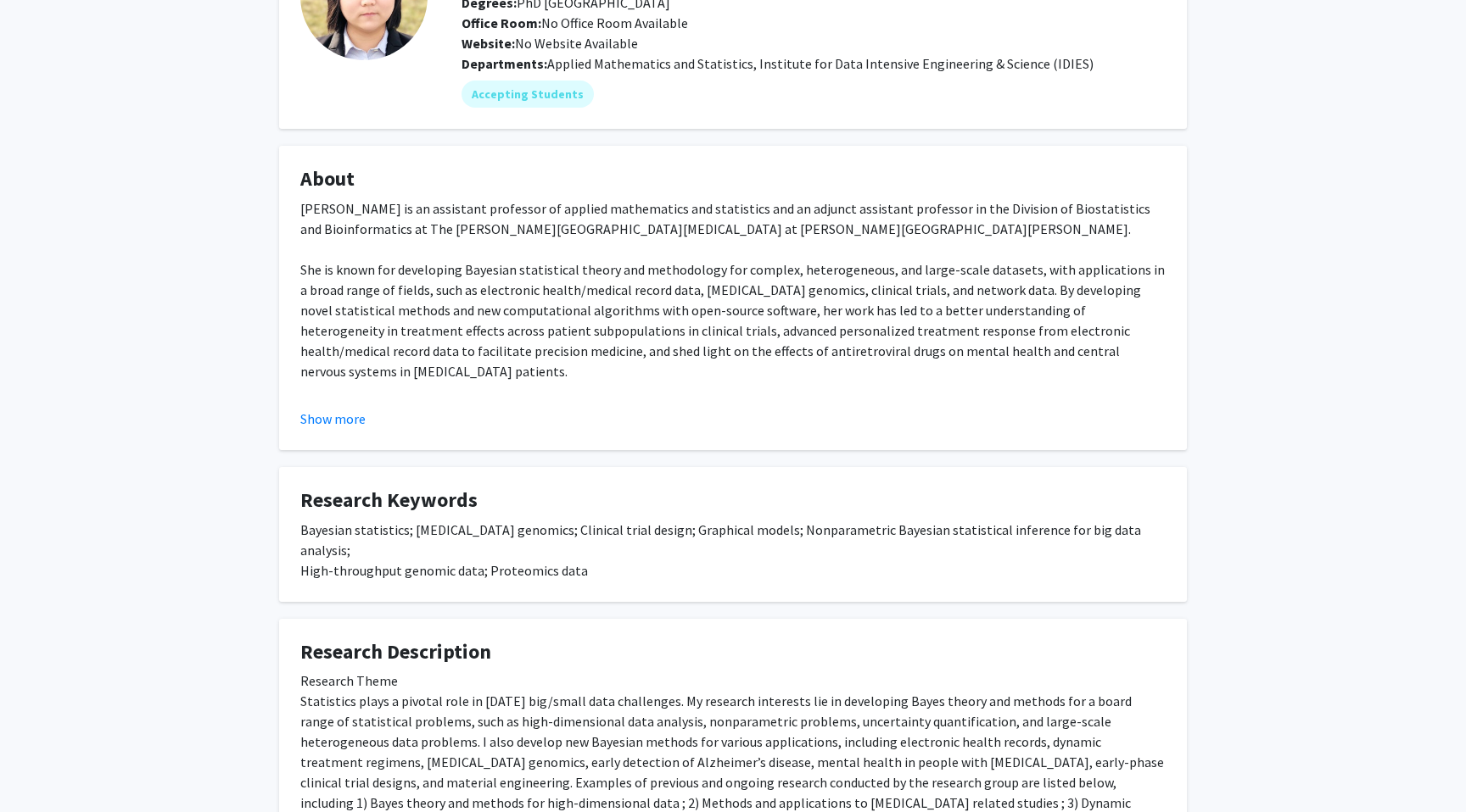
scroll to position [200, 0]
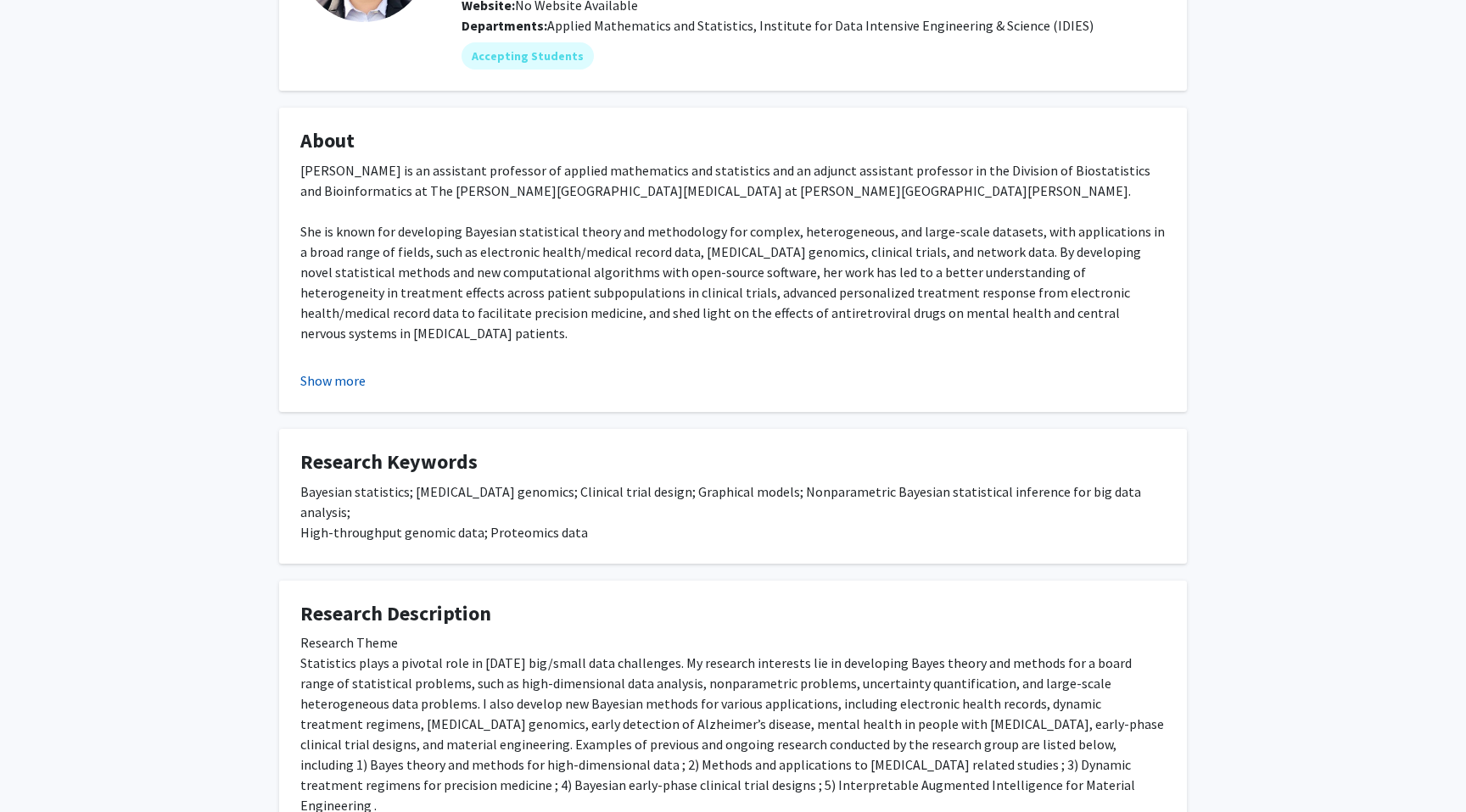
click at [332, 378] on button "Show more" at bounding box center [333, 380] width 65 height 20
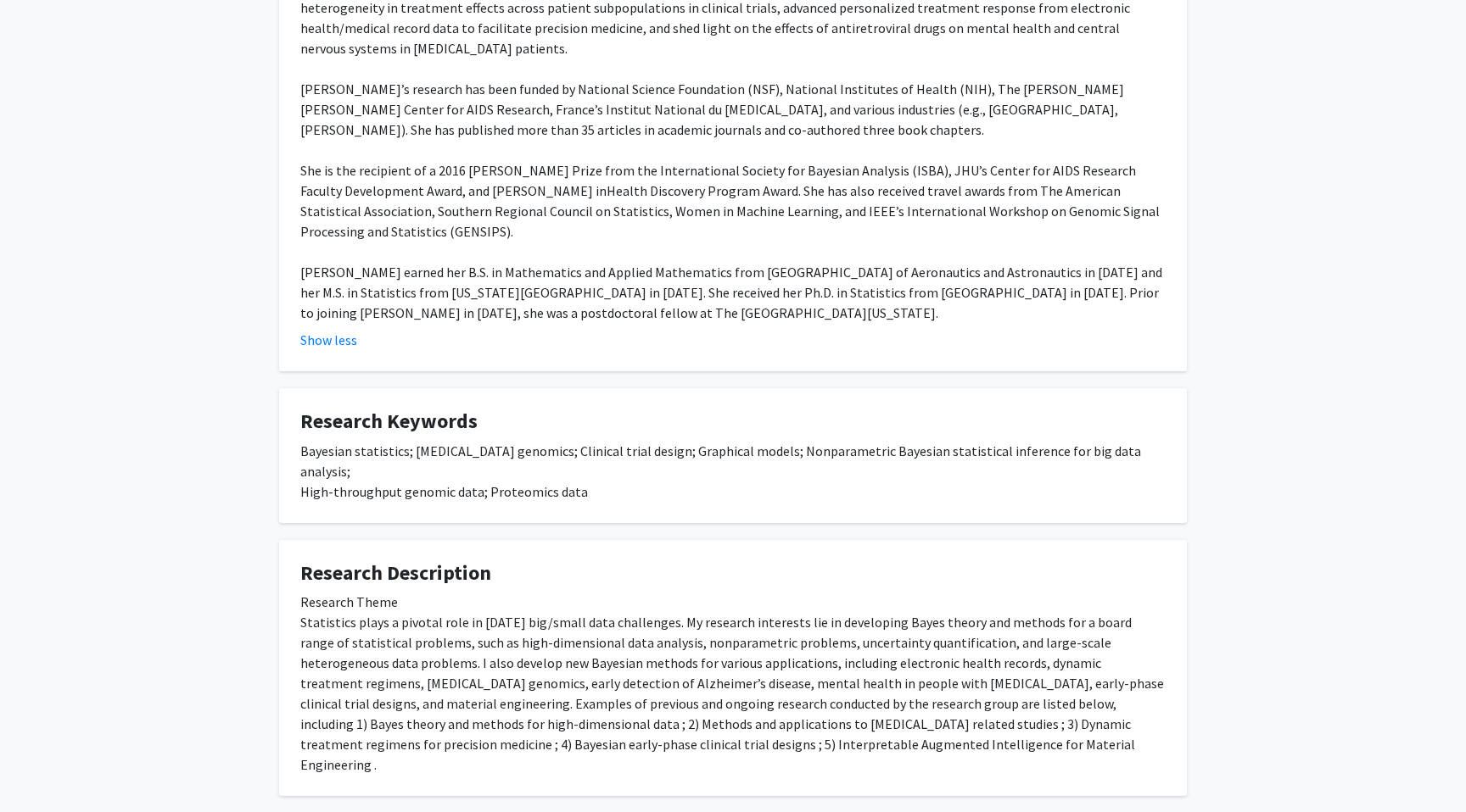
scroll to position [489, 0]
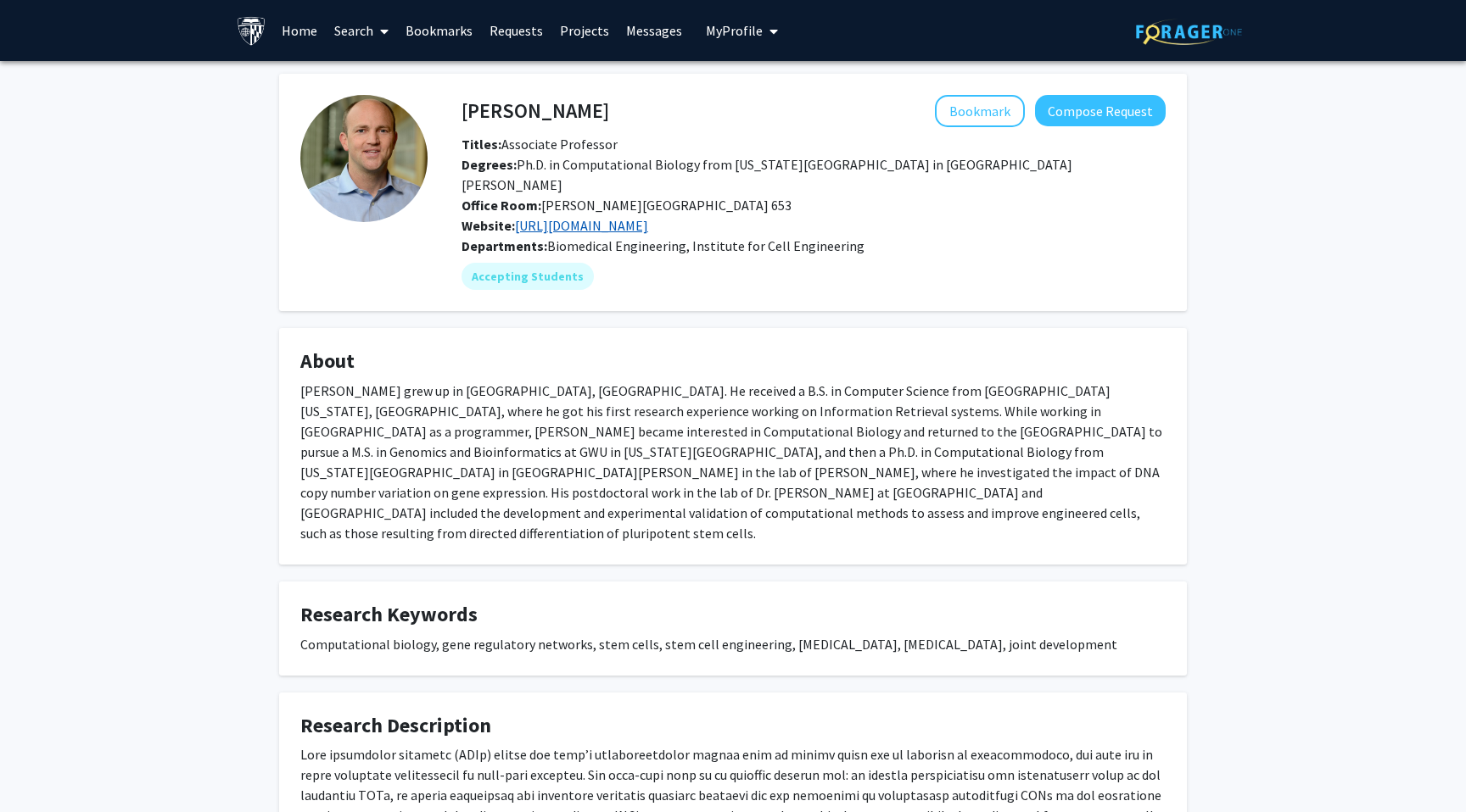
click at [625, 217] on link "[URL][DOMAIN_NAME]" at bounding box center [581, 226] width 133 height 17
click at [1004, 120] on button "Bookmark" at bounding box center [979, 111] width 90 height 32
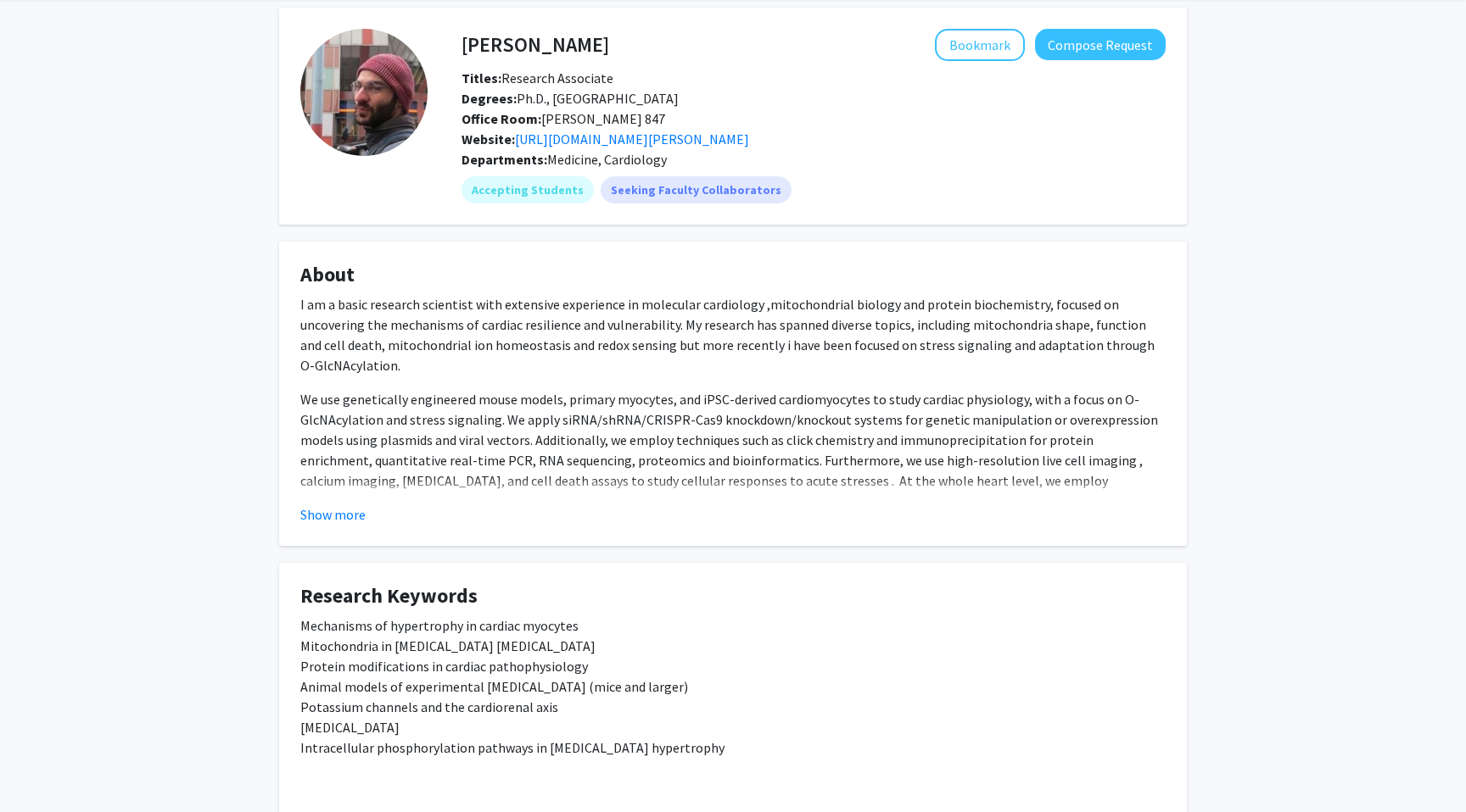
scroll to position [68, 0]
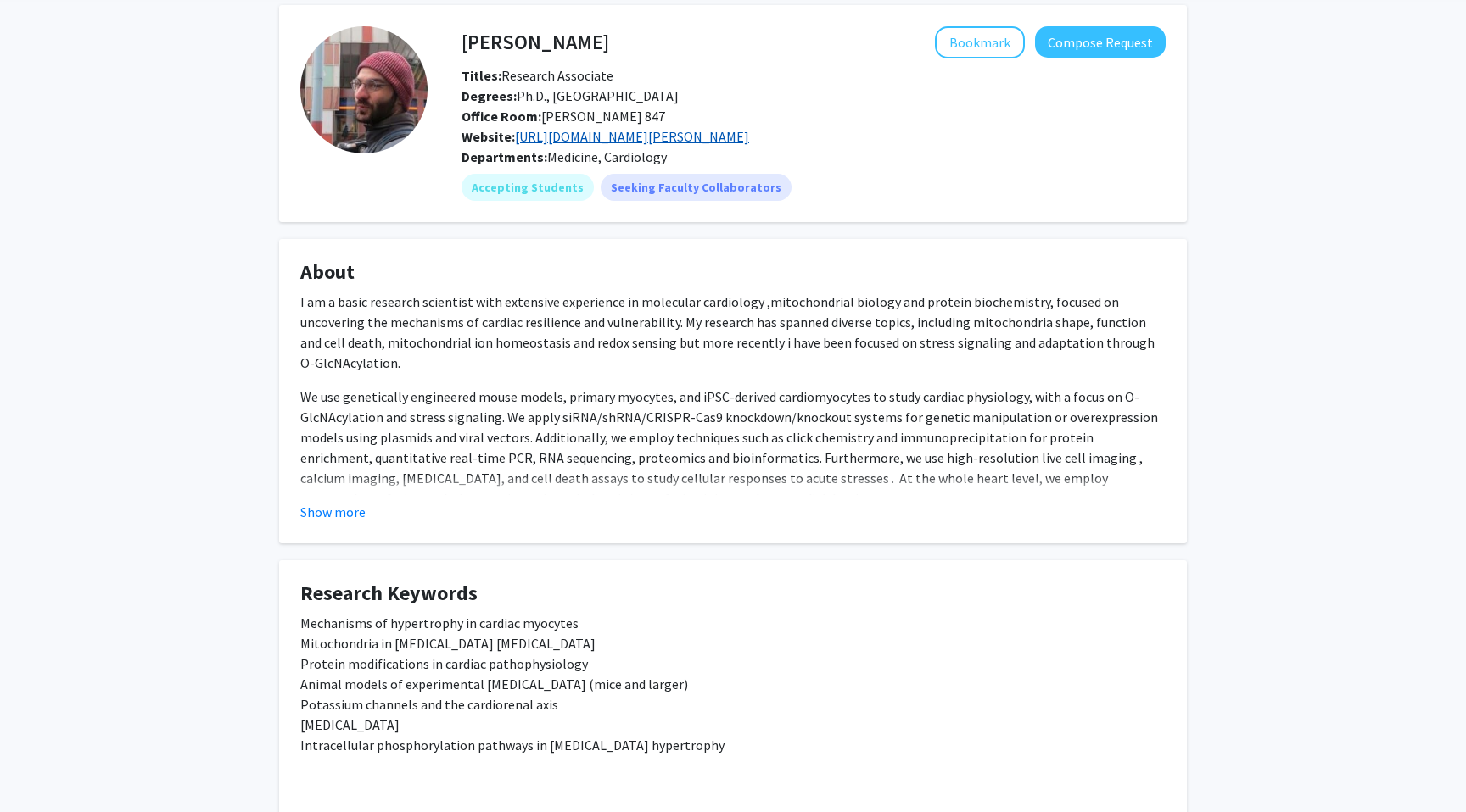
click at [749, 140] on link "[URL][DOMAIN_NAME][PERSON_NAME]" at bounding box center [631, 137] width 234 height 17
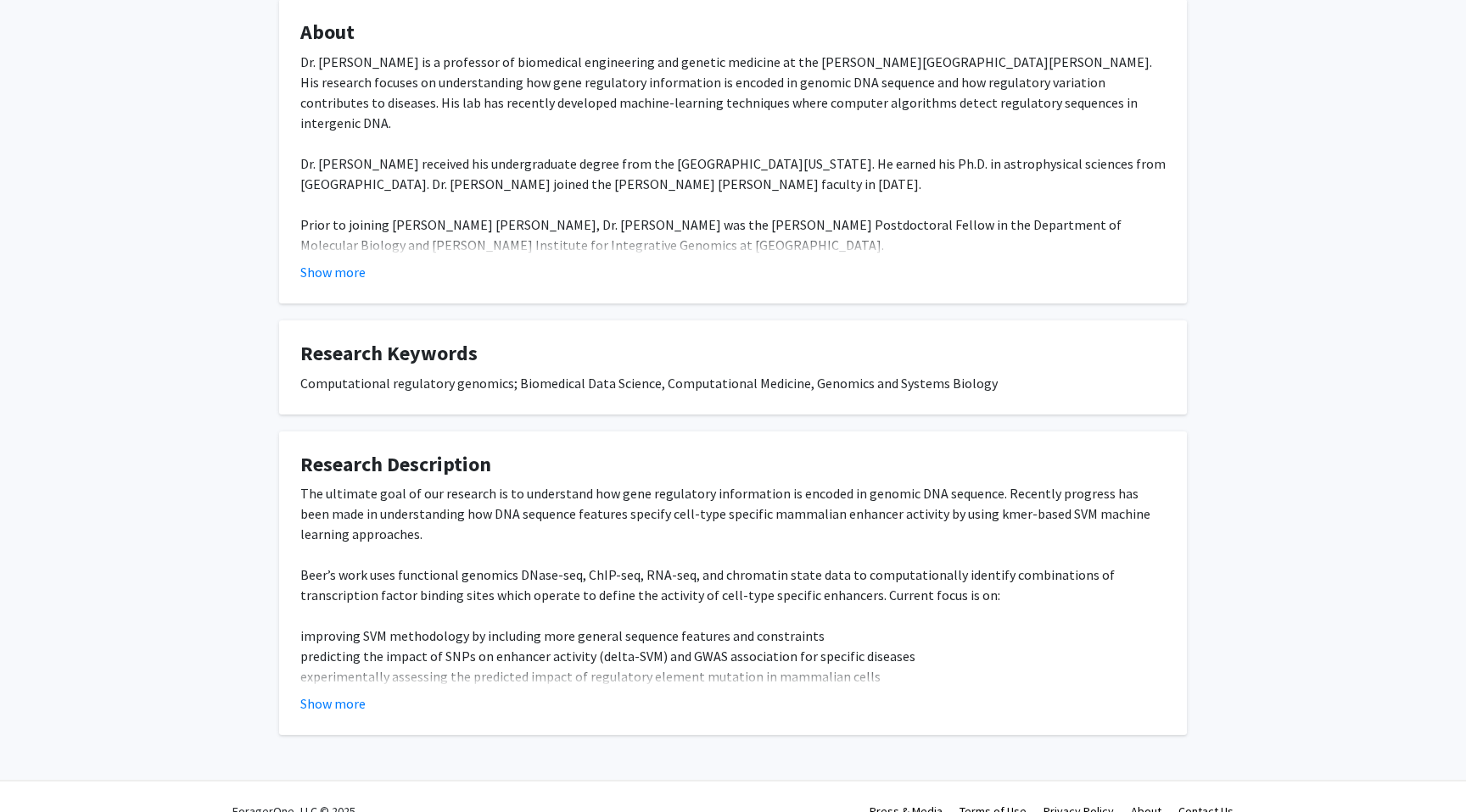
scroll to position [338, 0]
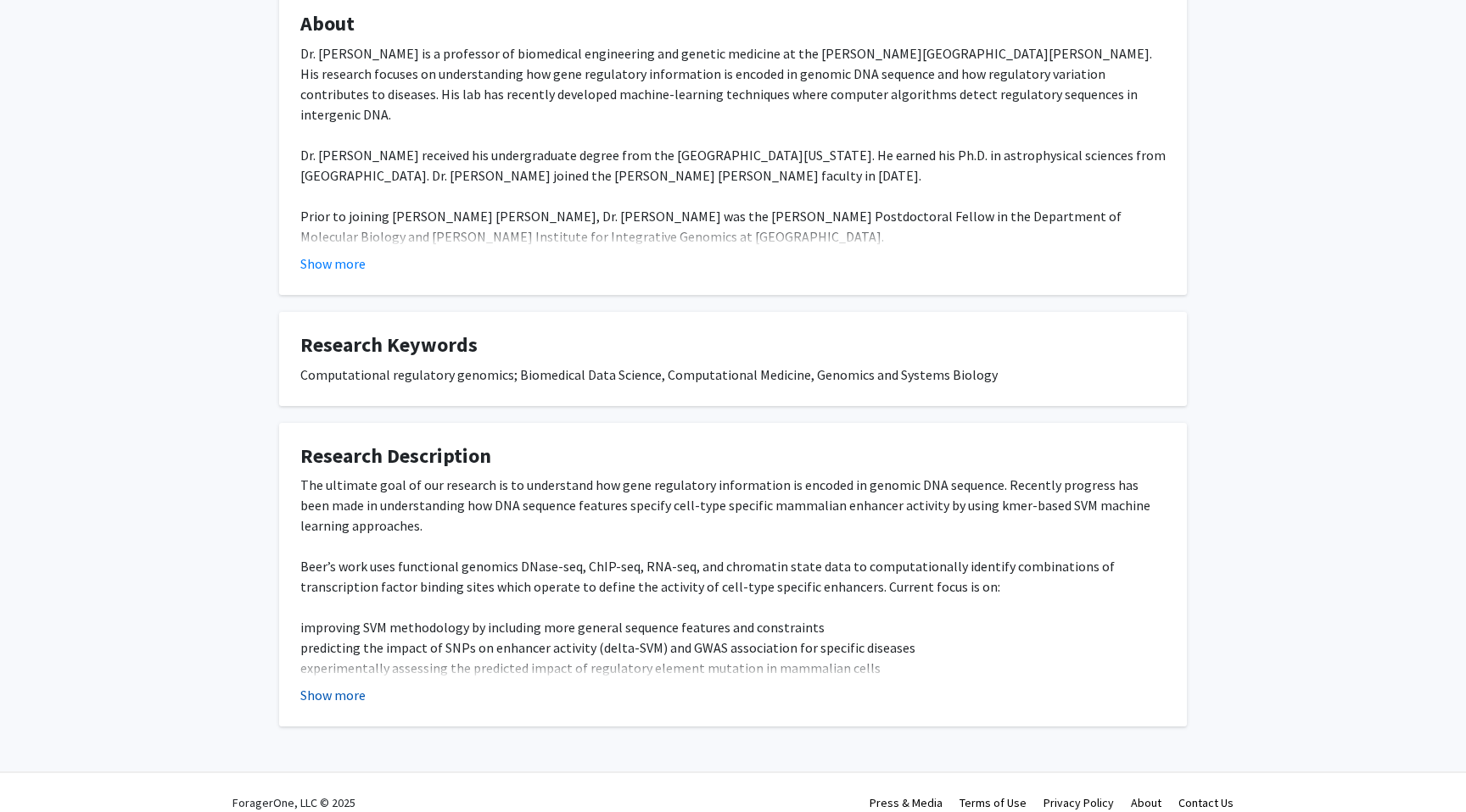
click at [346, 685] on button "Show more" at bounding box center [333, 695] width 65 height 20
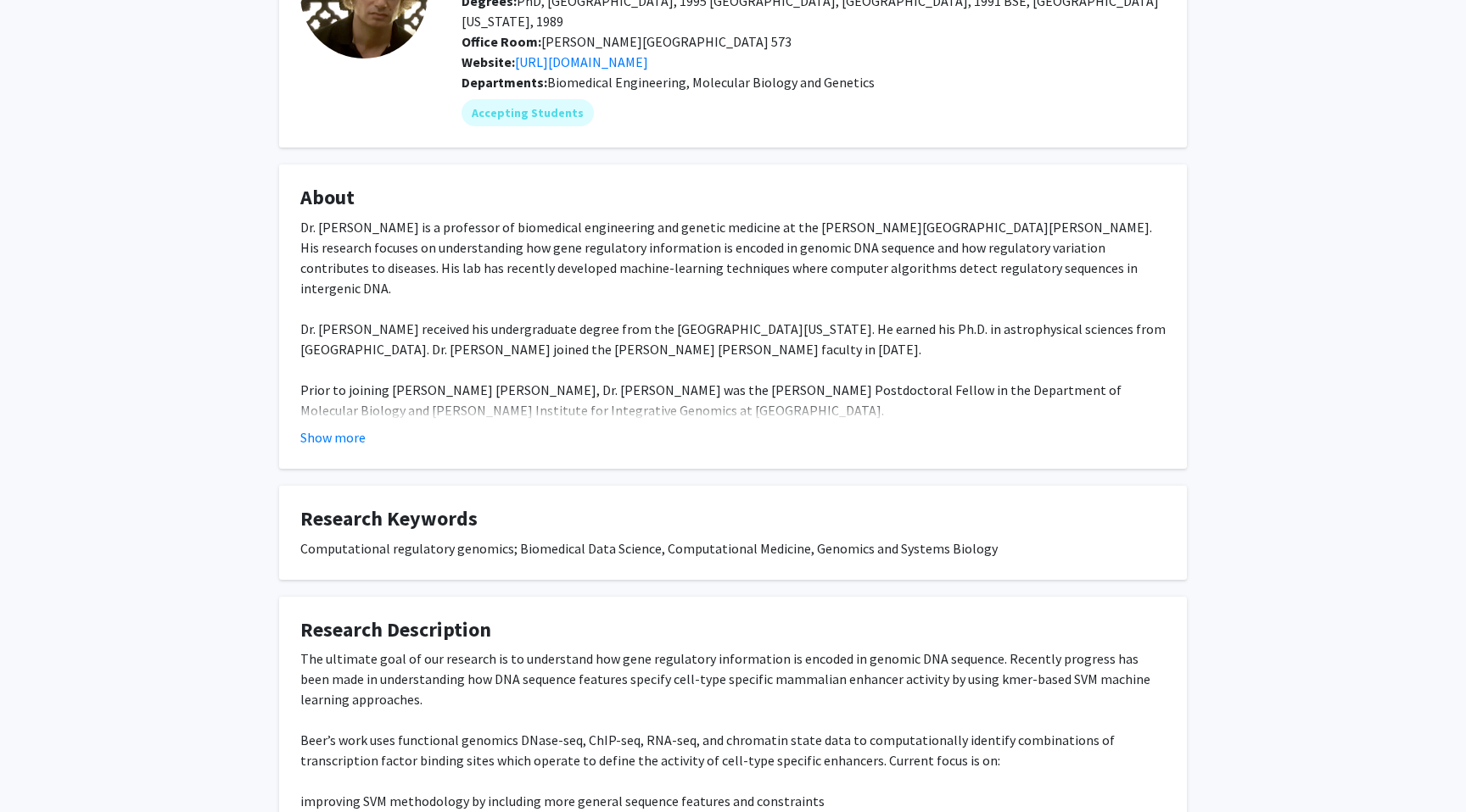
scroll to position [0, 0]
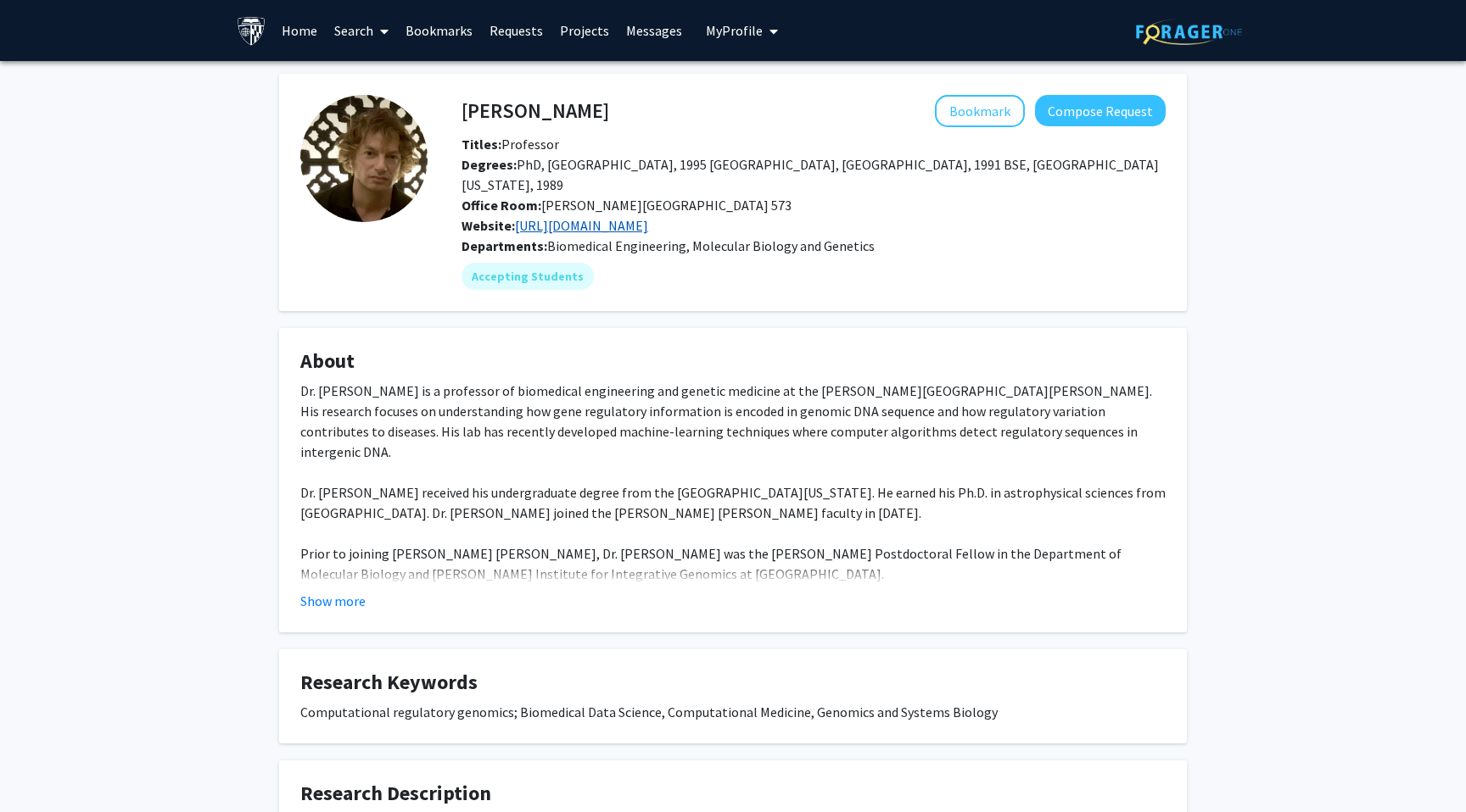
click at [598, 217] on link "http://www.beerlab.org/" at bounding box center [581, 226] width 133 height 17
